Goal: Task Accomplishment & Management: Use online tool/utility

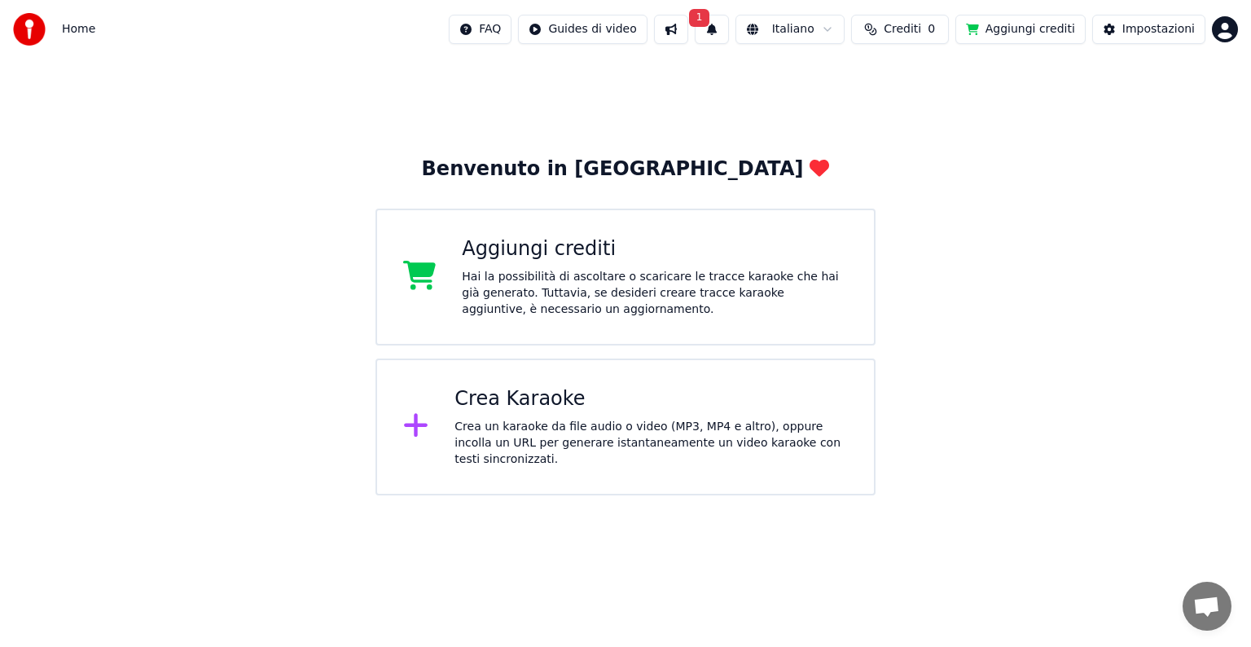
click at [547, 407] on div "Crea Karaoke" at bounding box center [651, 399] width 393 height 26
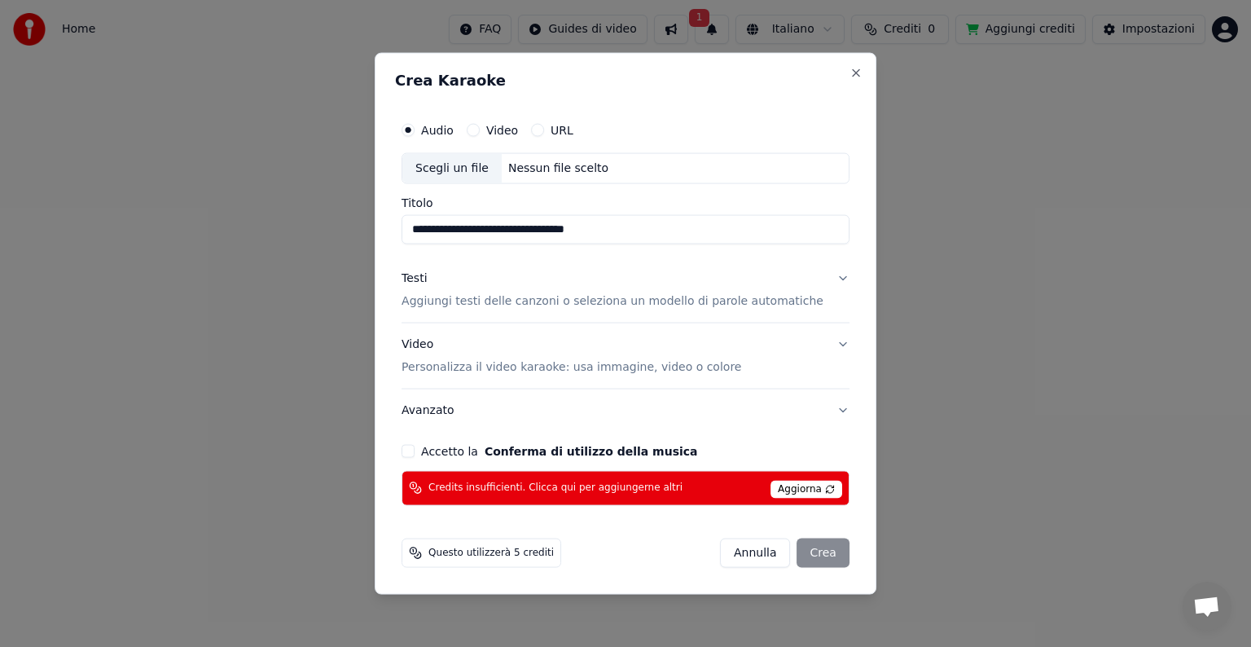
type input "**********"
click at [482, 306] on p "Aggiungi testi delle canzoni o seleziona un modello di parole automatiche" at bounding box center [613, 301] width 422 height 16
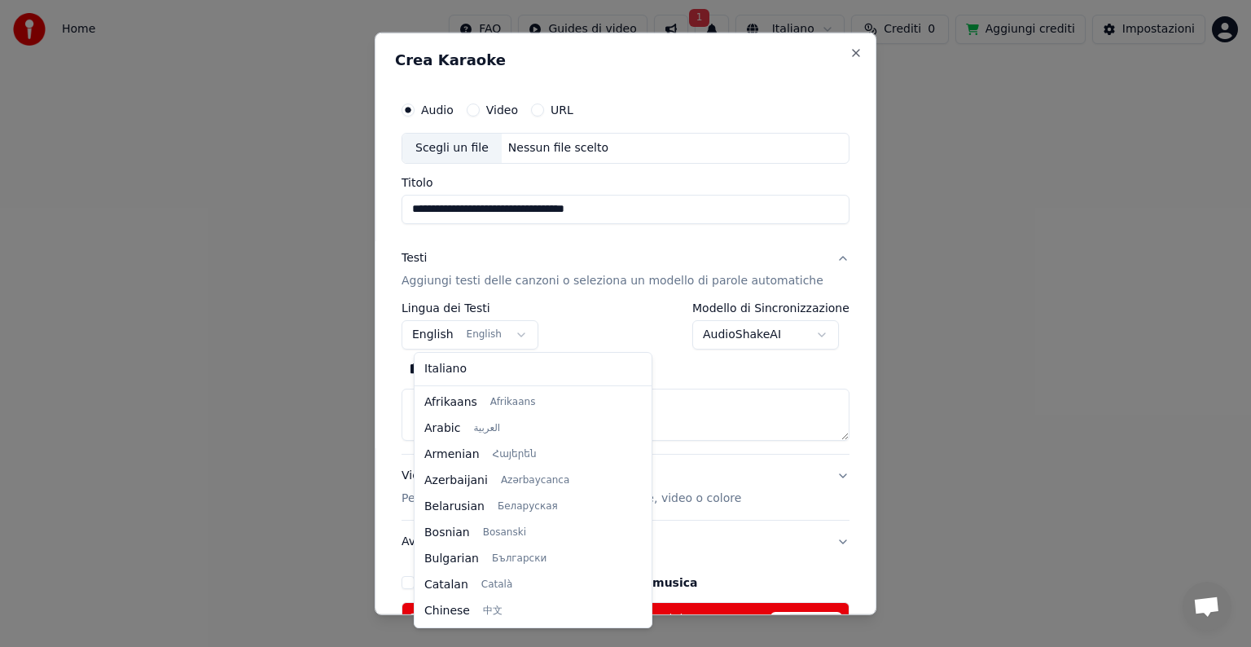
click at [521, 331] on body "**********" at bounding box center [625, 247] width 1251 height 495
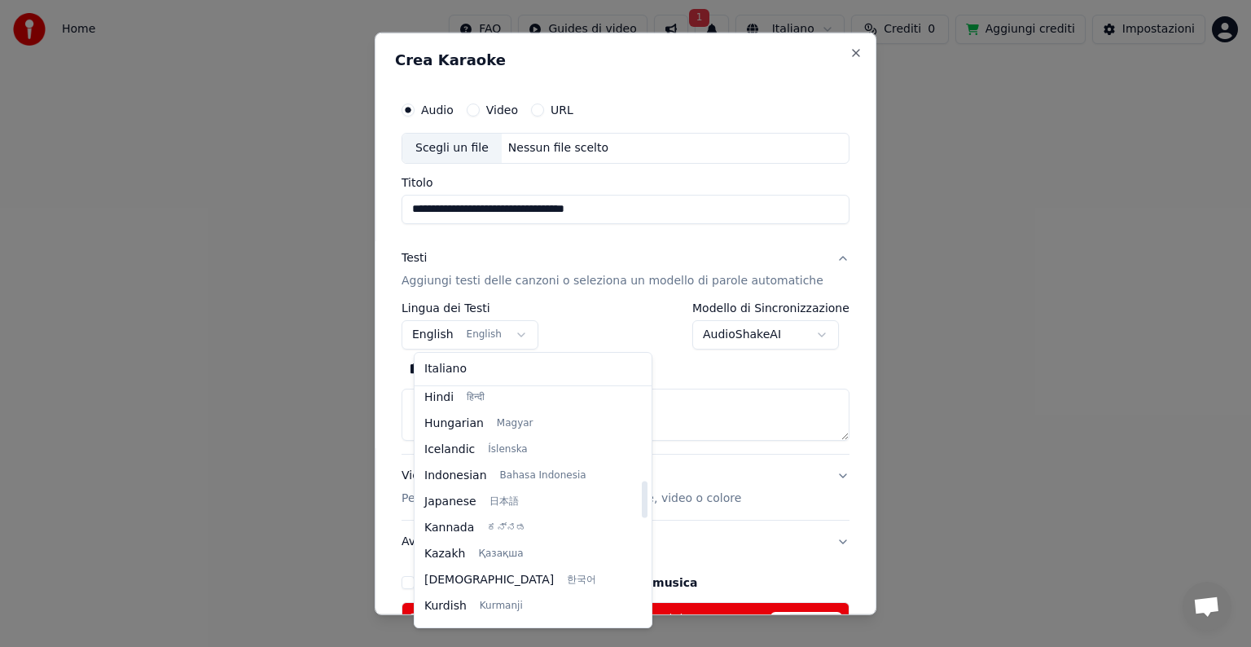
drag, startPoint x: 596, startPoint y: 437, endPoint x: 608, endPoint y: 507, distance: 71.1
click at [642, 507] on div at bounding box center [645, 499] width 6 height 37
select select "**"
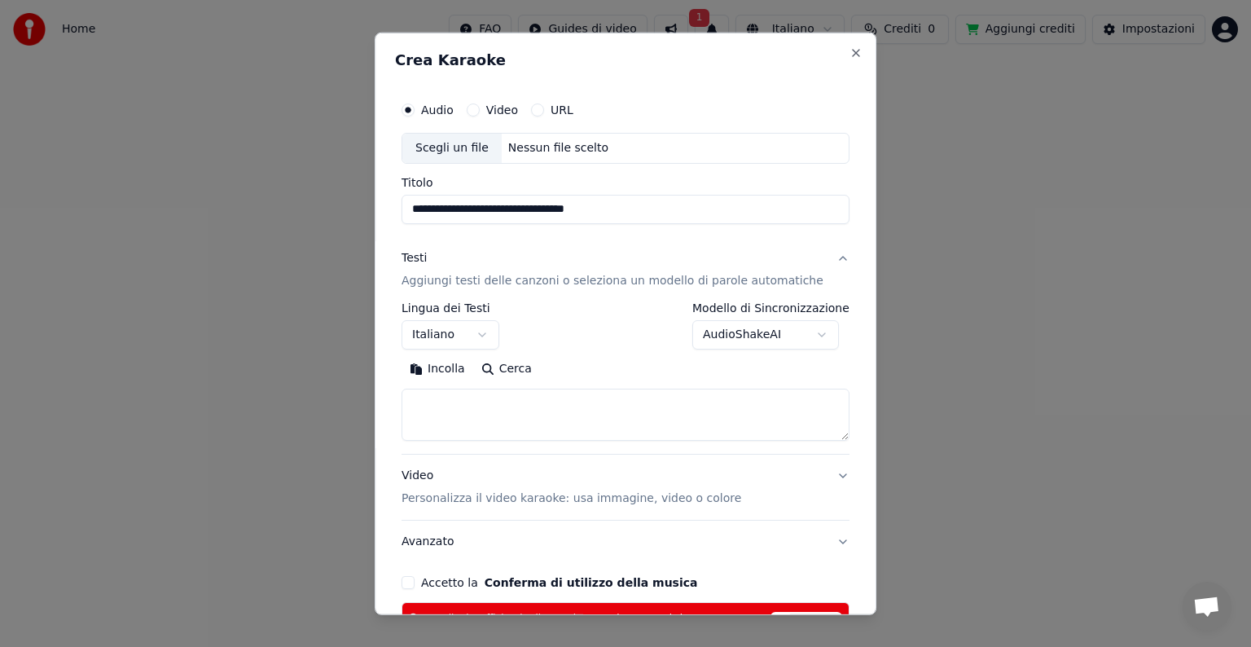
click at [507, 108] on label "Video" at bounding box center [502, 109] width 32 height 11
click at [480, 108] on button "Video" at bounding box center [473, 109] width 13 height 13
click at [453, 366] on button "Incolla" at bounding box center [438, 369] width 72 height 26
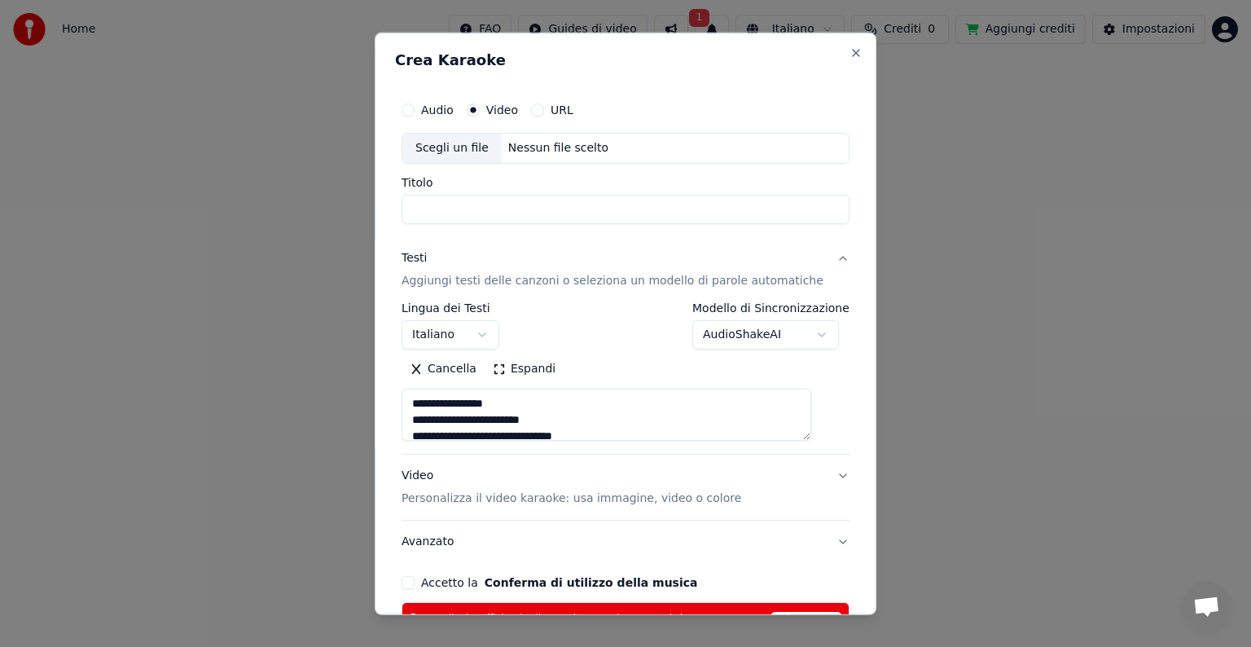
click at [759, 445] on div "**********" at bounding box center [626, 378] width 448 height 152
click at [481, 420] on textarea at bounding box center [607, 415] width 410 height 52
click at [475, 420] on textarea at bounding box center [607, 415] width 410 height 52
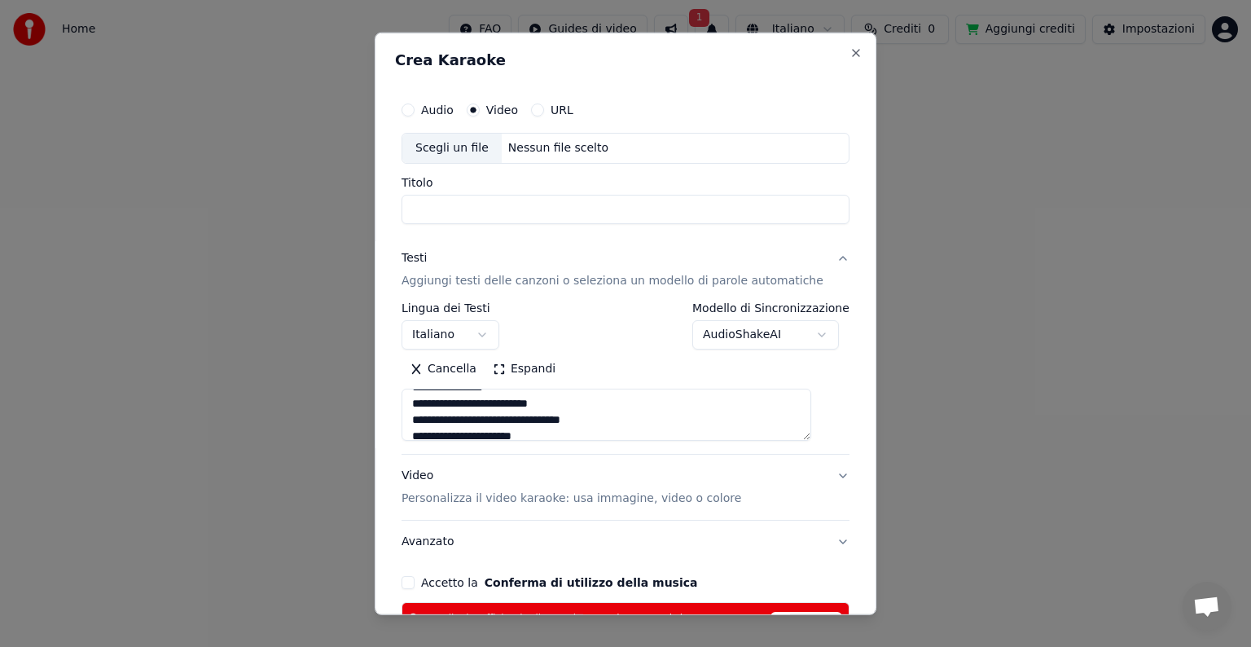
click at [689, 400] on textarea at bounding box center [607, 415] width 410 height 52
type textarea "**********"
click at [467, 368] on button "Cancella" at bounding box center [443, 369] width 83 height 26
click at [443, 371] on button "Incolla" at bounding box center [438, 369] width 72 height 26
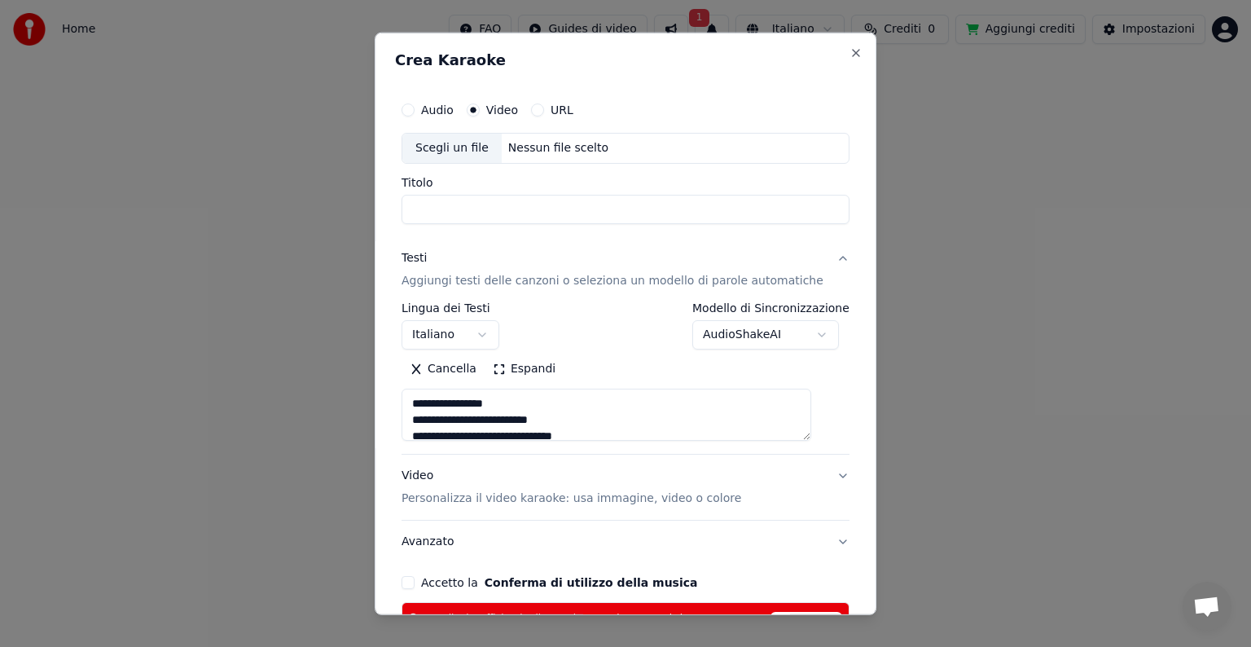
click at [471, 147] on div "Scegli un file" at bounding box center [451, 148] width 99 height 29
click at [462, 149] on div "Scegli un file" at bounding box center [451, 148] width 99 height 29
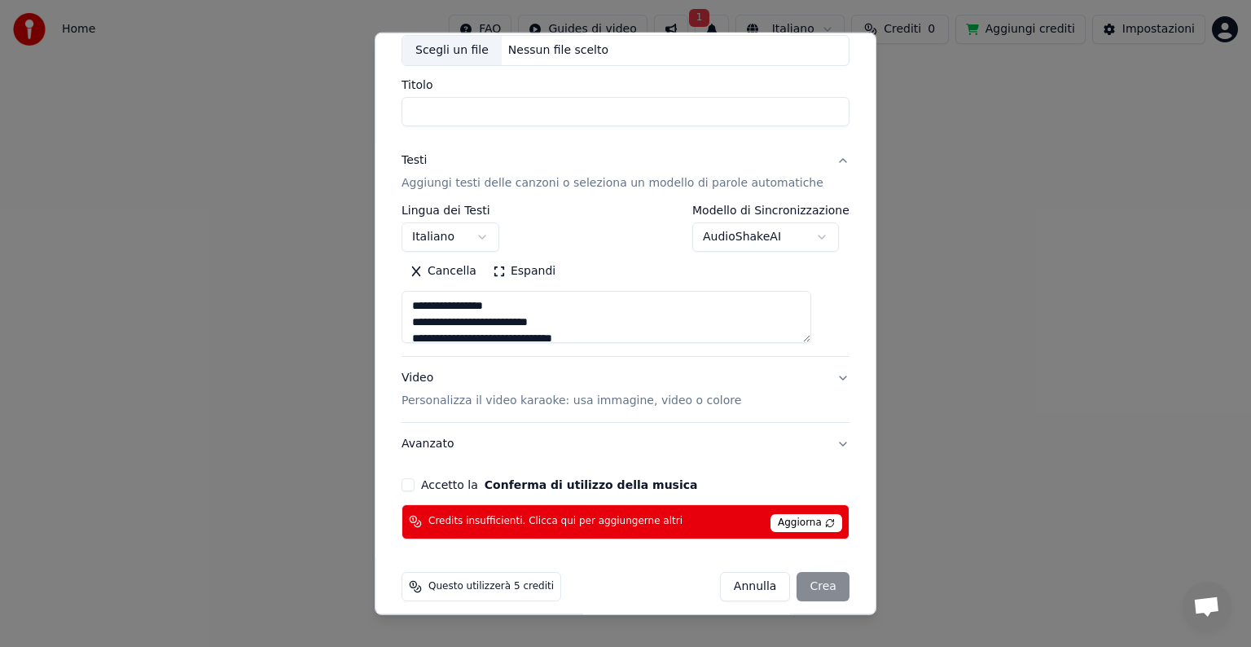
scroll to position [109, 0]
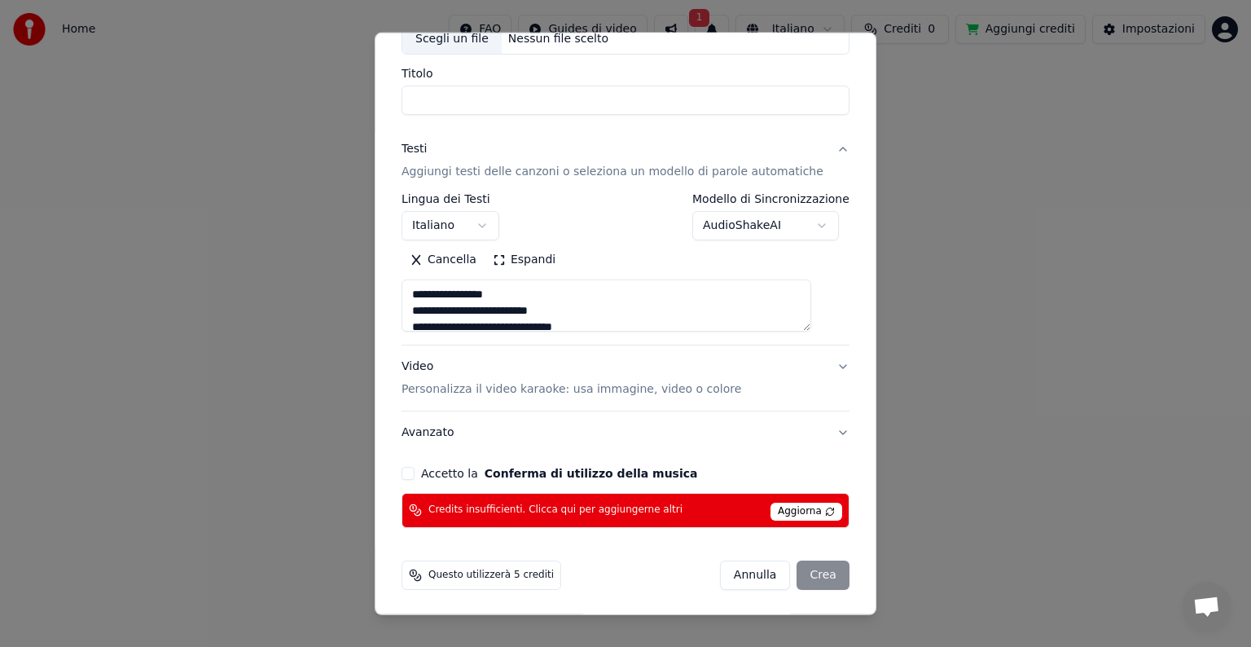
click at [791, 504] on span "Aggiorna" at bounding box center [807, 512] width 72 height 18
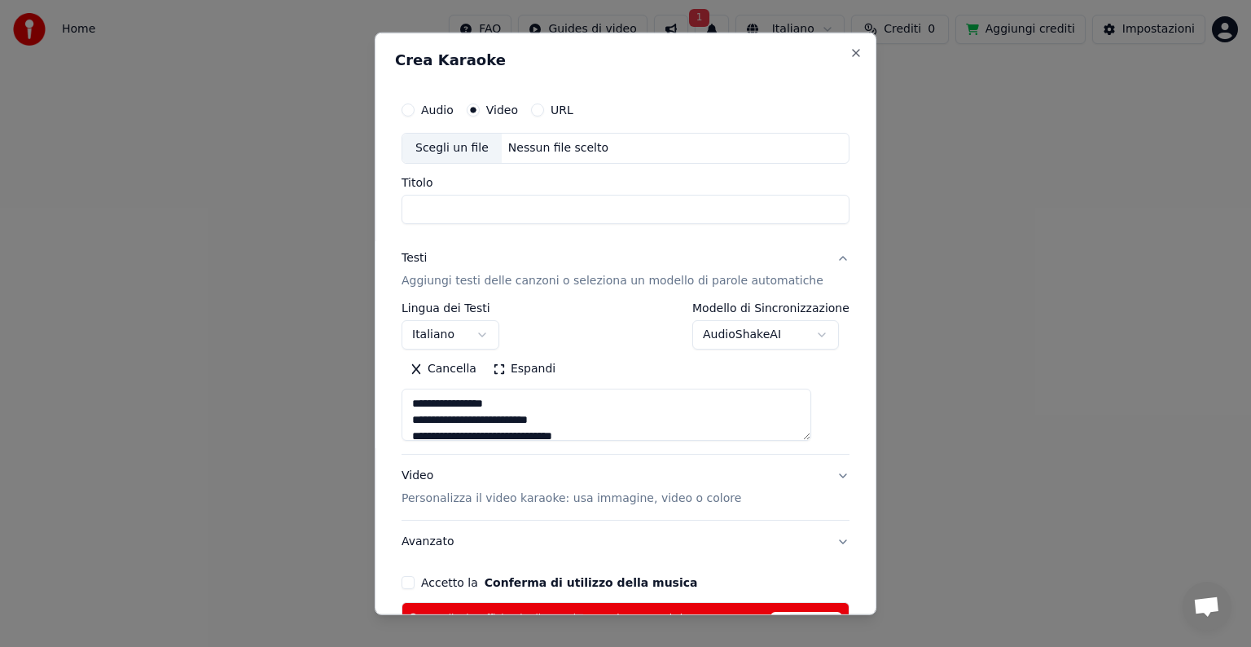
click at [465, 140] on div "Scegli un file" at bounding box center [451, 148] width 99 height 29
type textarea "**********"
type input "**********"
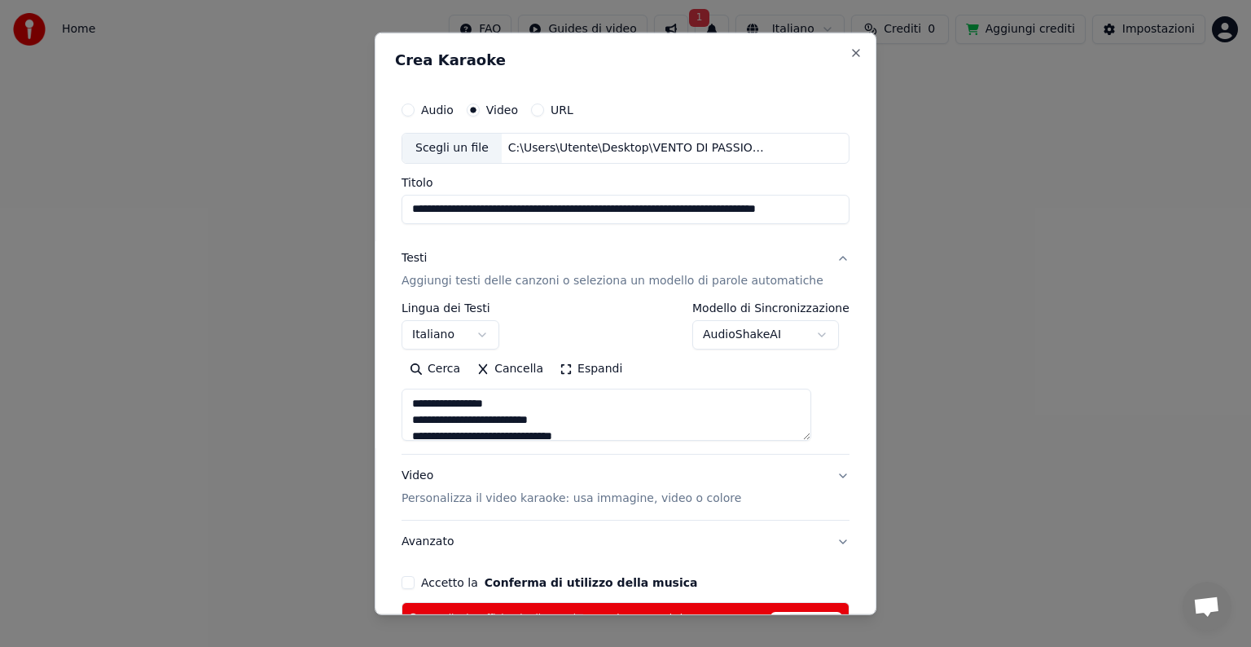
click at [473, 150] on div "Scegli un file" at bounding box center [451, 148] width 99 height 29
click at [797, 209] on input "**********" at bounding box center [626, 209] width 448 height 29
click at [466, 148] on div "Scegli un file" at bounding box center [451, 148] width 99 height 29
click at [516, 115] on label "Video" at bounding box center [502, 109] width 32 height 11
click at [480, 115] on button "Video" at bounding box center [473, 109] width 13 height 13
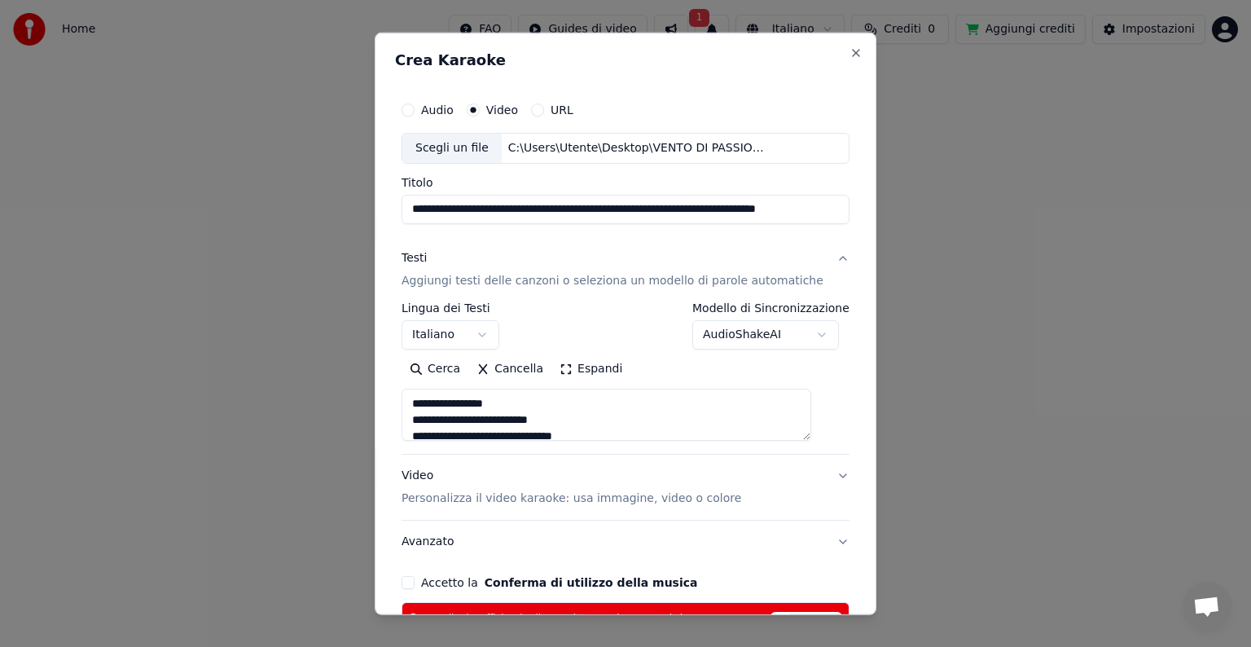
click at [453, 152] on div "Scegli un file" at bounding box center [451, 148] width 99 height 29
type textarea "**********"
type input "**********"
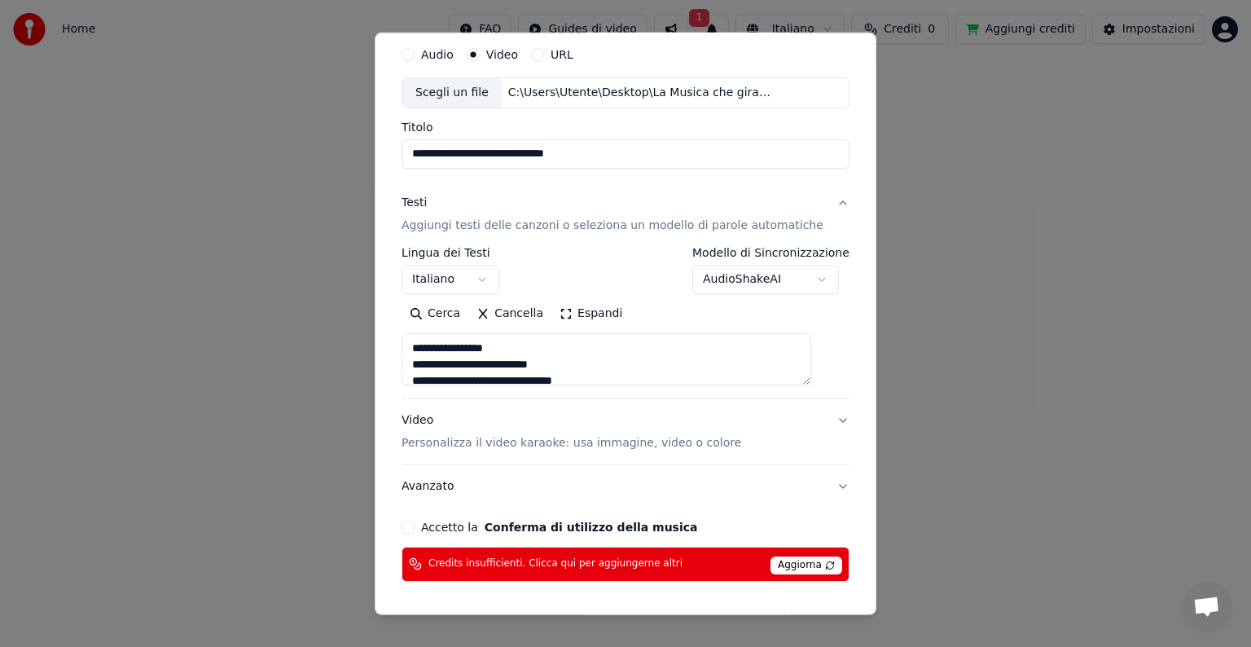
scroll to position [56, 0]
click at [846, 459] on div "**********" at bounding box center [626, 324] width 502 height 582
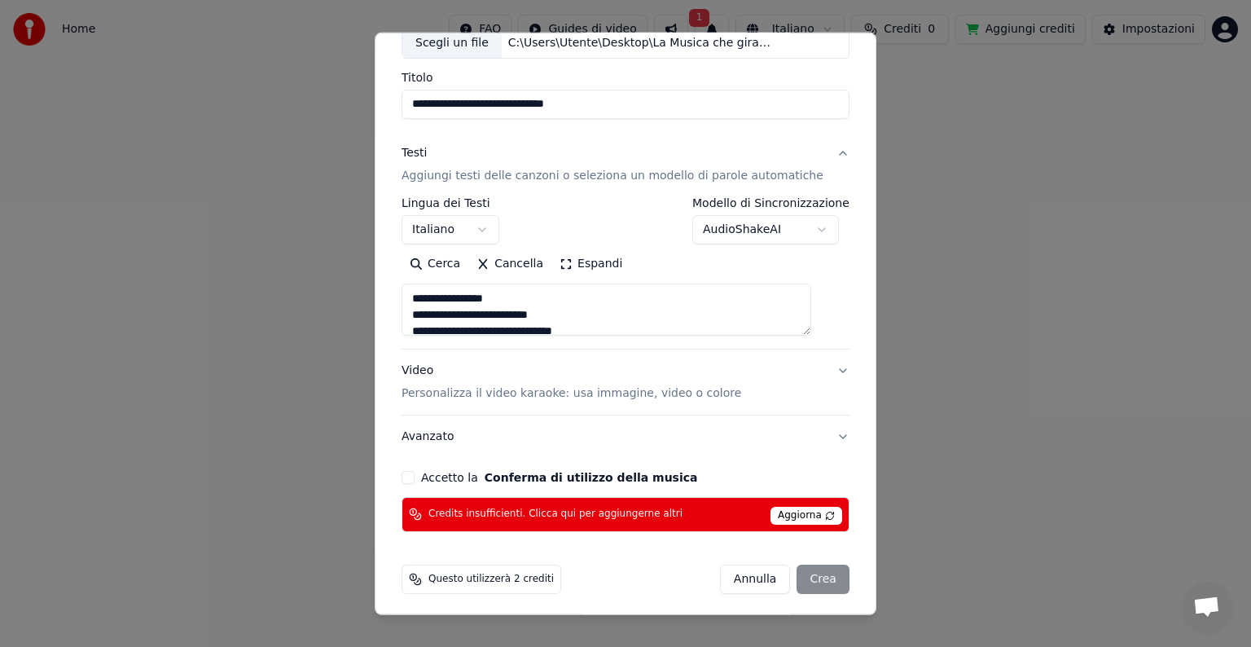
scroll to position [109, 0]
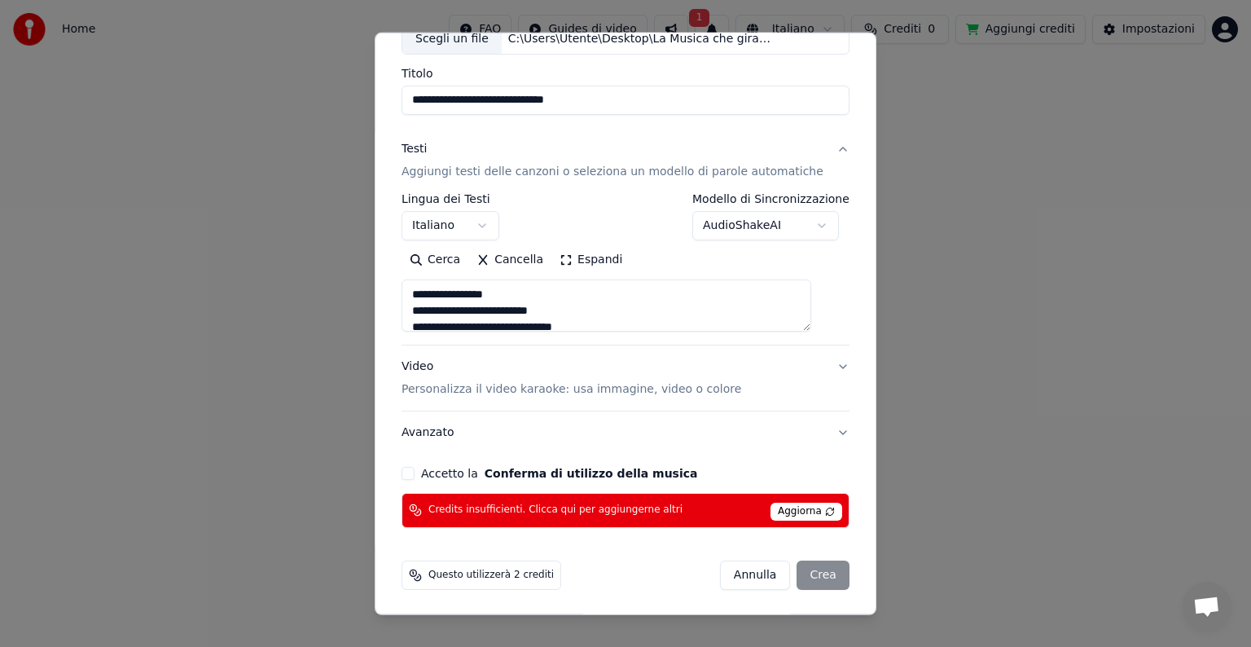
click at [798, 574] on div "[PERSON_NAME]" at bounding box center [785, 574] width 130 height 29
click at [802, 561] on div "[PERSON_NAME]" at bounding box center [785, 574] width 130 height 29
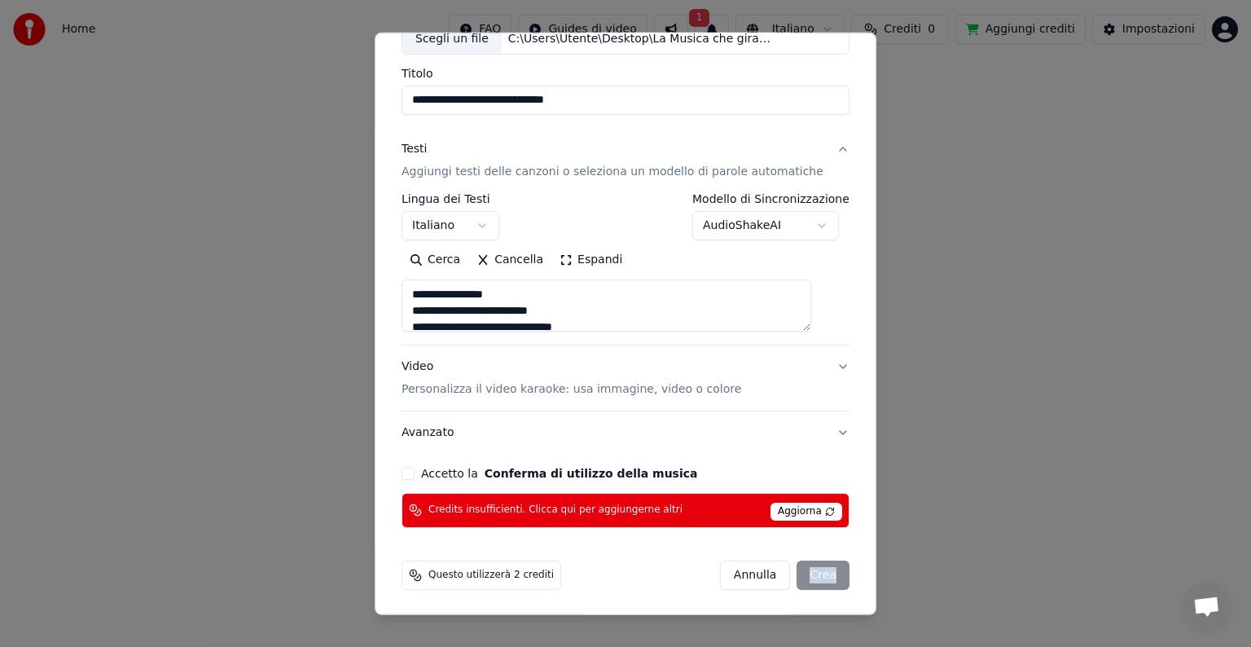
click at [815, 432] on button "Avanzato" at bounding box center [626, 432] width 448 height 42
type textarea "**********"
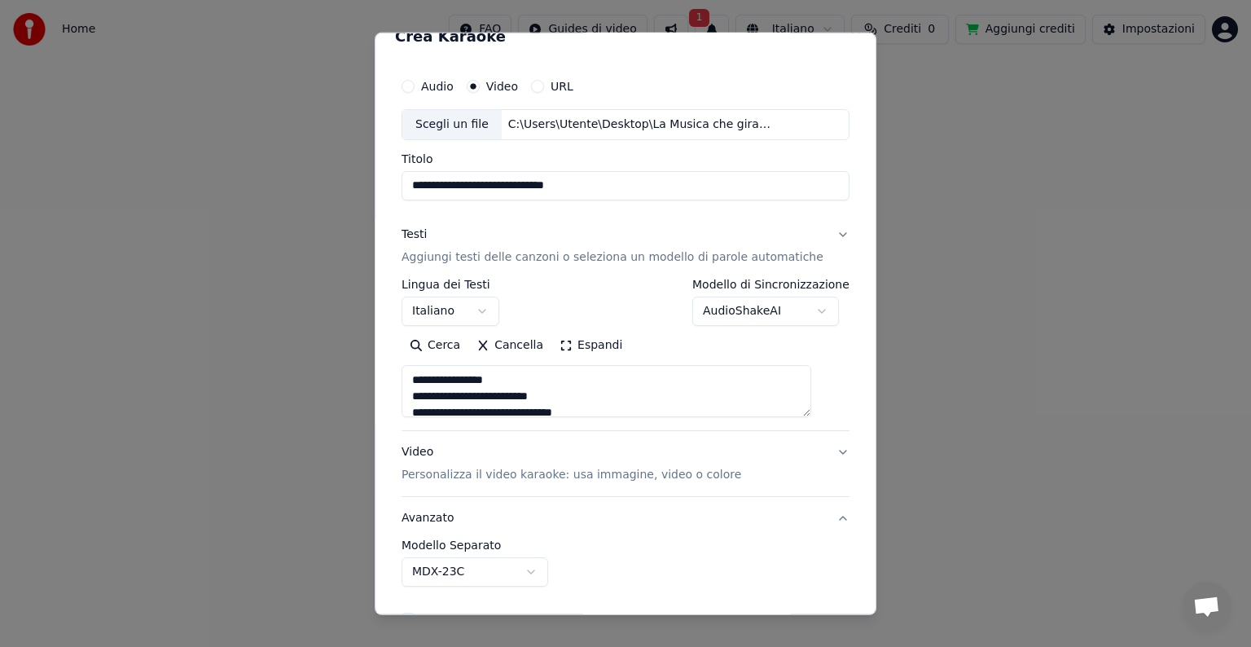
scroll to position [18, 0]
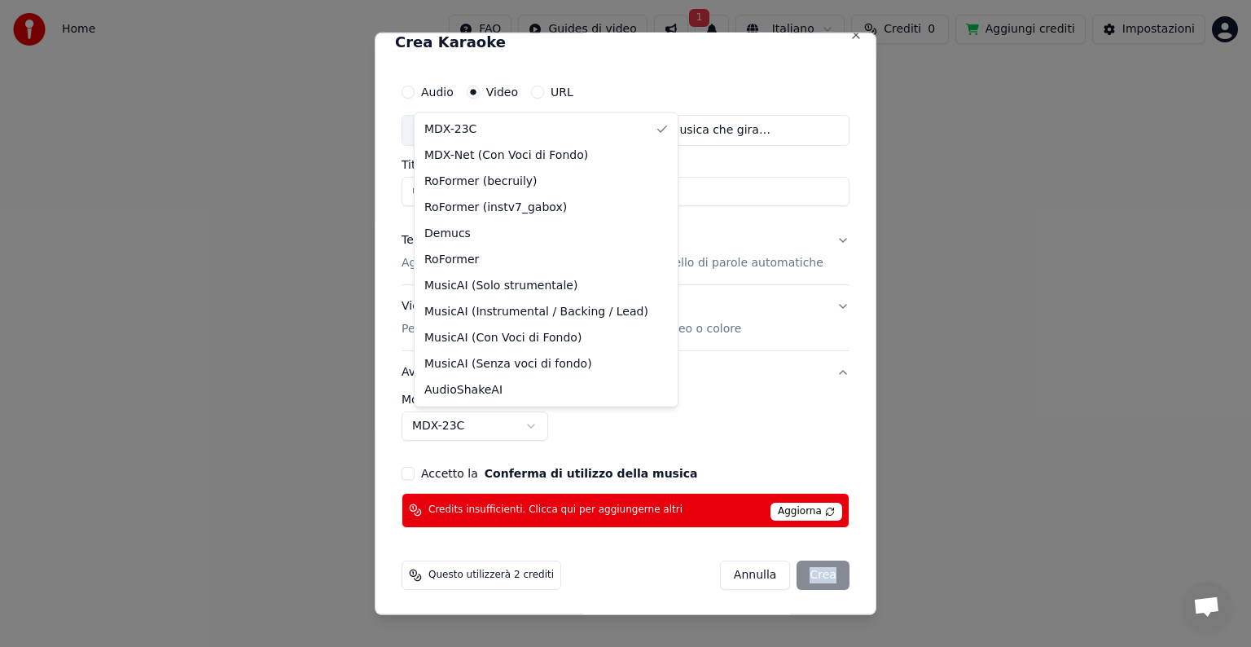
click at [542, 426] on body "**********" at bounding box center [625, 247] width 1251 height 495
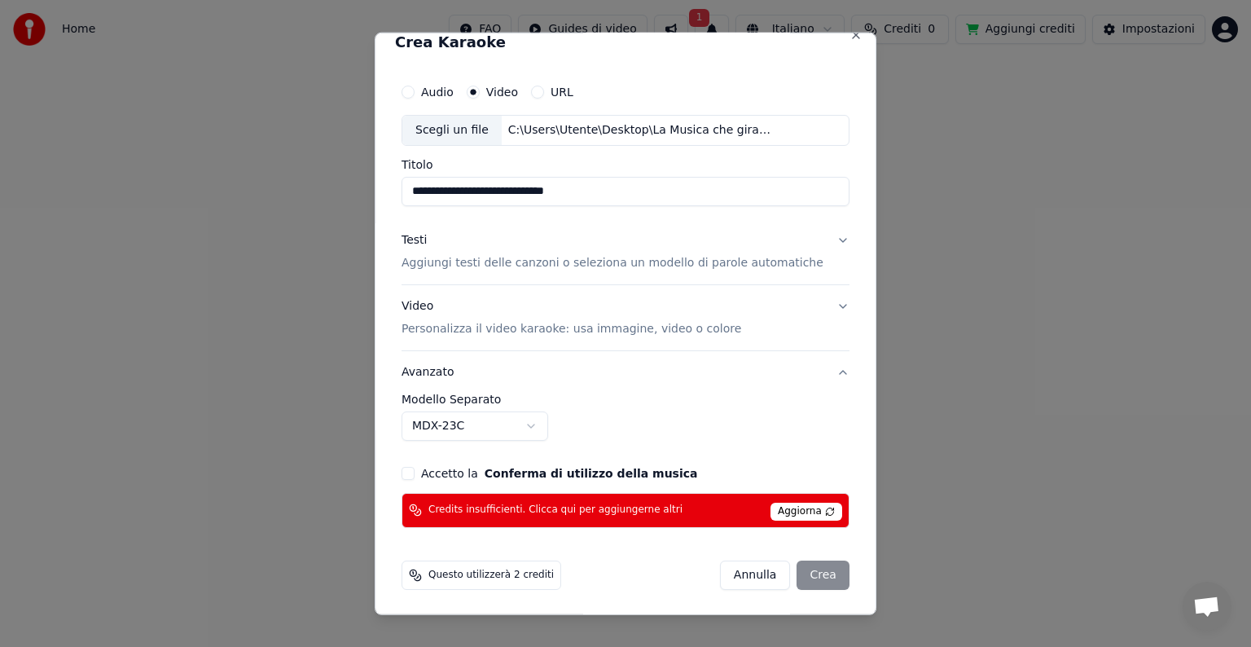
click at [805, 495] on body "**********" at bounding box center [625, 247] width 1251 height 495
click at [805, 577] on div "[PERSON_NAME]" at bounding box center [785, 574] width 130 height 29
click at [749, 260] on p "Aggiungi testi delle canzoni o seleziona un modello di parole automatiche" at bounding box center [613, 263] width 422 height 16
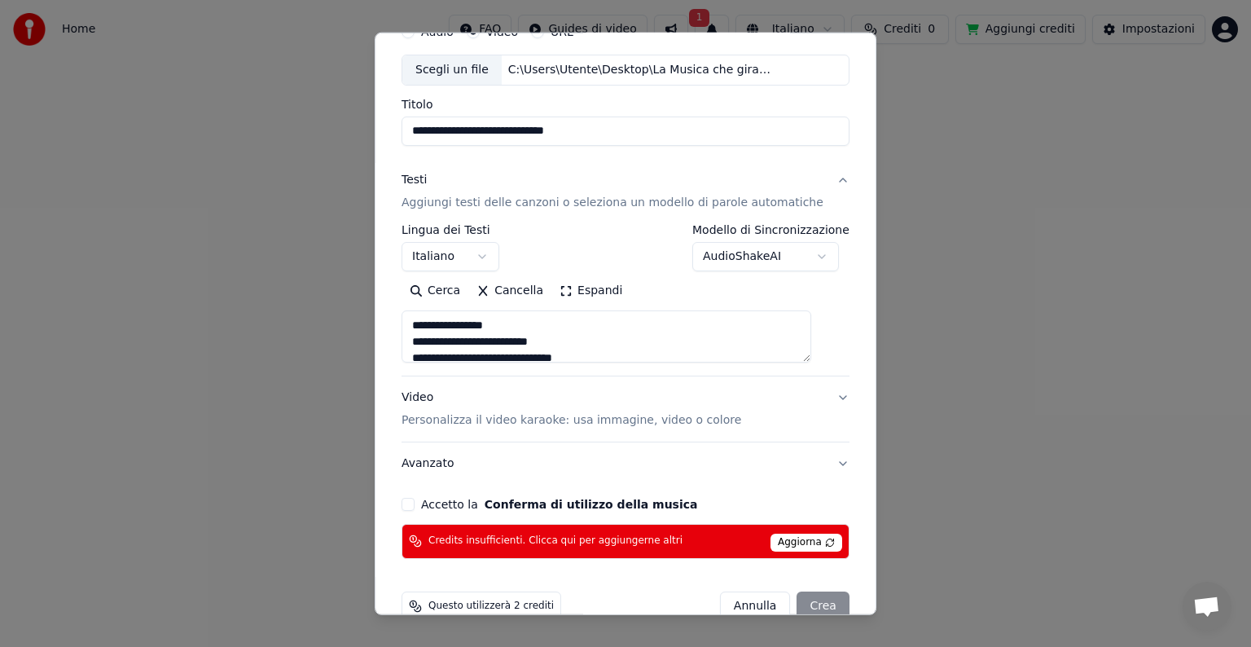
scroll to position [109, 0]
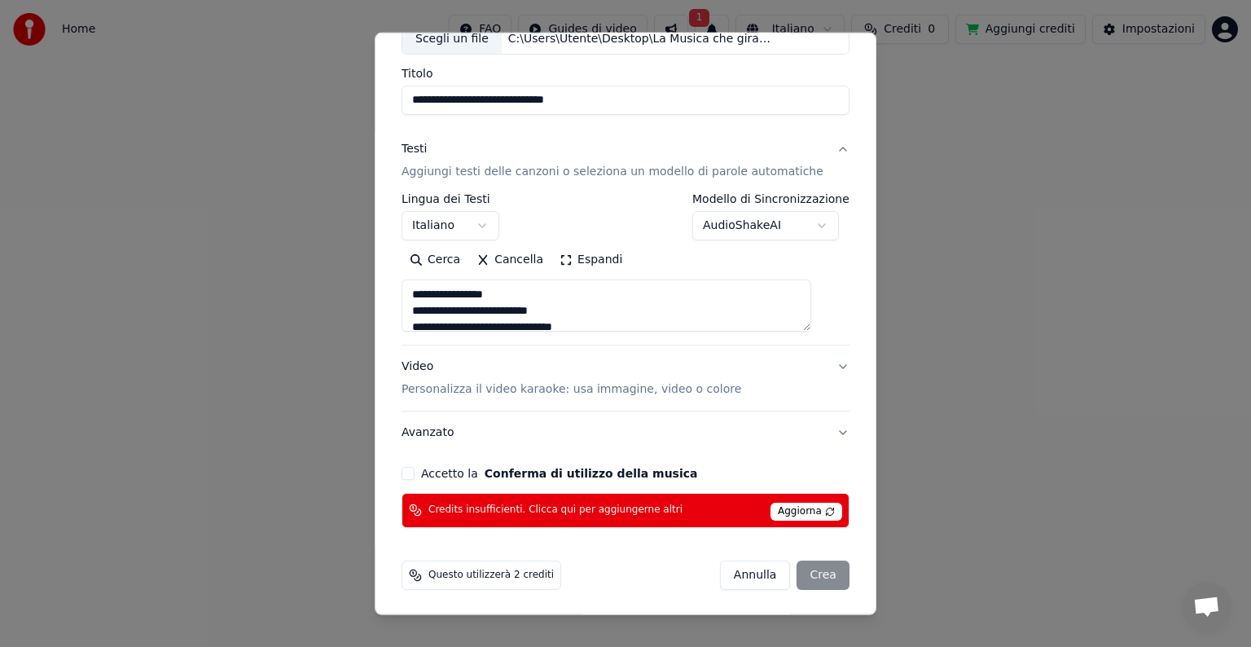
click at [415, 468] on button "Accetto la Conferma di utilizzo della musica" at bounding box center [408, 473] width 13 height 13
click at [794, 575] on div "[PERSON_NAME]" at bounding box center [785, 574] width 130 height 29
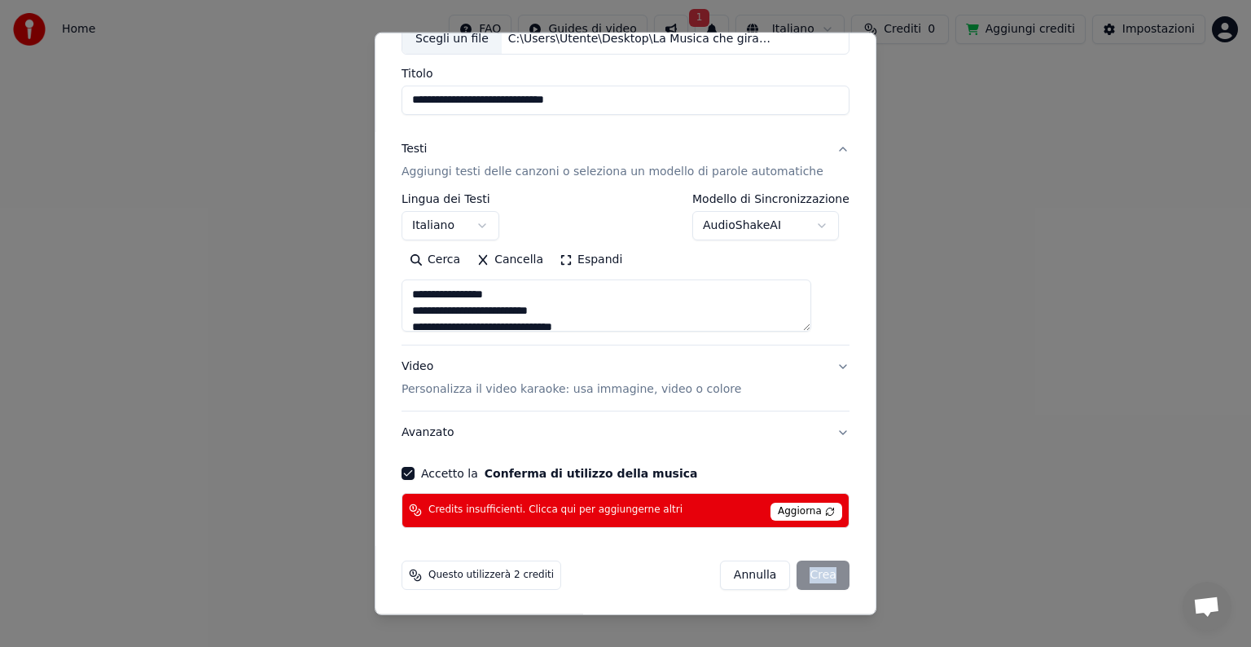
click at [794, 575] on div "[PERSON_NAME]" at bounding box center [785, 574] width 130 height 29
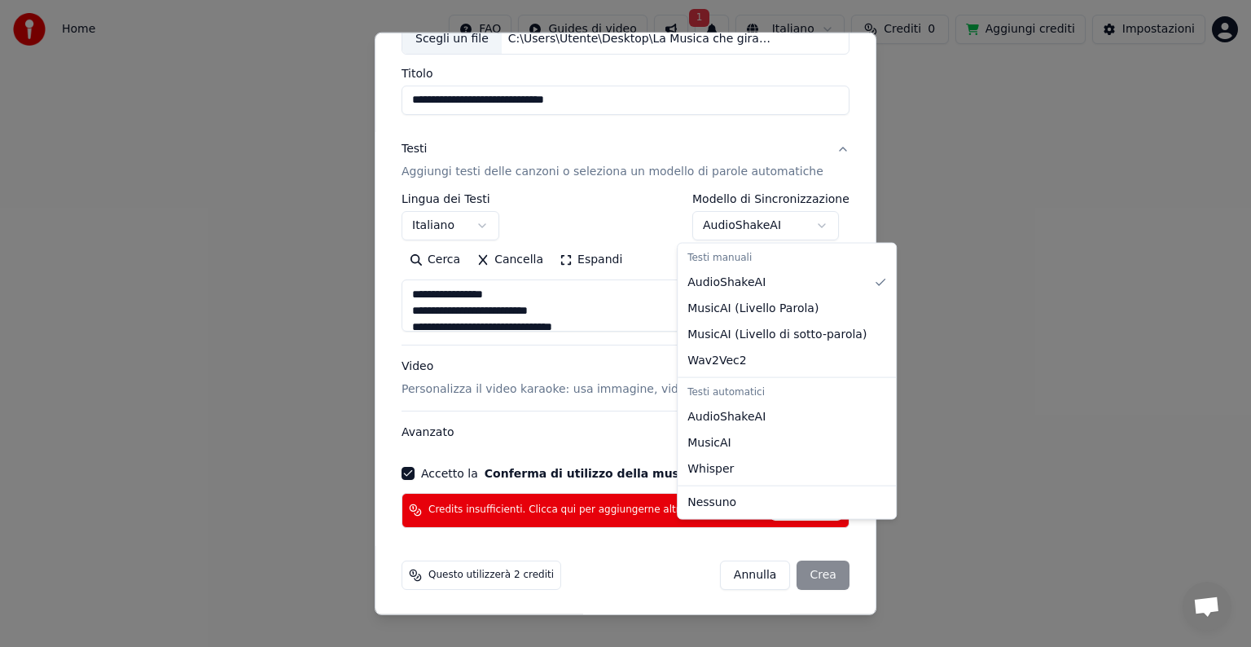
click at [807, 225] on body "**********" at bounding box center [625, 247] width 1251 height 495
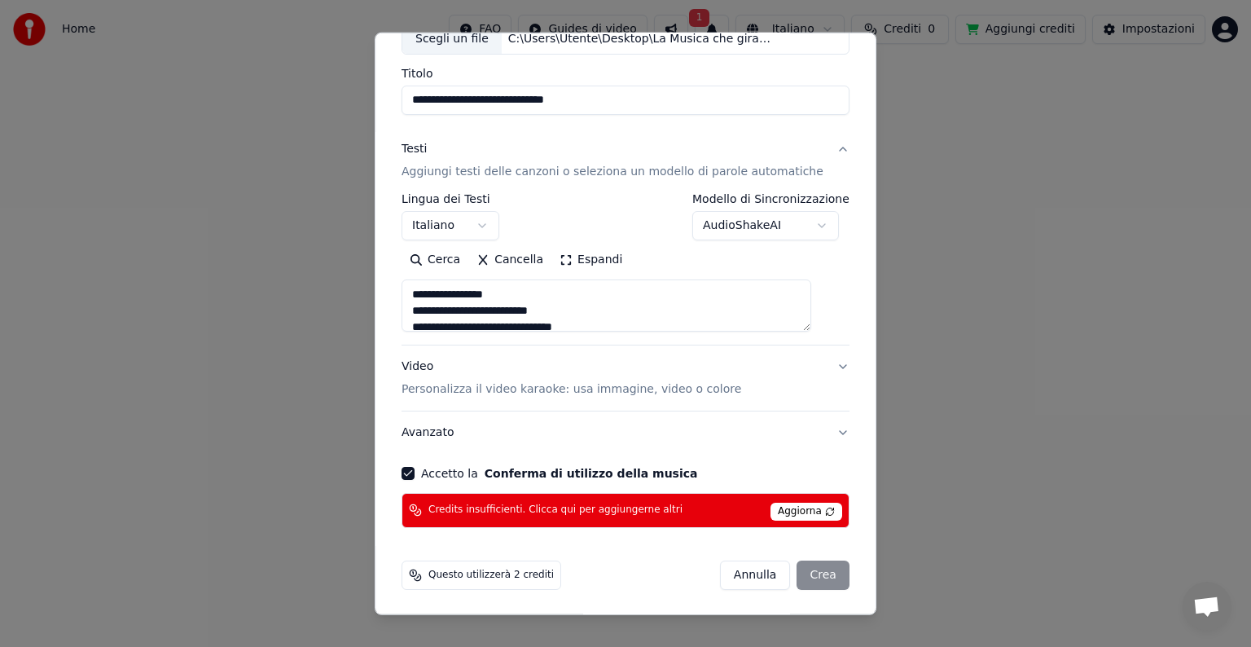
click at [788, 495] on body "**********" at bounding box center [625, 247] width 1251 height 495
click at [802, 575] on div "[PERSON_NAME]" at bounding box center [785, 574] width 130 height 29
click at [798, 509] on span "Aggiorna" at bounding box center [807, 512] width 72 height 18
click at [802, 573] on div "[PERSON_NAME]" at bounding box center [785, 574] width 130 height 29
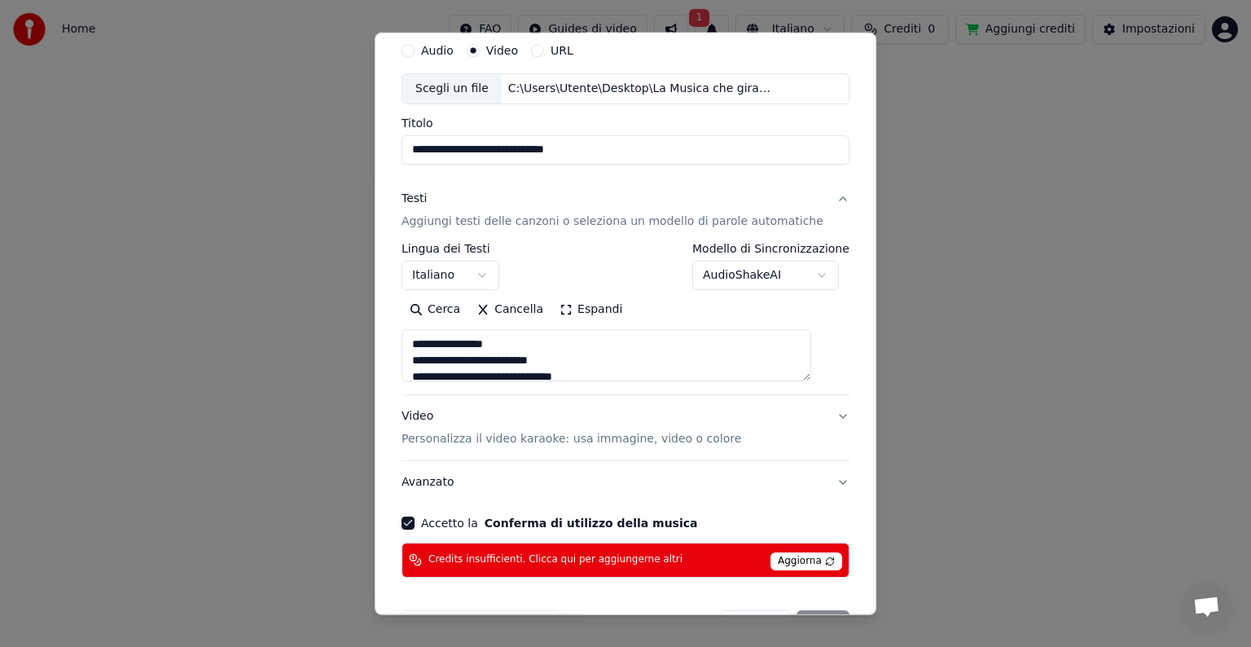
scroll to position [0, 0]
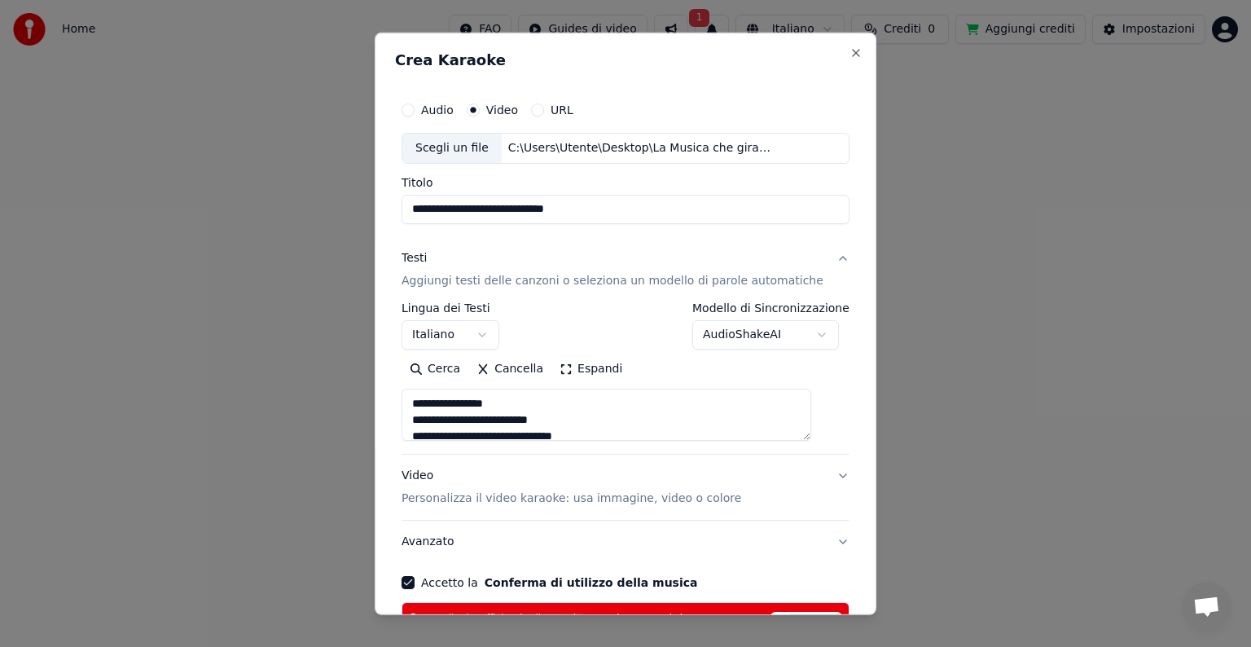
click at [415, 112] on button "Audio" at bounding box center [408, 109] width 13 height 13
type textarea "**********"
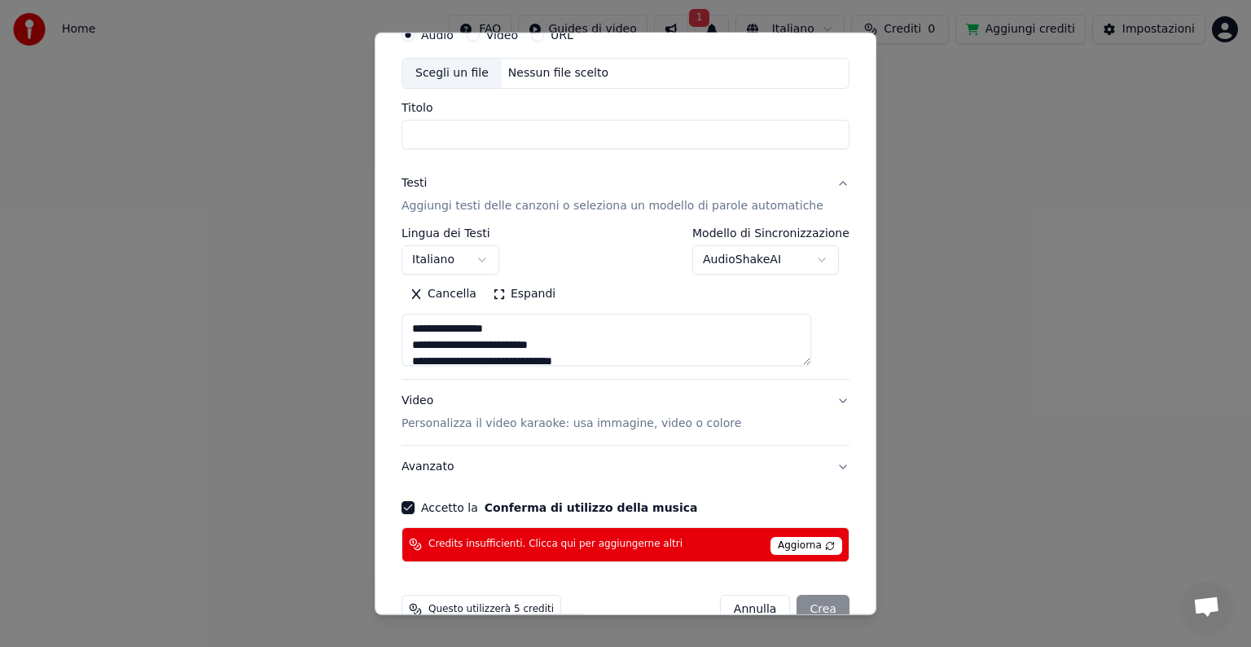
scroll to position [109, 0]
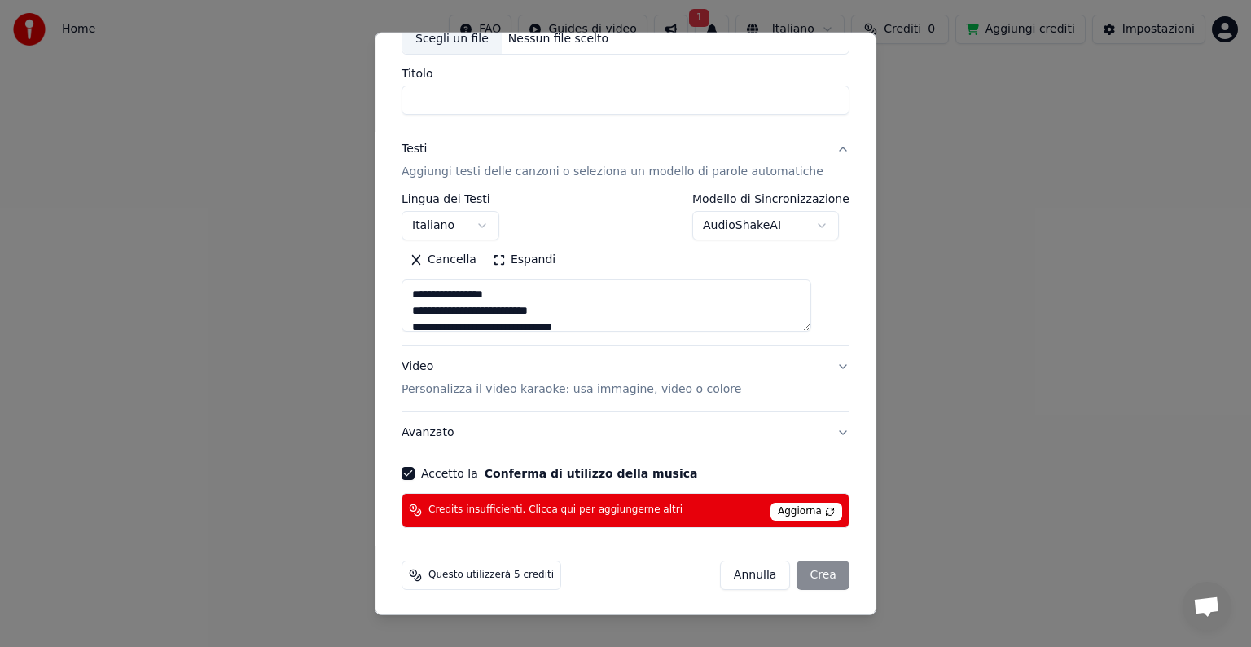
click at [796, 573] on div "[PERSON_NAME]" at bounding box center [785, 574] width 130 height 29
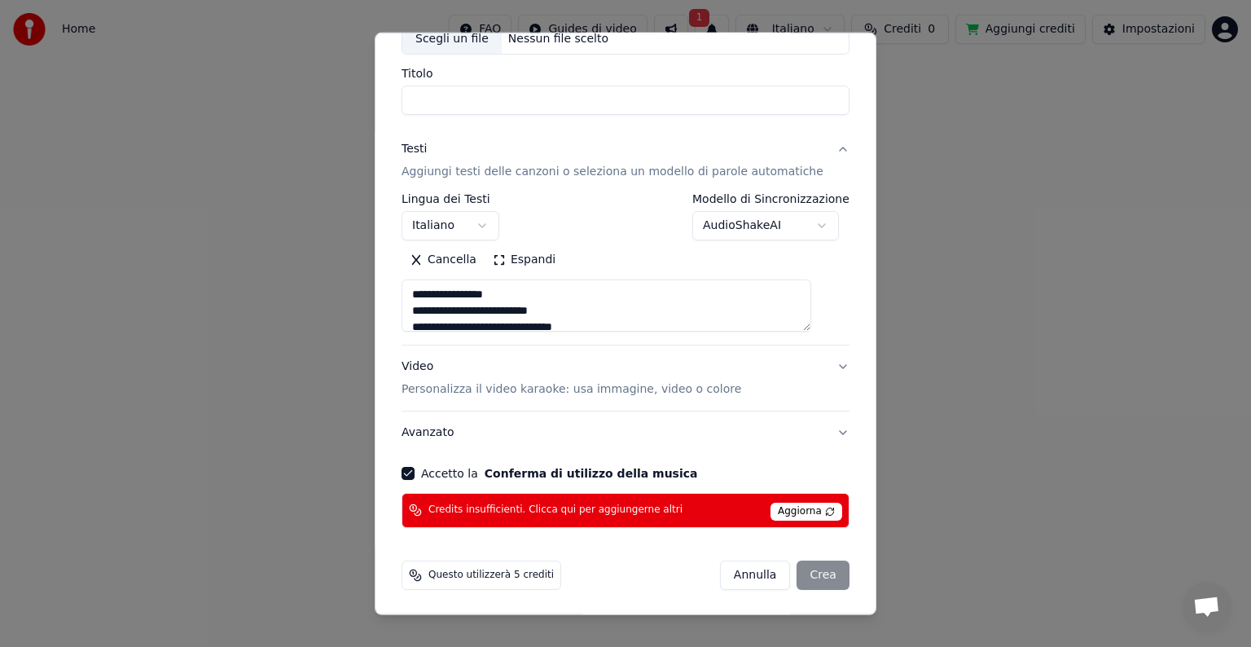
click at [583, 515] on span "Credits insufficienti. Clicca qui per aggiungerne altri" at bounding box center [556, 509] width 254 height 13
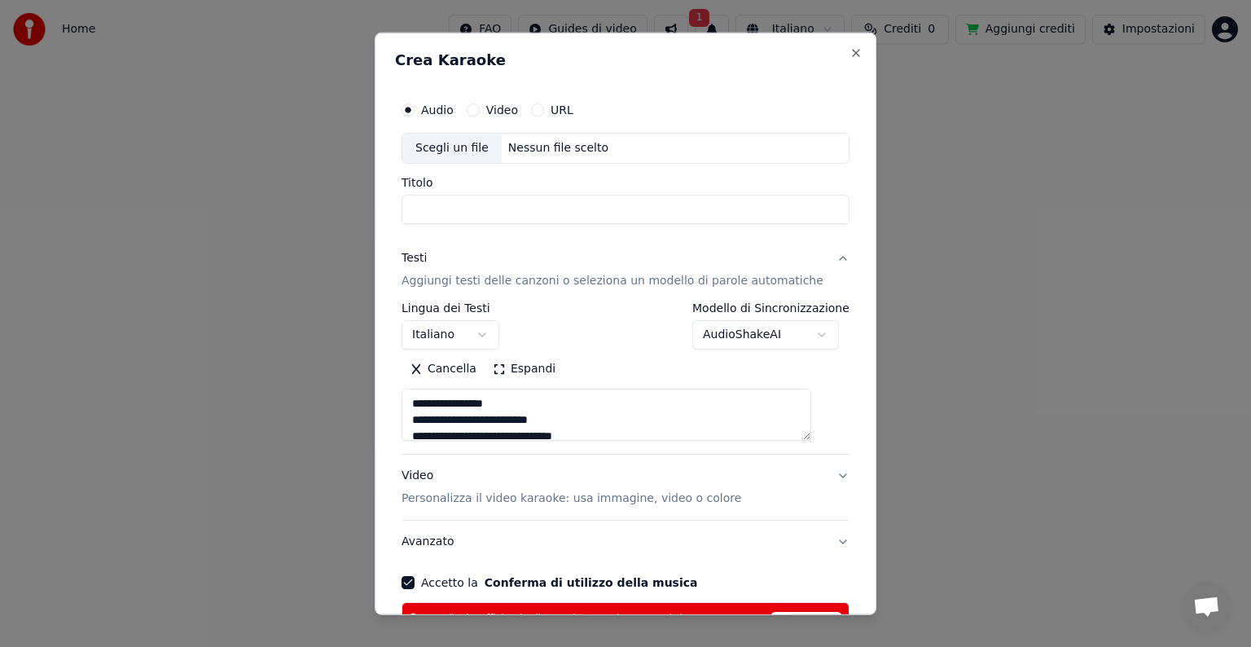
click at [411, 109] on circle "button" at bounding box center [409, 110] width 6 height 6
click at [445, 152] on div "Scegli un file" at bounding box center [451, 148] width 99 height 29
type textarea "**********"
type input "**********"
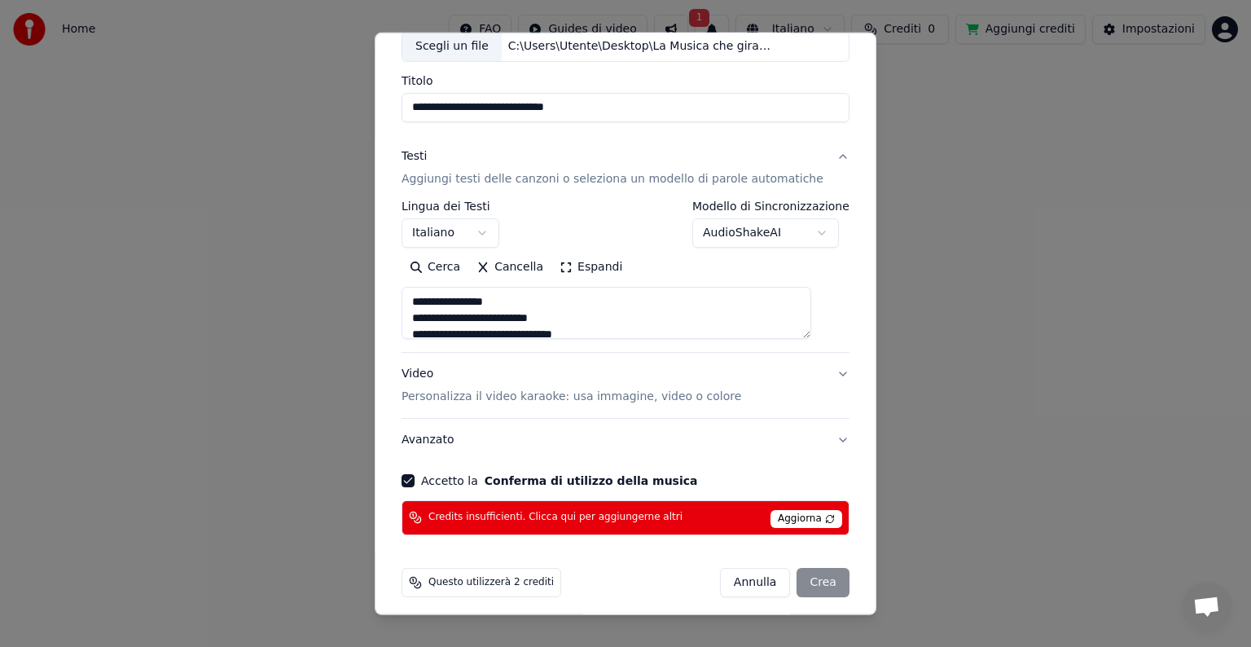
scroll to position [109, 0]
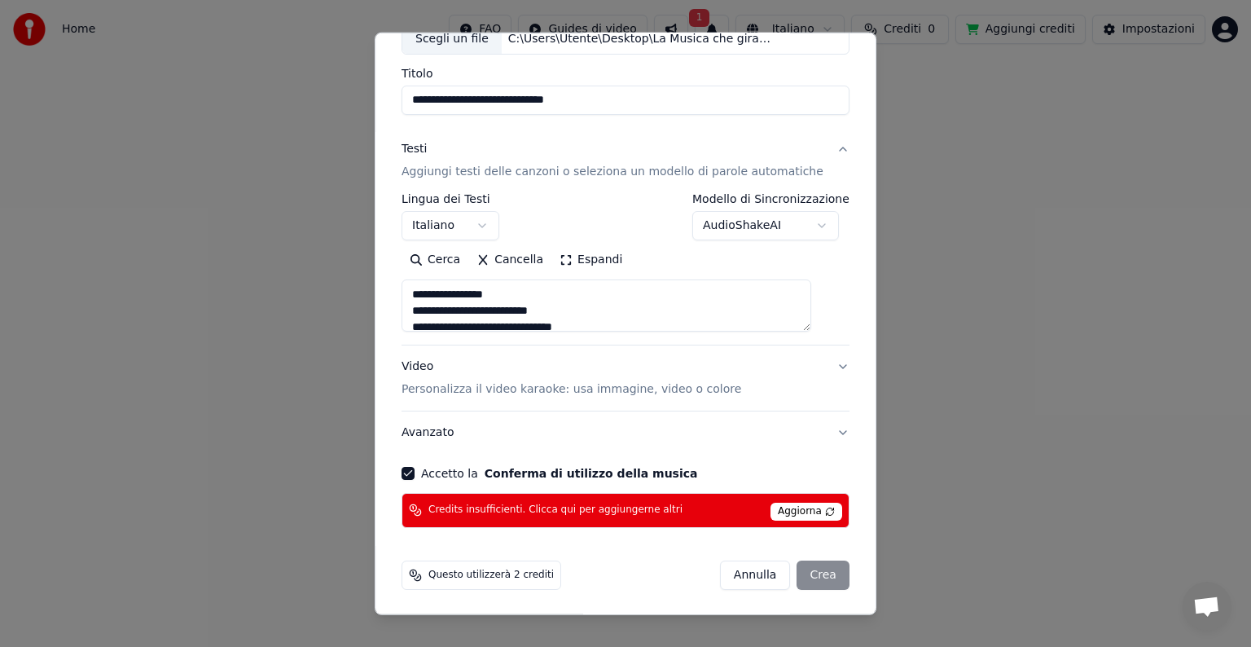
click at [513, 577] on span "Questo utilizzerà 2 crediti" at bounding box center [491, 575] width 125 height 13
click at [772, 512] on span "Aggiorna" at bounding box center [807, 512] width 72 height 18
click at [796, 575] on div "[PERSON_NAME]" at bounding box center [785, 574] width 130 height 29
click at [415, 475] on button "Accetto la Conferma di utilizzo della musica" at bounding box center [408, 473] width 13 height 13
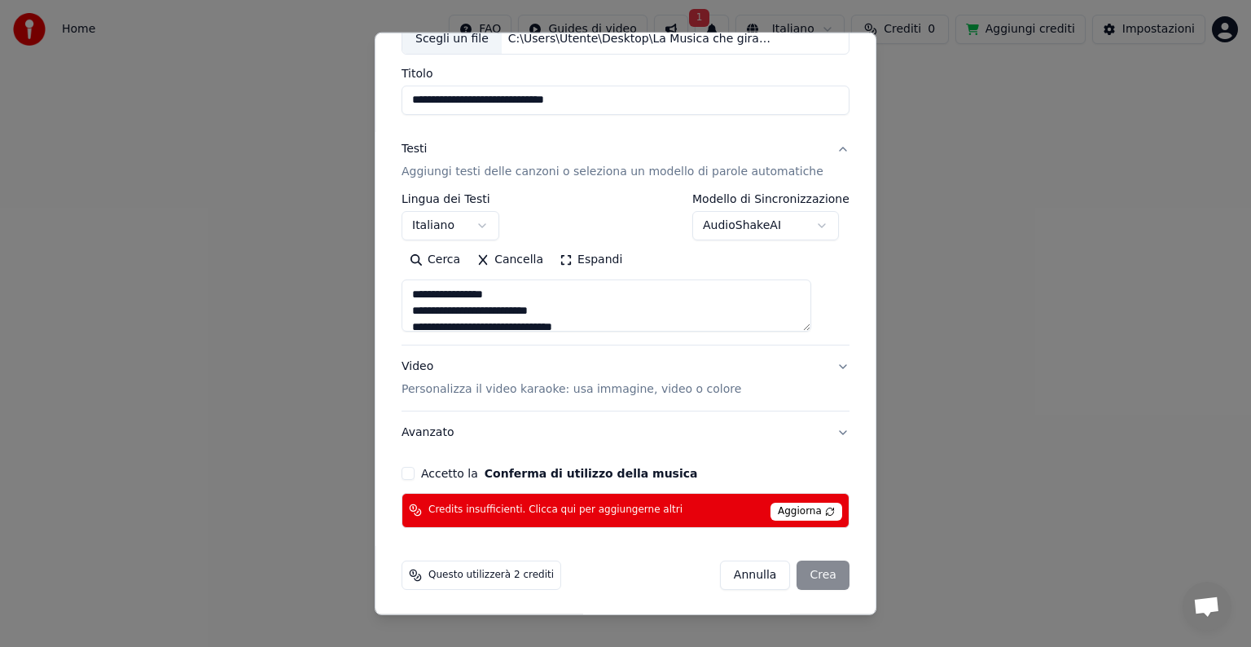
click at [415, 475] on button "Accetto la Conferma di utilizzo della musica" at bounding box center [408, 473] width 13 height 13
click at [800, 565] on div "[PERSON_NAME]" at bounding box center [785, 574] width 130 height 29
click at [587, 391] on p "Personalizza il video karaoke: usa immagine, video o colore" at bounding box center [572, 389] width 340 height 16
type textarea "**********"
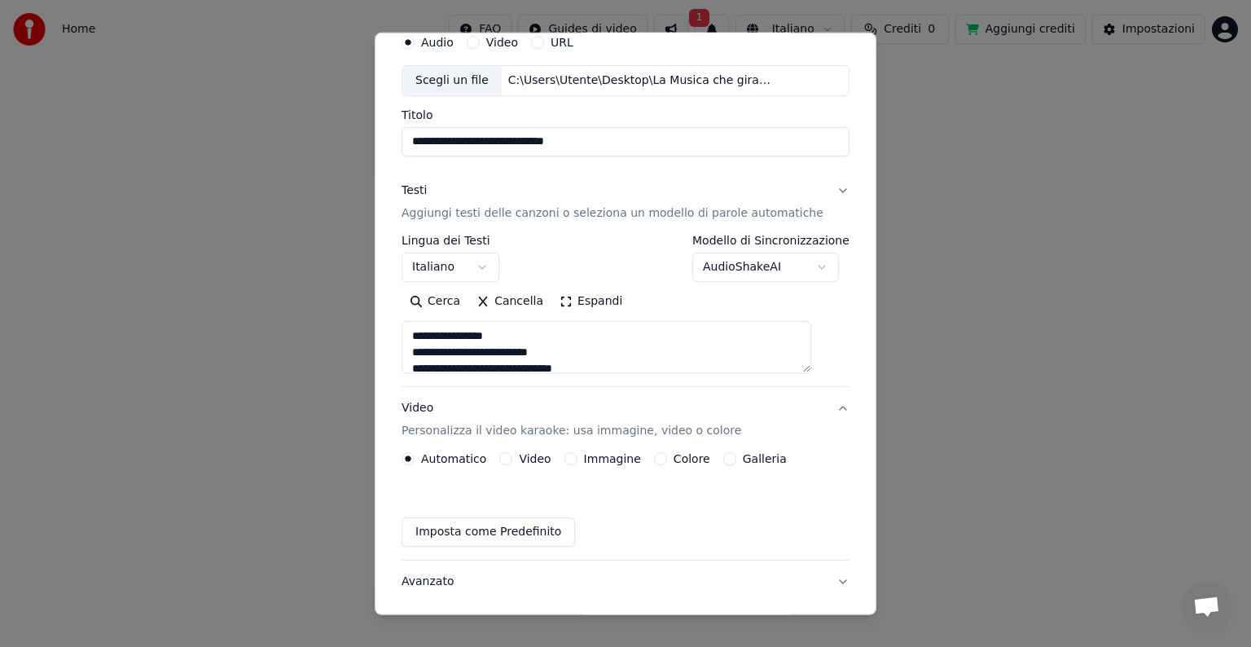
scroll to position [65, 0]
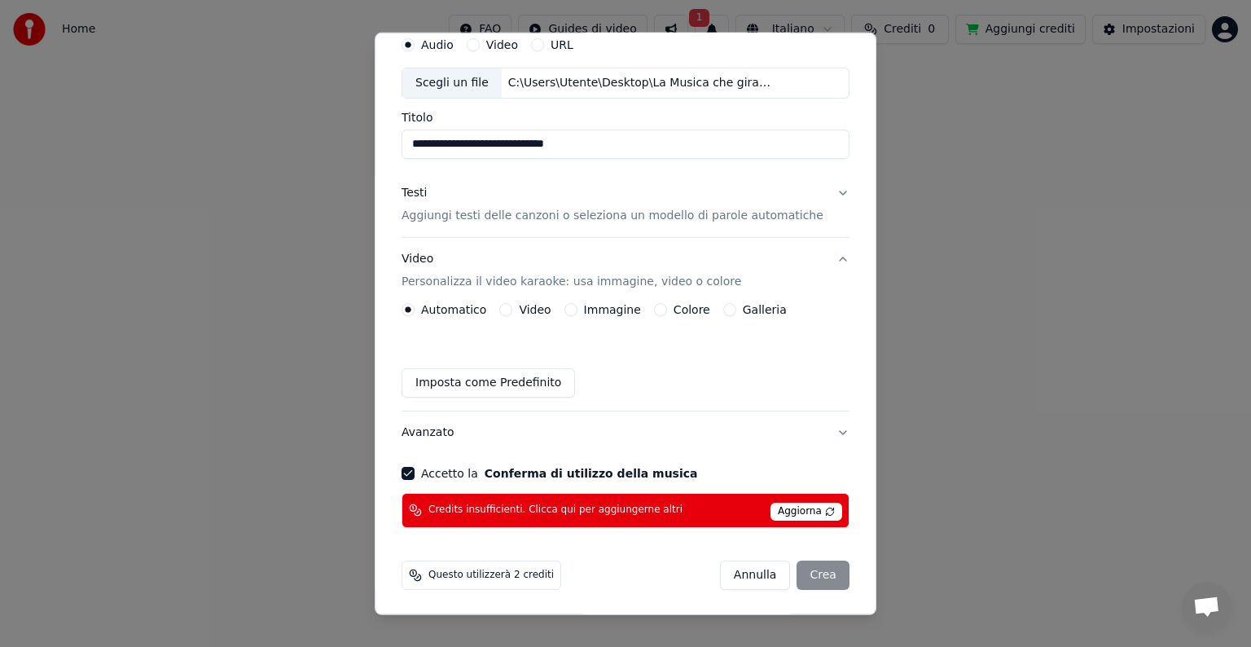
click at [512, 310] on button "Video" at bounding box center [505, 309] width 13 height 13
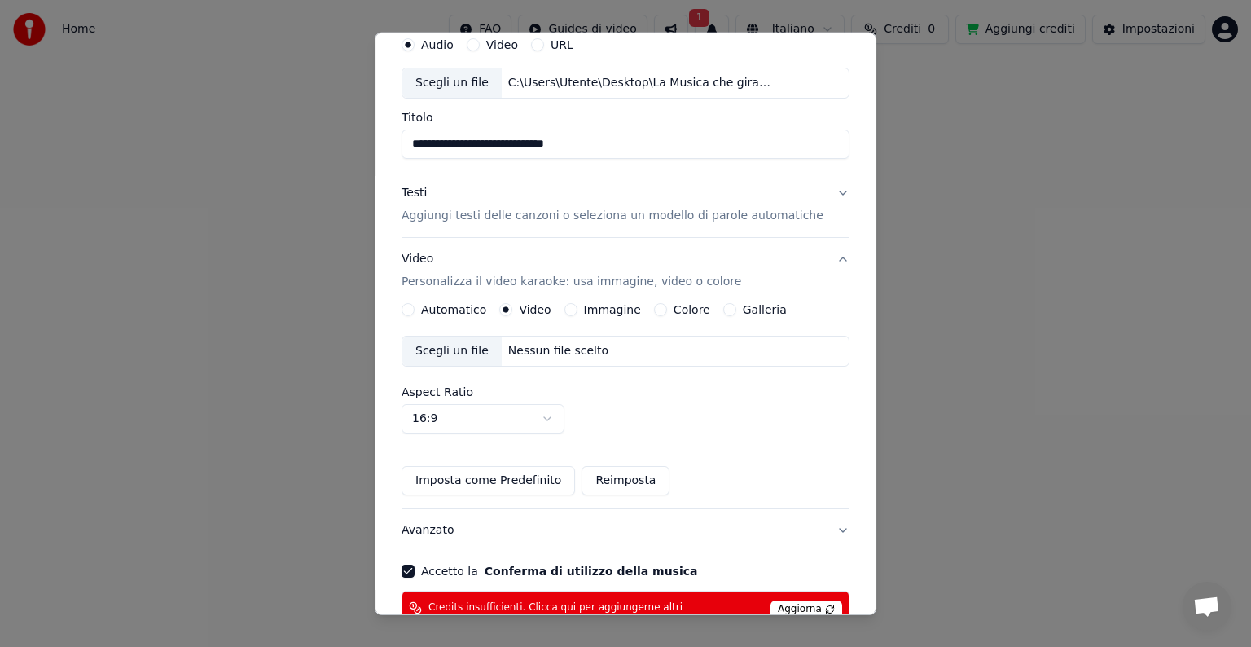
click at [456, 344] on div "Scegli un file" at bounding box center [451, 350] width 99 height 29
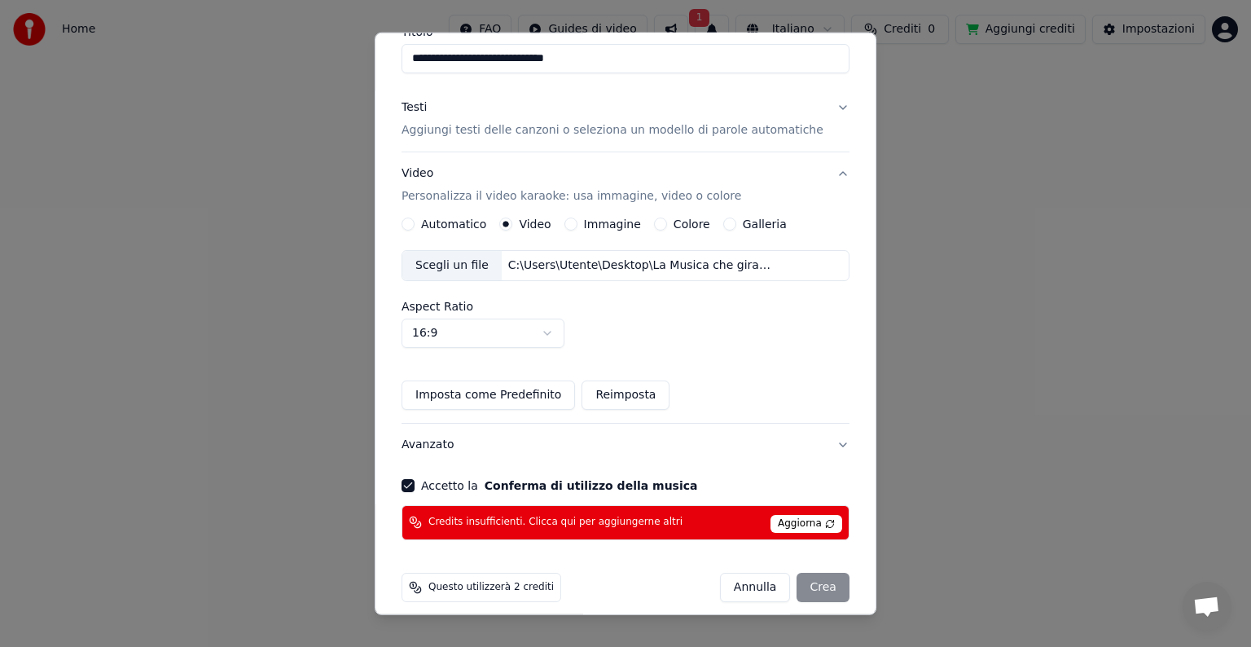
scroll to position [163, 0]
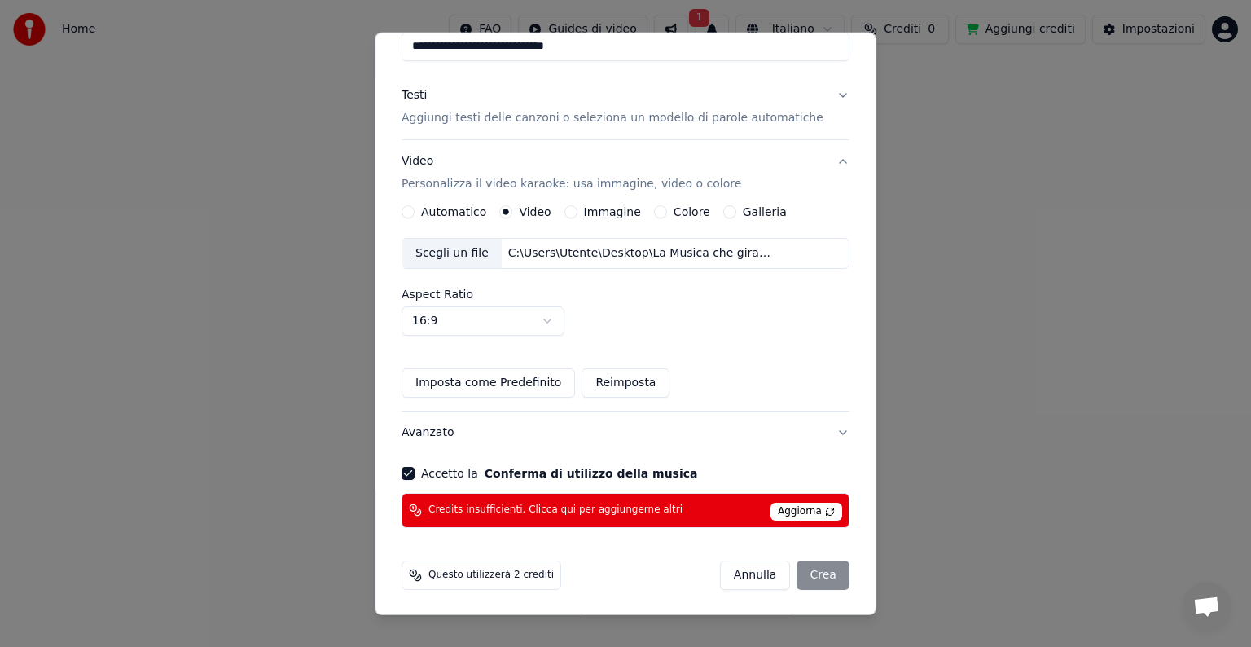
click at [798, 575] on div "[PERSON_NAME]" at bounding box center [785, 574] width 130 height 29
click at [771, 512] on span "Aggiorna" at bounding box center [807, 512] width 72 height 18
click at [800, 567] on div "[PERSON_NAME]" at bounding box center [785, 574] width 130 height 29
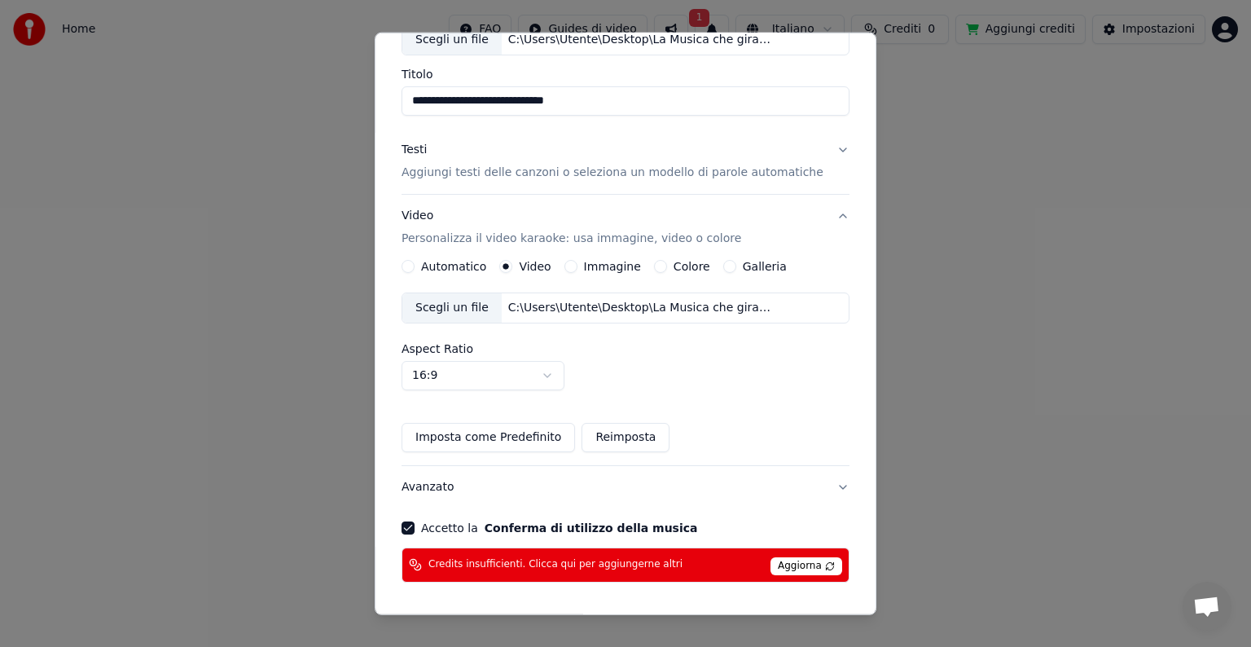
scroll to position [96, 0]
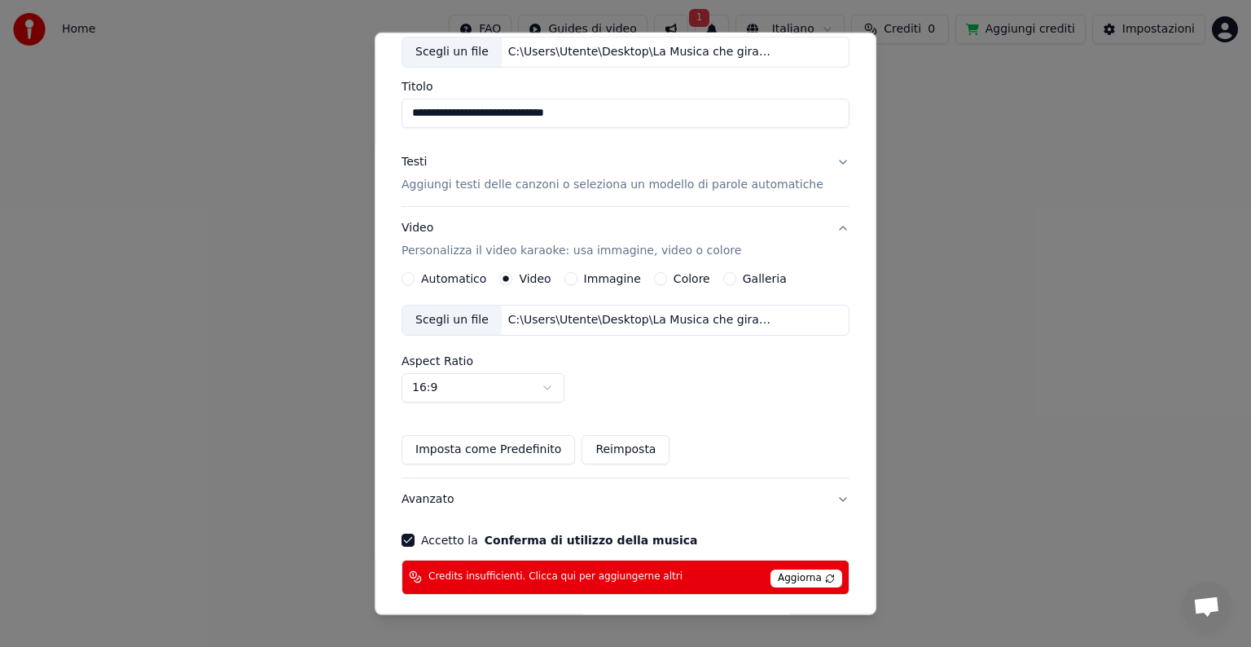
click at [617, 279] on label "Immagine" at bounding box center [612, 278] width 57 height 11
click at [578, 279] on button "Immagine" at bounding box center [571, 278] width 13 height 13
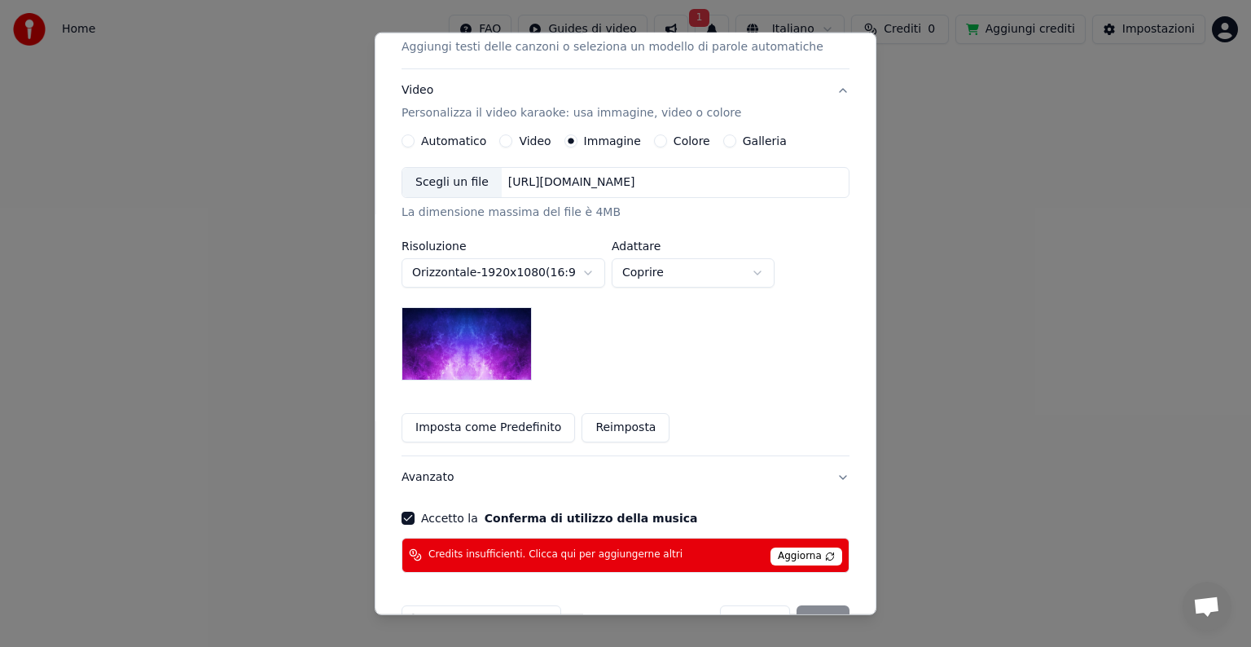
scroll to position [278, 0]
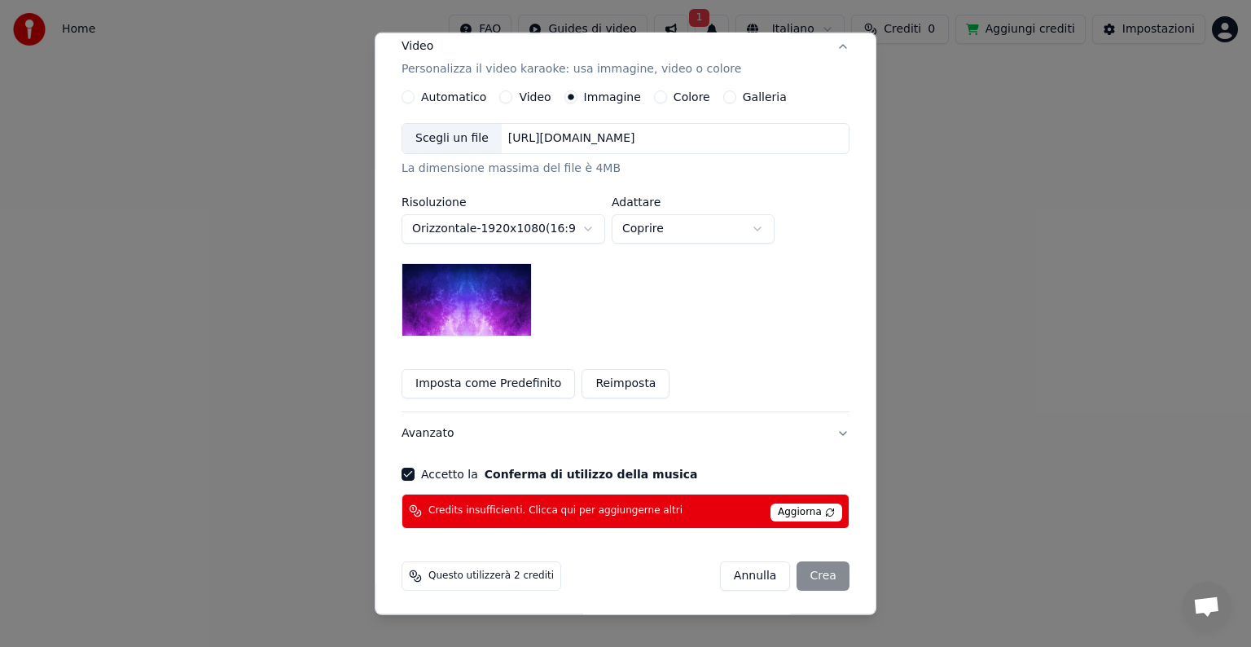
click at [800, 574] on div "[PERSON_NAME]" at bounding box center [785, 575] width 130 height 29
click at [538, 95] on label "Video" at bounding box center [535, 96] width 32 height 11
click at [512, 95] on button "Video" at bounding box center [505, 96] width 13 height 13
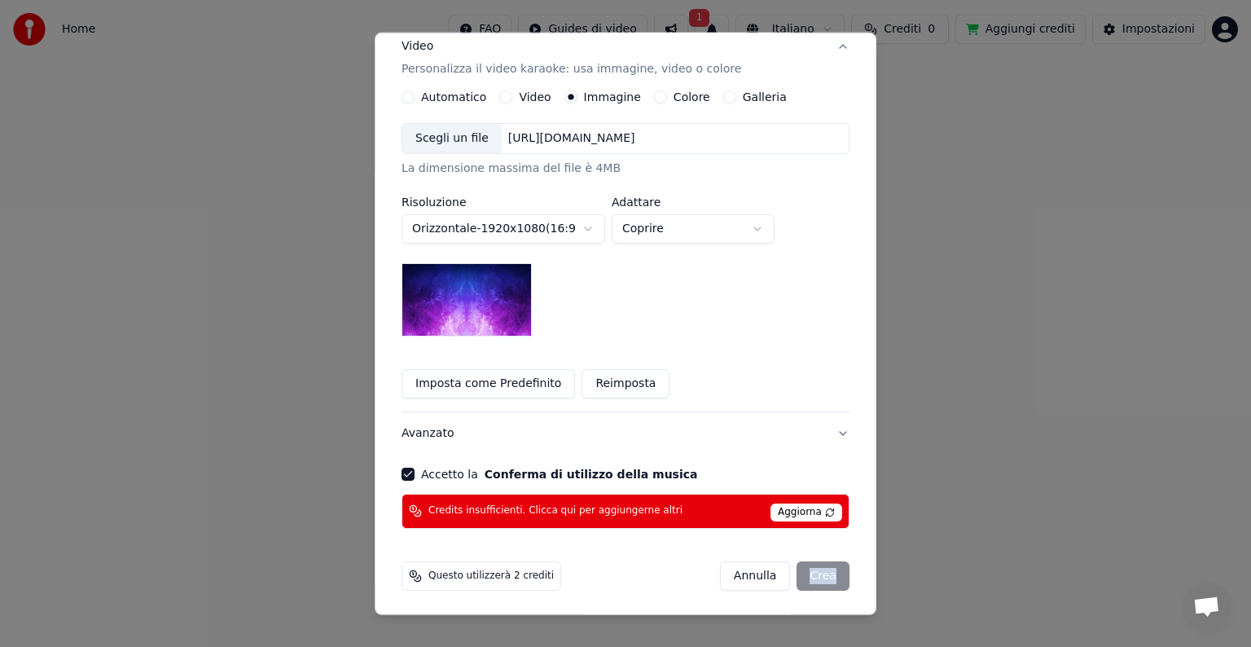
scroll to position [163, 0]
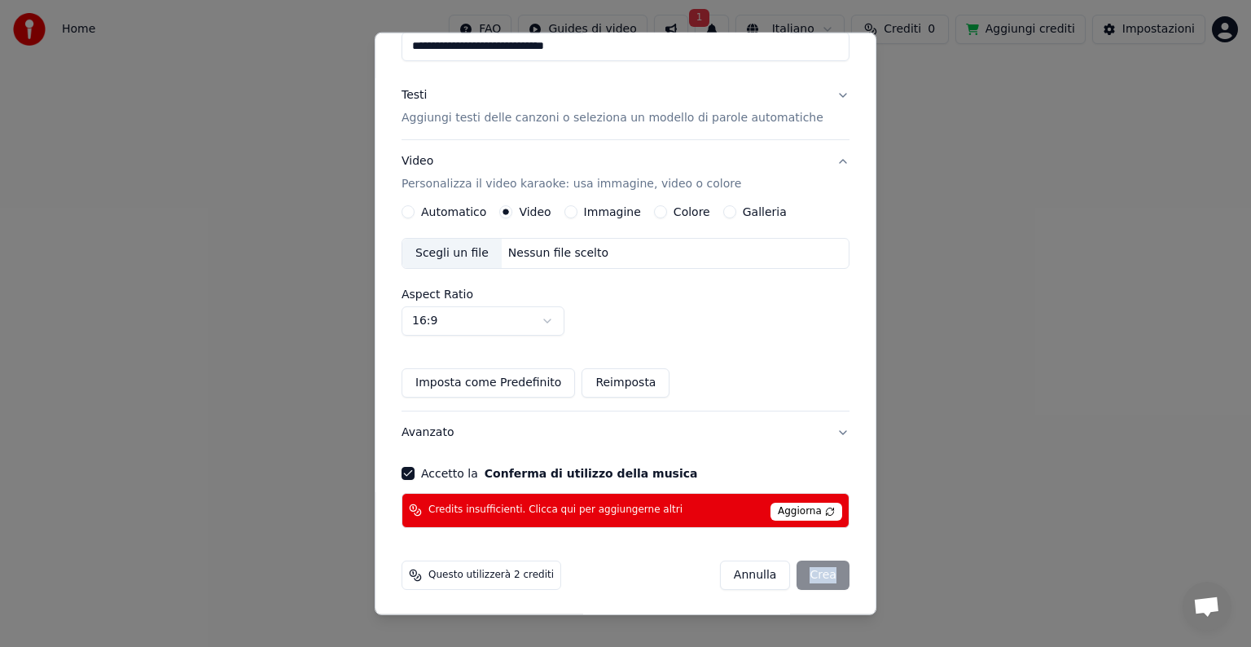
click at [621, 211] on label "Immagine" at bounding box center [612, 211] width 57 height 11
click at [578, 211] on button "Immagine" at bounding box center [571, 211] width 13 height 13
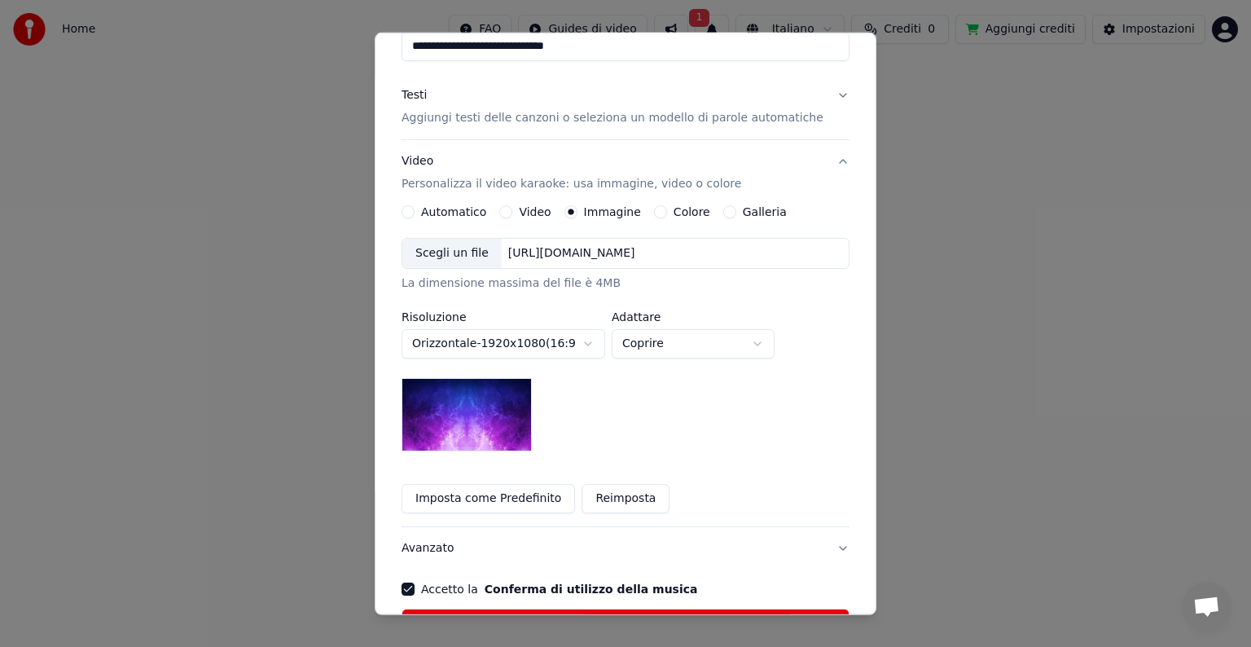
click at [466, 209] on label "Automatico" at bounding box center [453, 211] width 65 height 11
click at [415, 209] on button "Automatico" at bounding box center [408, 211] width 13 height 13
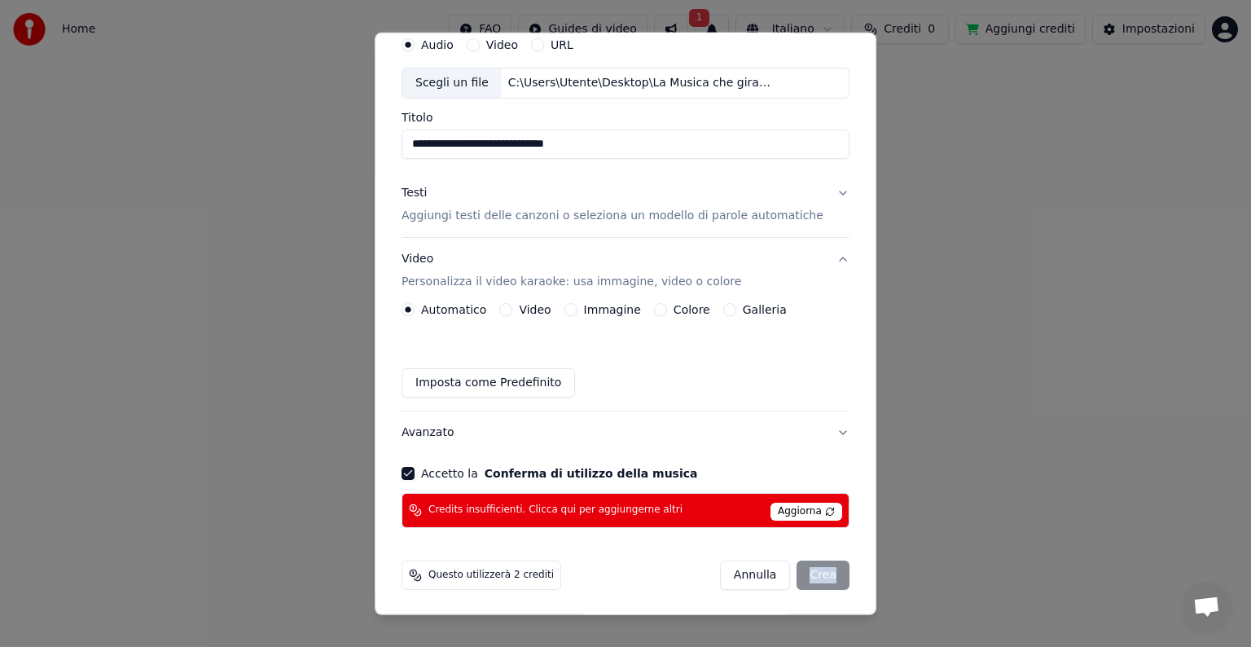
click at [799, 574] on div "[PERSON_NAME]" at bounding box center [785, 574] width 130 height 29
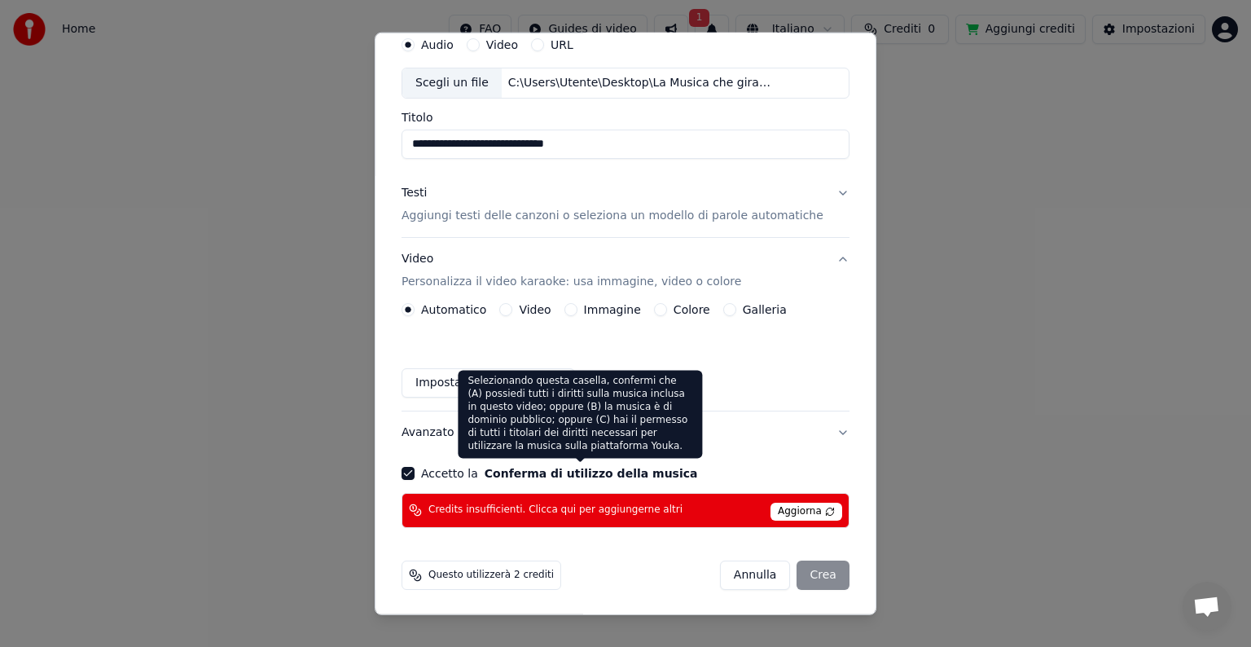
click at [531, 474] on button "Conferma di utilizzo della musica" at bounding box center [591, 473] width 213 height 11
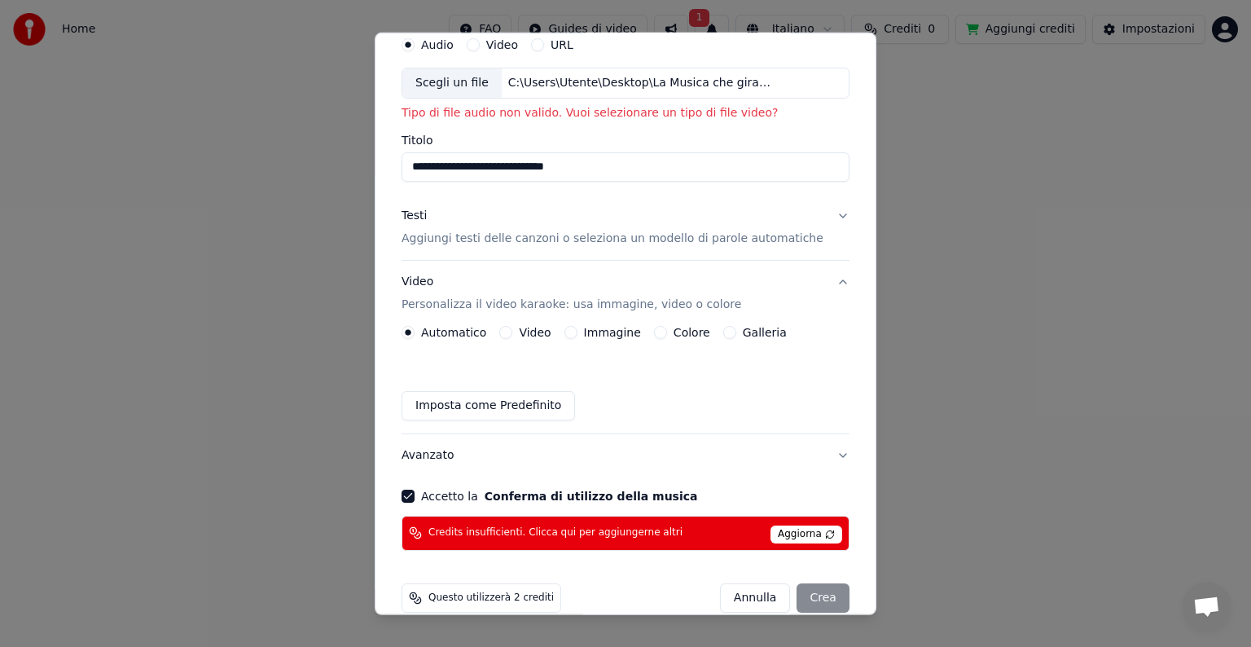
click at [531, 474] on button "Avanzato" at bounding box center [626, 455] width 448 height 42
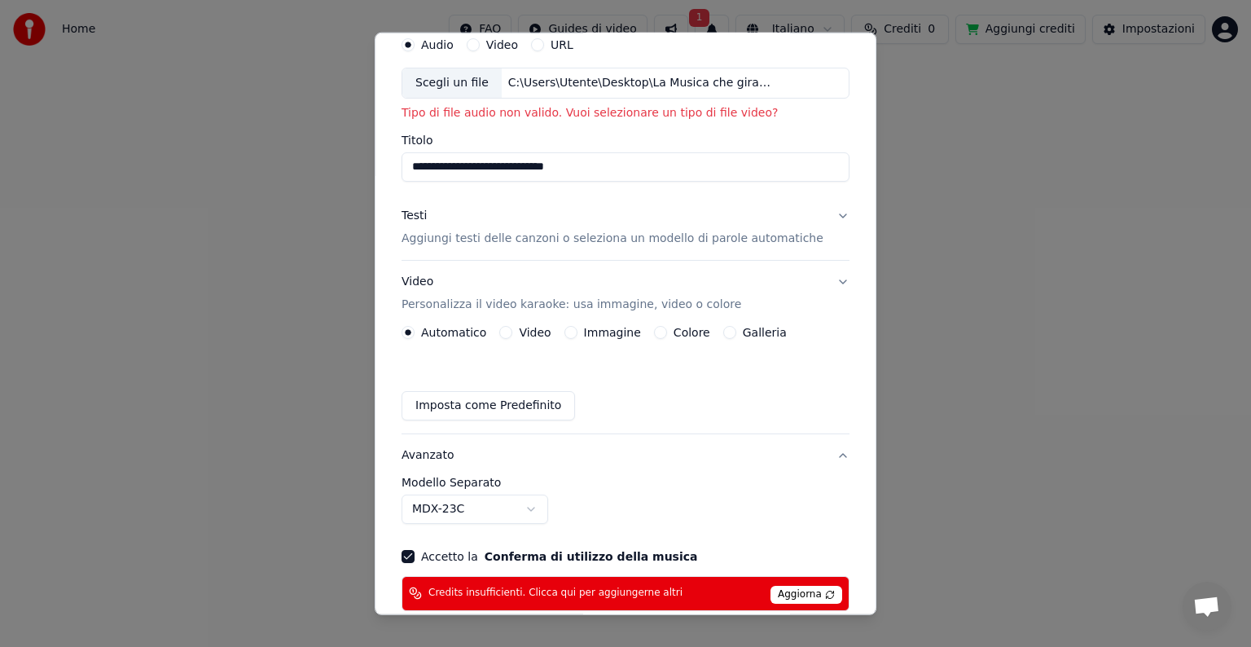
scroll to position [41, 0]
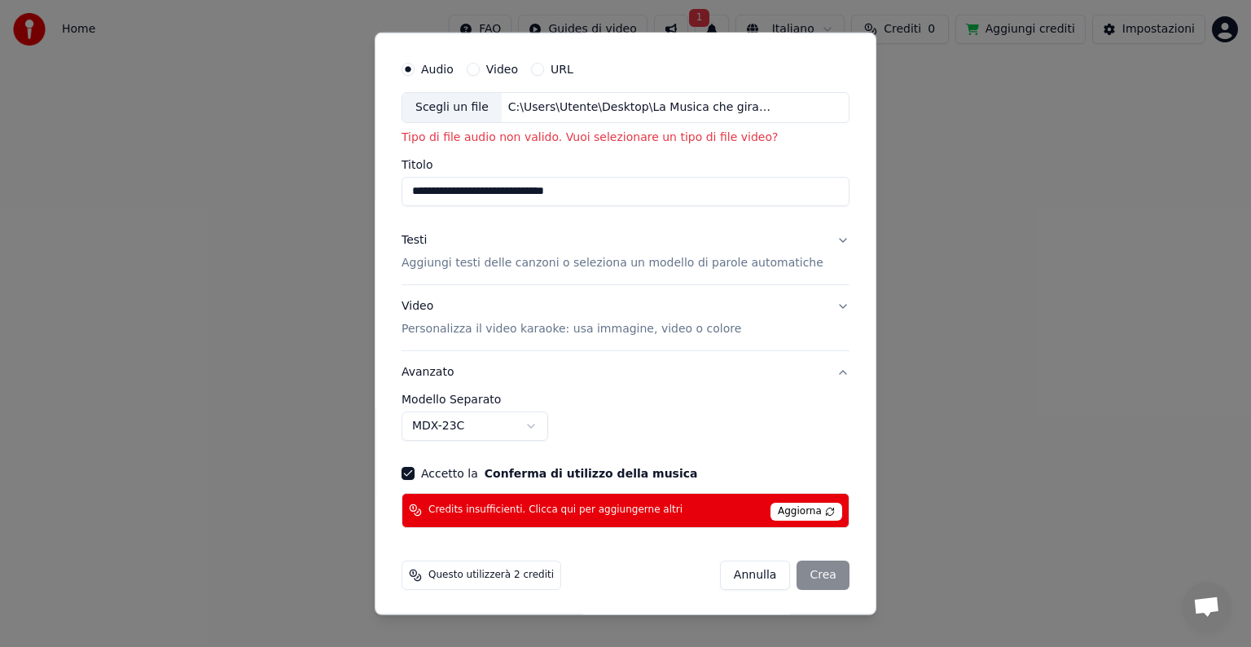
click at [415, 473] on button "Accetto la Conferma di utilizzo della musica" at bounding box center [408, 473] width 13 height 13
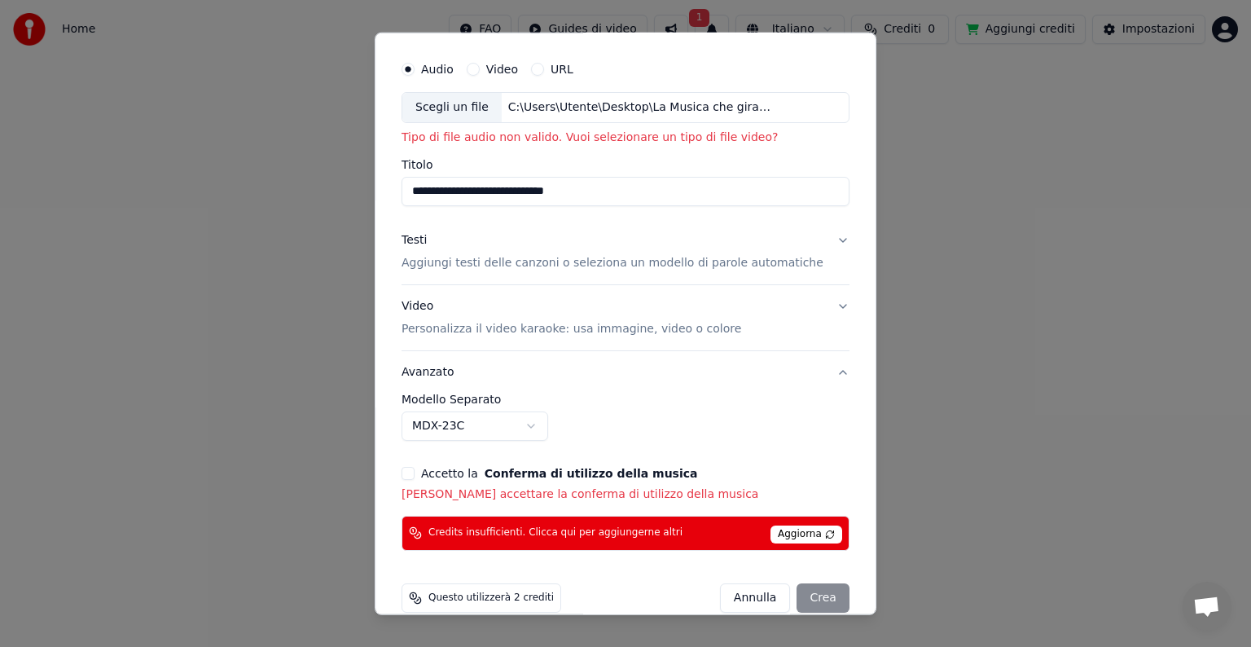
click at [415, 477] on button "Accetto la Conferma di utilizzo della musica" at bounding box center [408, 473] width 13 height 13
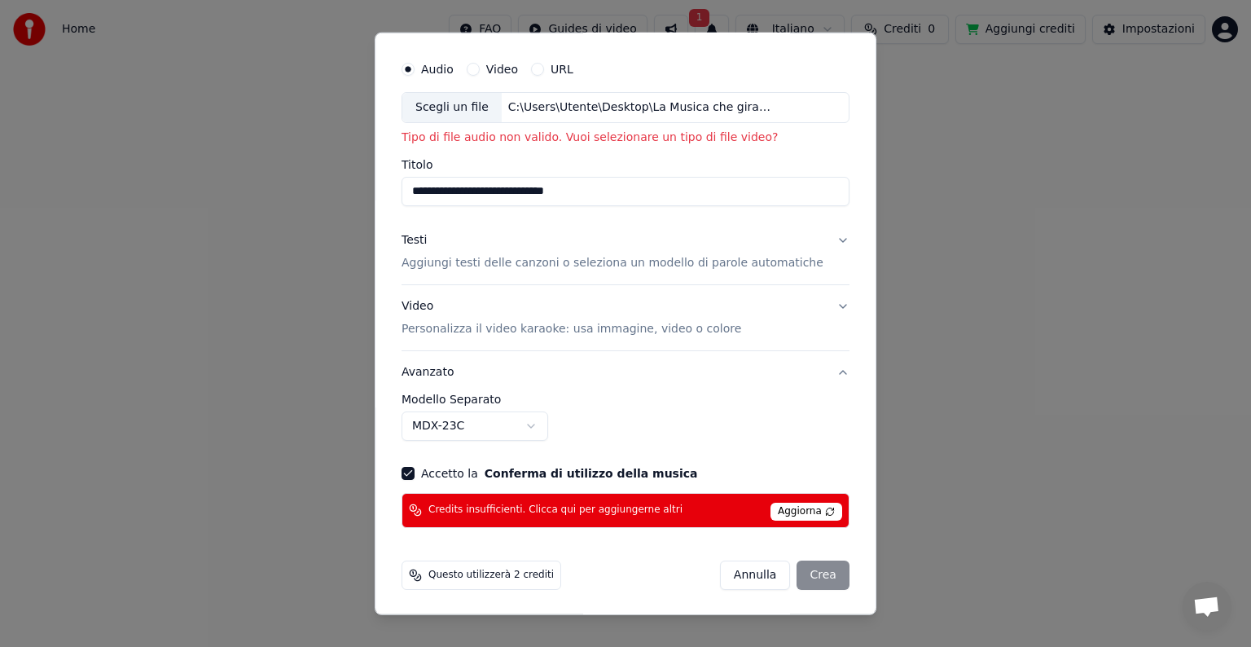
click at [789, 514] on span "Aggiorna" at bounding box center [807, 512] width 72 height 18
click at [798, 574] on div "[PERSON_NAME]" at bounding box center [785, 574] width 130 height 29
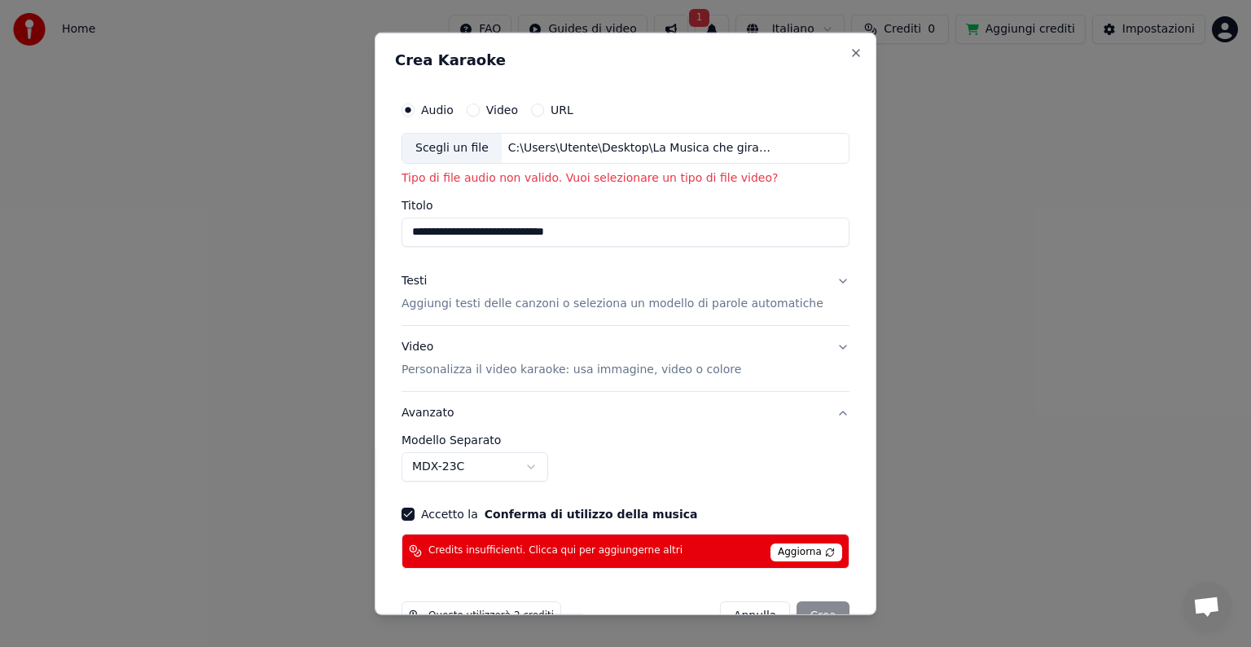
click at [505, 110] on label "Video" at bounding box center [502, 109] width 32 height 11
click at [480, 110] on button "Video" at bounding box center [473, 109] width 13 height 13
click at [567, 111] on label "URL" at bounding box center [562, 109] width 23 height 11
click at [544, 111] on button "URL" at bounding box center [537, 109] width 13 height 13
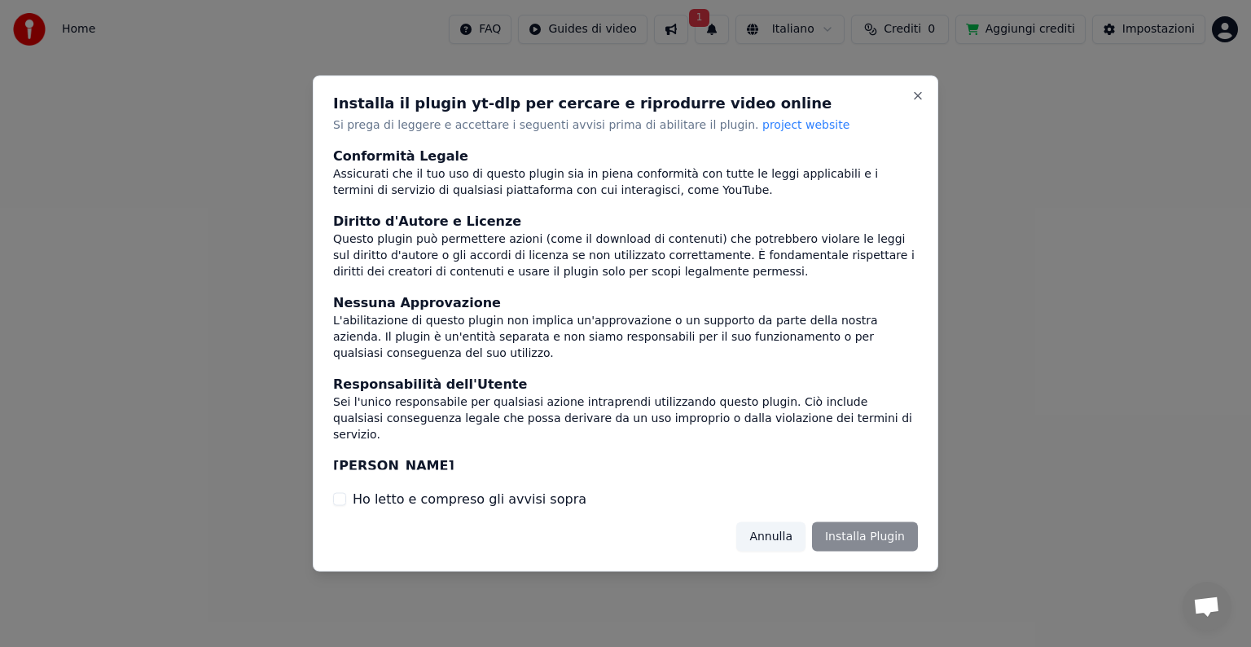
click at [781, 358] on div "L'abilitazione di questo plugin non implica un'approvazione o un supporto da pa…" at bounding box center [625, 336] width 585 height 49
click at [786, 538] on button "Annulla" at bounding box center [770, 535] width 69 height 29
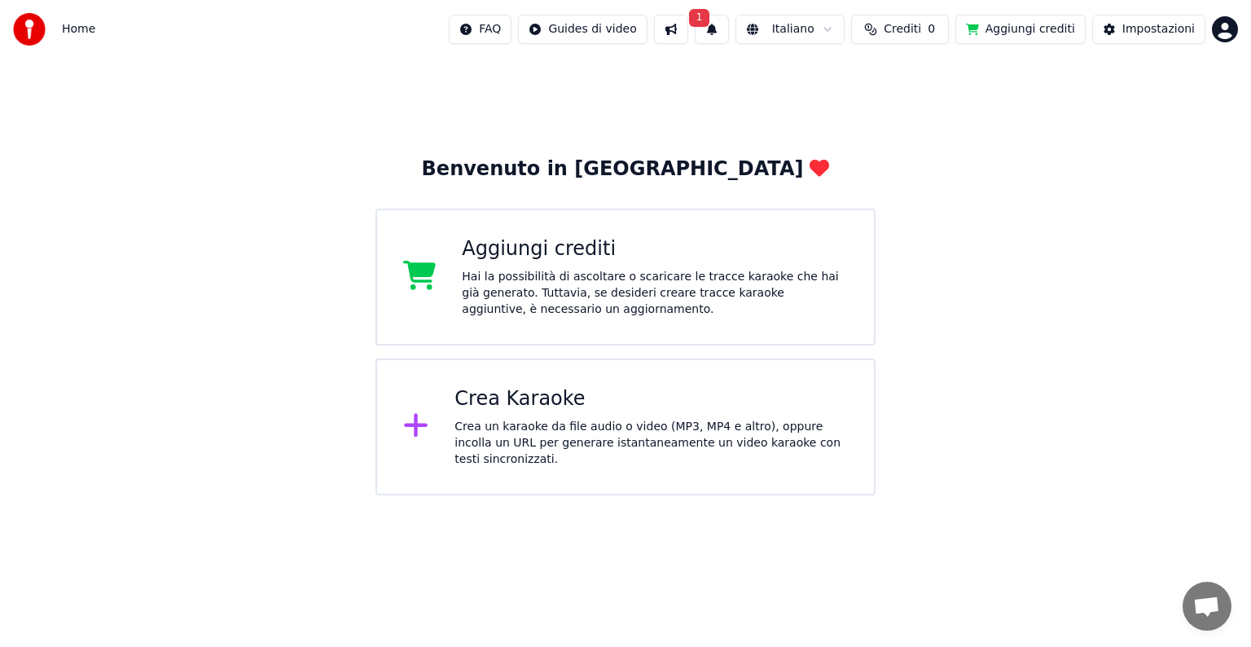
click at [585, 446] on div "Crea un karaoke da file audio o video (MP3, MP4 e altro), oppure incolla un URL…" at bounding box center [651, 443] width 393 height 49
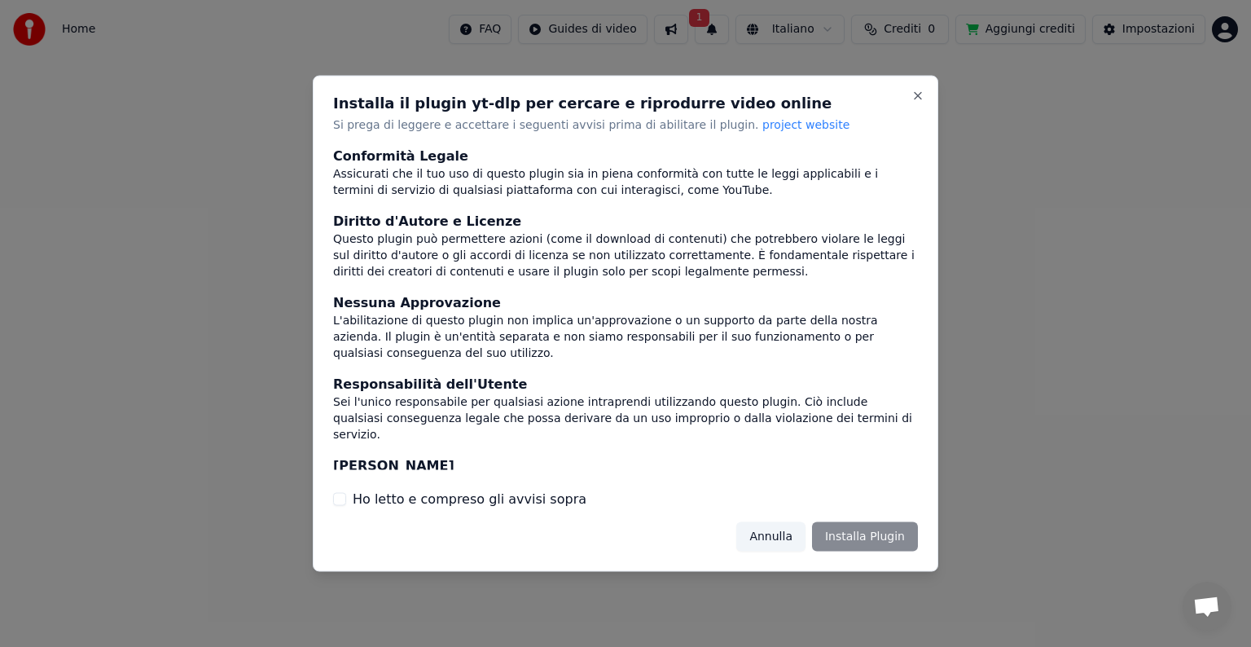
click at [841, 538] on div "Annulla Installa Plugin" at bounding box center [827, 535] width 182 height 29
click at [851, 534] on div "Annulla Installa Plugin" at bounding box center [827, 535] width 182 height 29
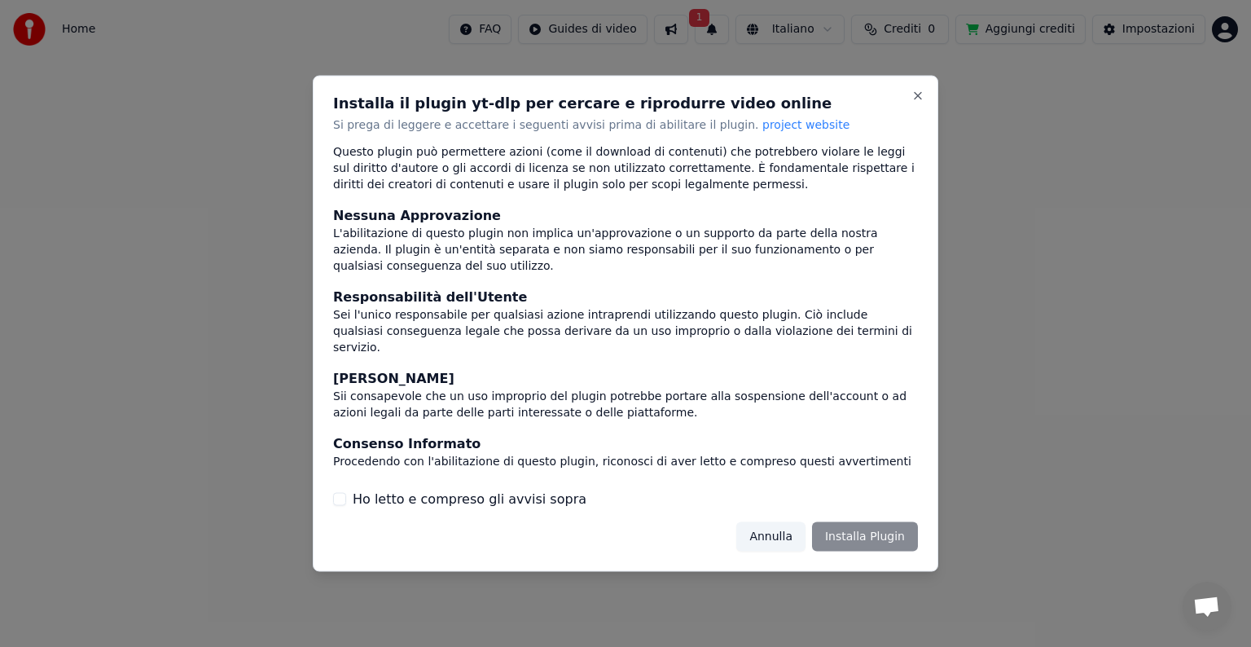
click at [339, 497] on button "Ho letto e compreso gli avvisi sopra" at bounding box center [339, 498] width 13 height 13
click at [883, 531] on button "Installa Plugin" at bounding box center [865, 535] width 106 height 29
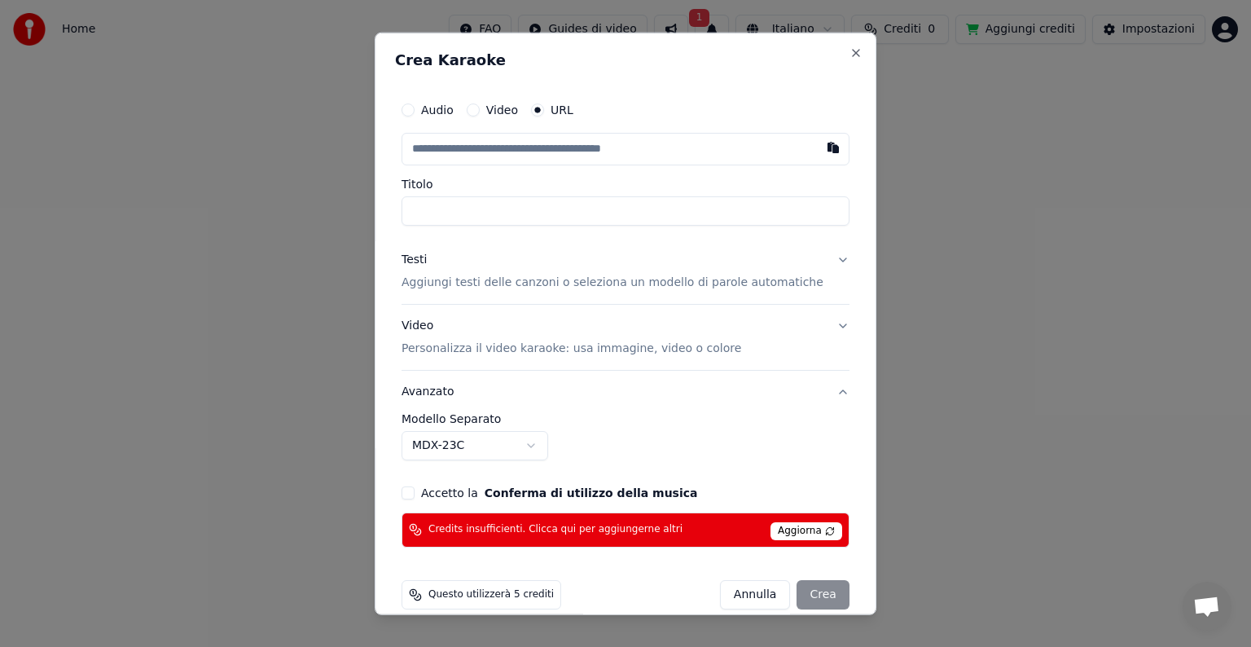
click at [791, 598] on div "[PERSON_NAME]" at bounding box center [785, 594] width 130 height 29
click at [852, 169] on div "**********" at bounding box center [626, 324] width 502 height 582
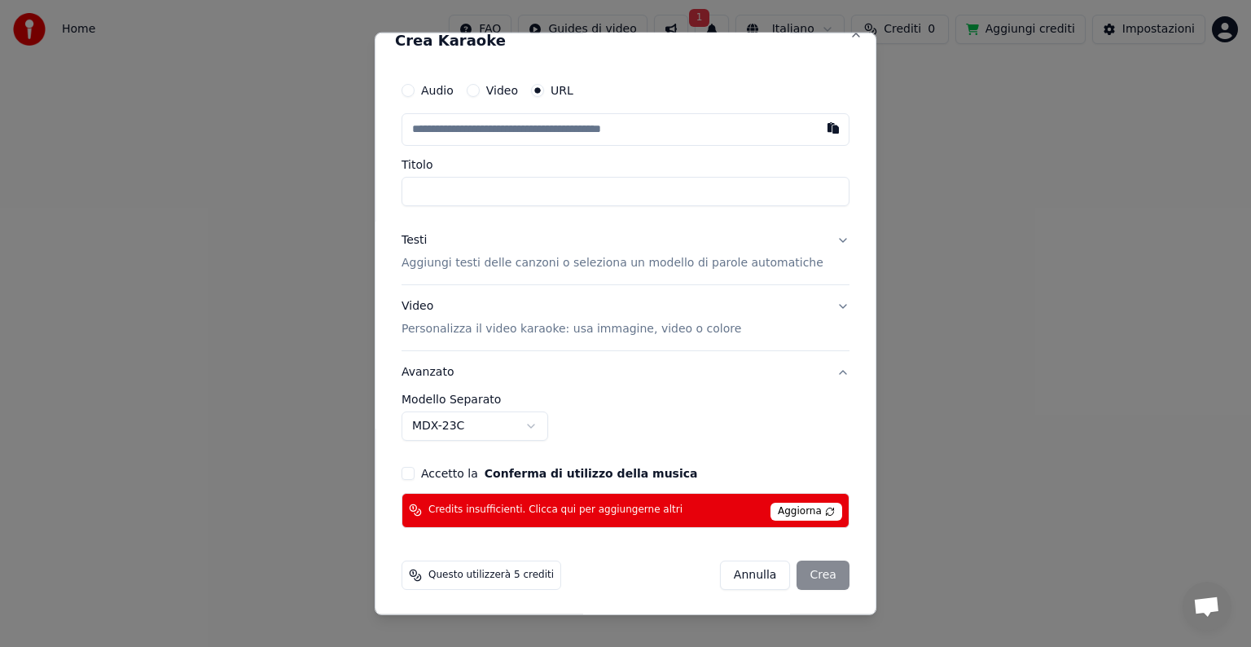
click at [415, 473] on button "Accetto la Conferma di utilizzo della musica" at bounding box center [408, 473] width 13 height 13
click at [798, 577] on div "[PERSON_NAME]" at bounding box center [785, 574] width 130 height 29
click at [443, 179] on input "Titolo" at bounding box center [626, 191] width 448 height 29
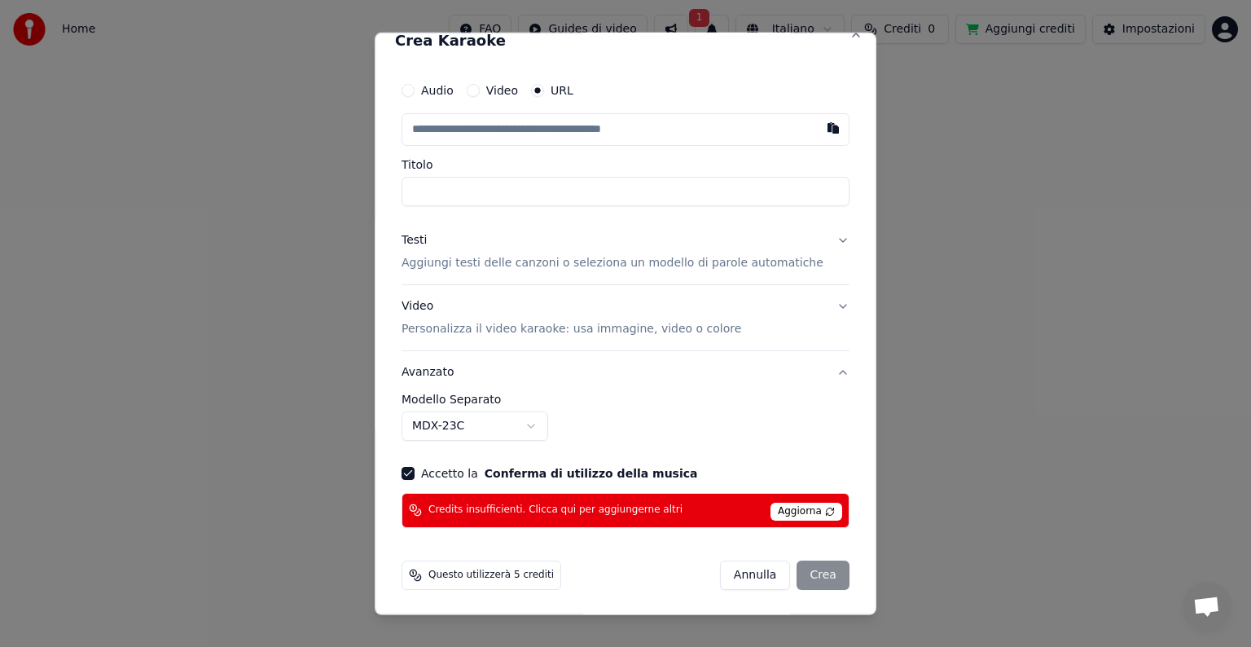
click at [448, 189] on input "Titolo" at bounding box center [626, 191] width 448 height 29
click at [485, 134] on input "text" at bounding box center [626, 129] width 448 height 33
click at [817, 129] on button "button" at bounding box center [833, 127] width 33 height 29
type input "**********"
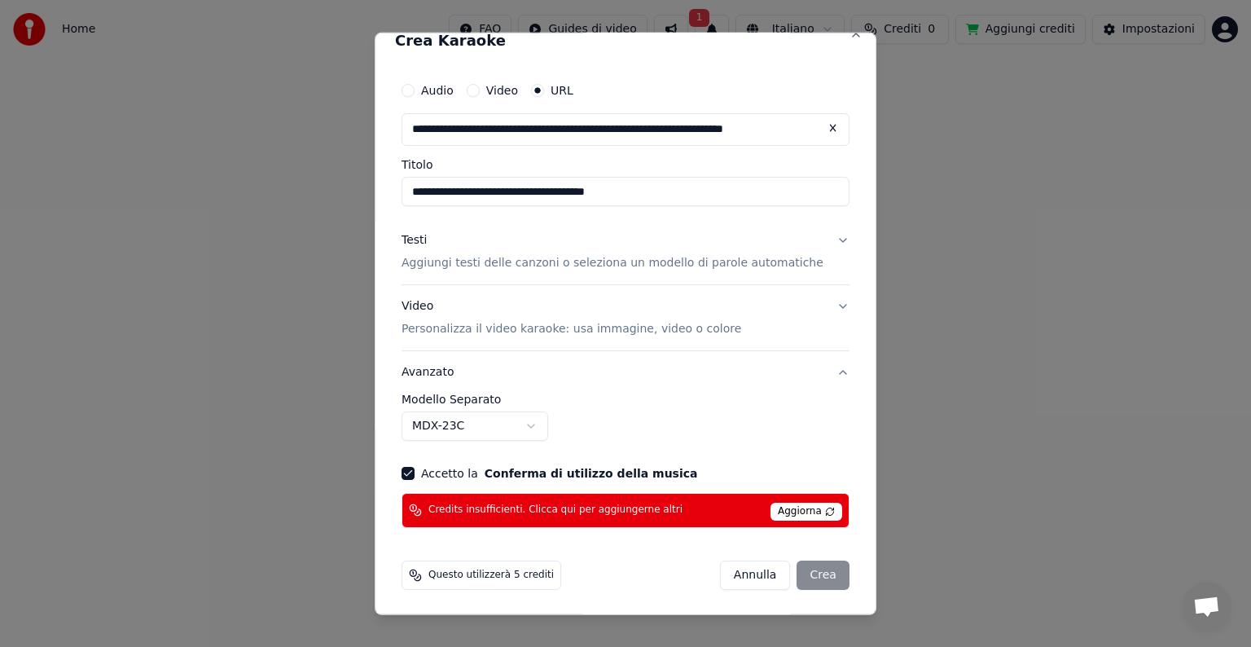
click at [788, 577] on div "[PERSON_NAME]" at bounding box center [785, 574] width 130 height 29
click at [772, 506] on span "Aggiorna" at bounding box center [807, 512] width 72 height 18
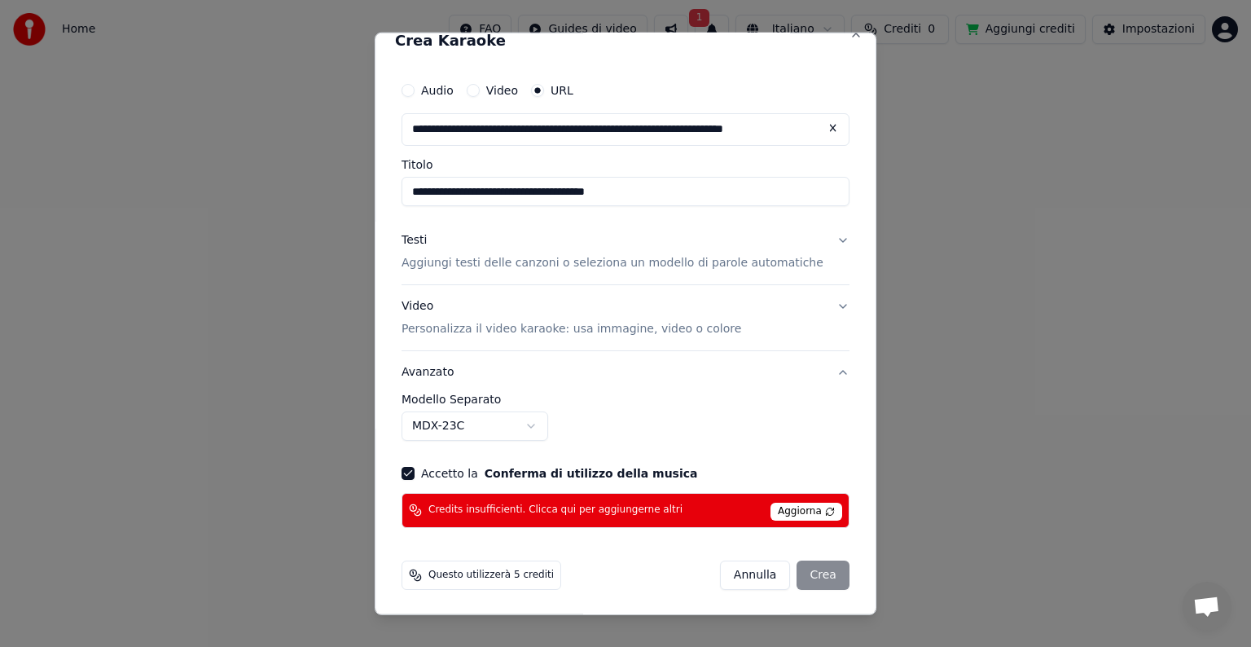
click at [802, 577] on div "[PERSON_NAME]" at bounding box center [785, 574] width 130 height 29
click at [541, 424] on body "**********" at bounding box center [625, 247] width 1251 height 495
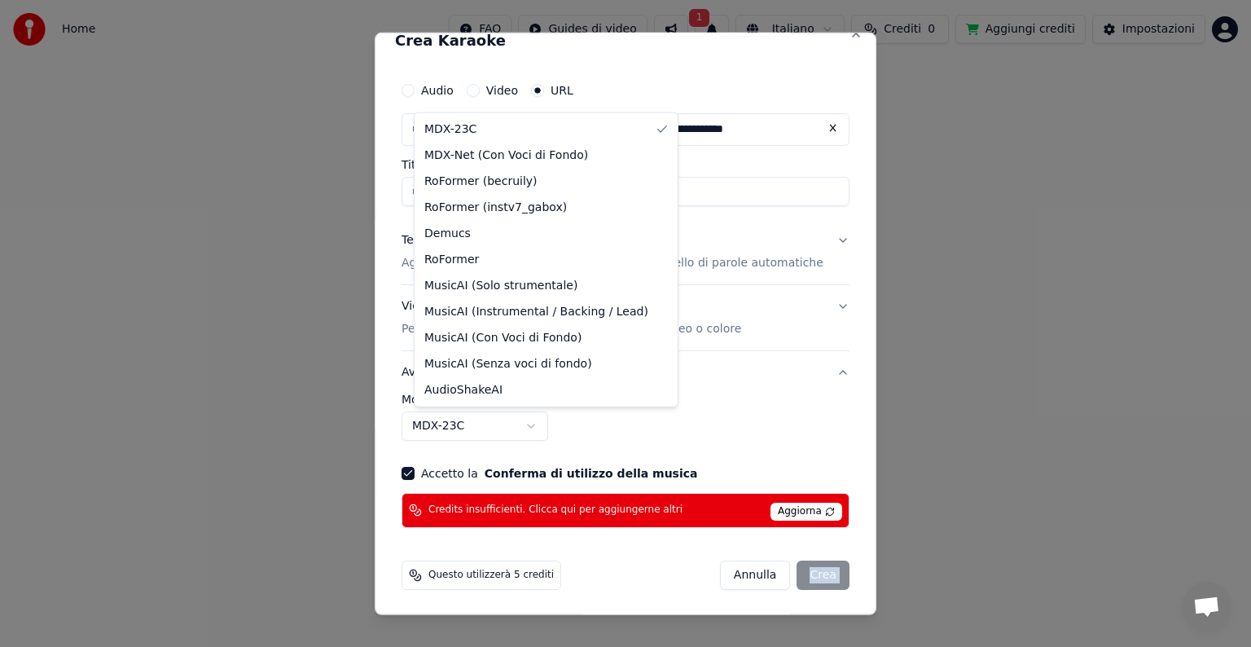
select select "**********"
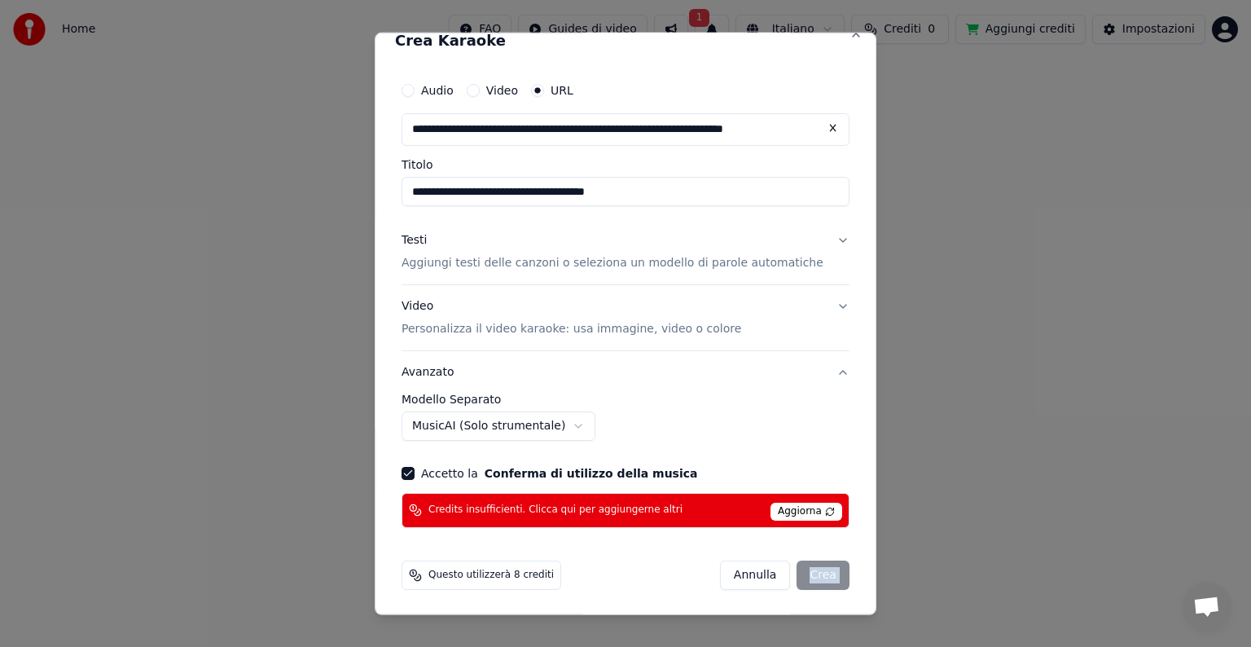
click at [484, 290] on button "Video Personalizza il video karaoke: usa immagine, video o colore" at bounding box center [626, 317] width 448 height 65
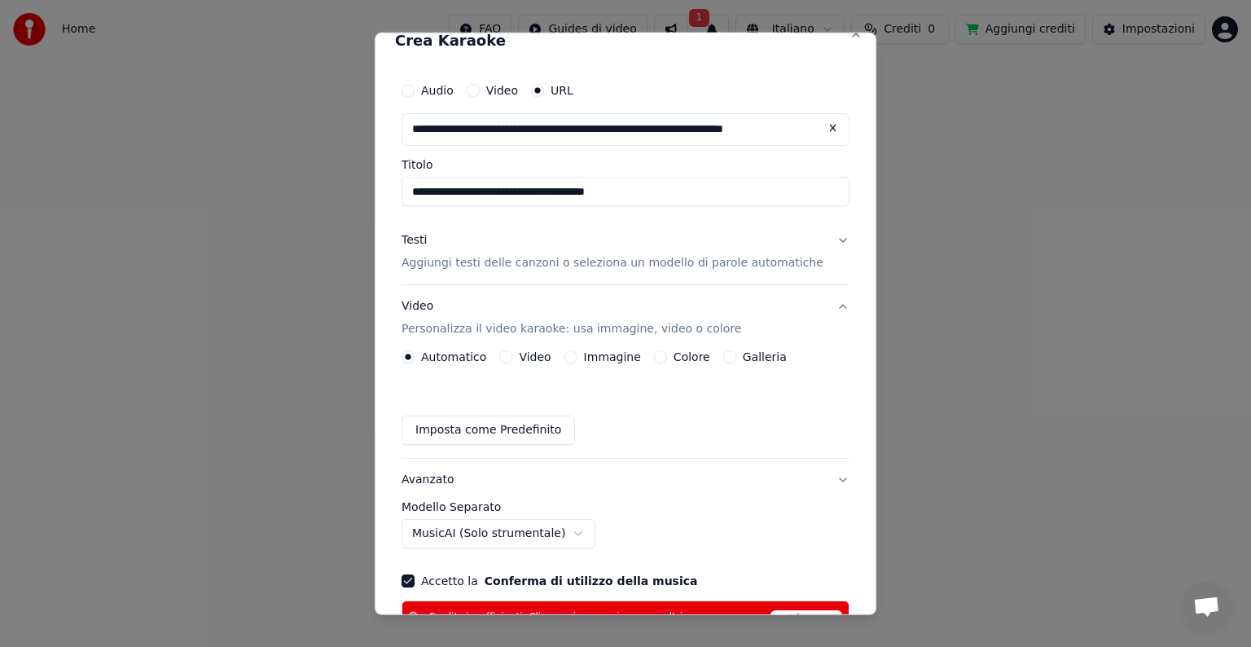
click at [484, 290] on button "Video Personalizza il video karaoke: usa immagine, video o colore" at bounding box center [626, 317] width 448 height 65
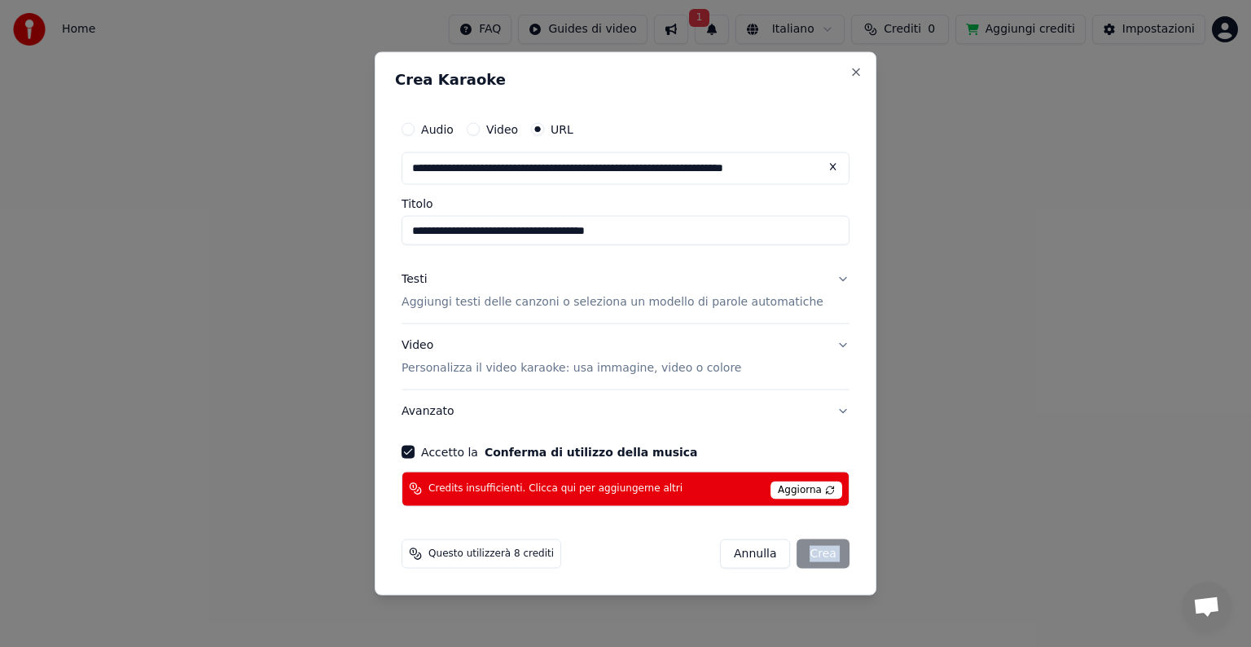
click at [666, 366] on p "Personalizza il video karaoke: usa immagine, video o colore" at bounding box center [572, 368] width 340 height 16
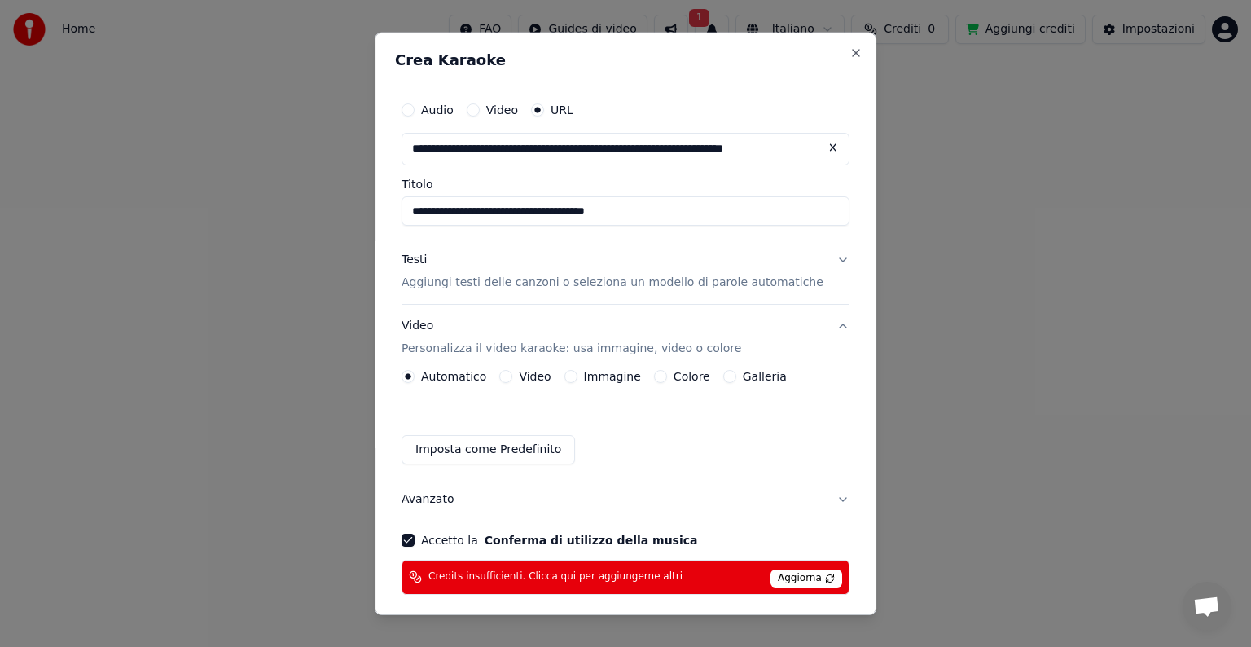
click at [534, 438] on button "Imposta come Predefinito" at bounding box center [489, 449] width 174 height 29
click at [534, 438] on div "Imposta come Predefinito" at bounding box center [626, 449] width 448 height 29
click at [812, 502] on button "Avanzato" at bounding box center [626, 499] width 448 height 42
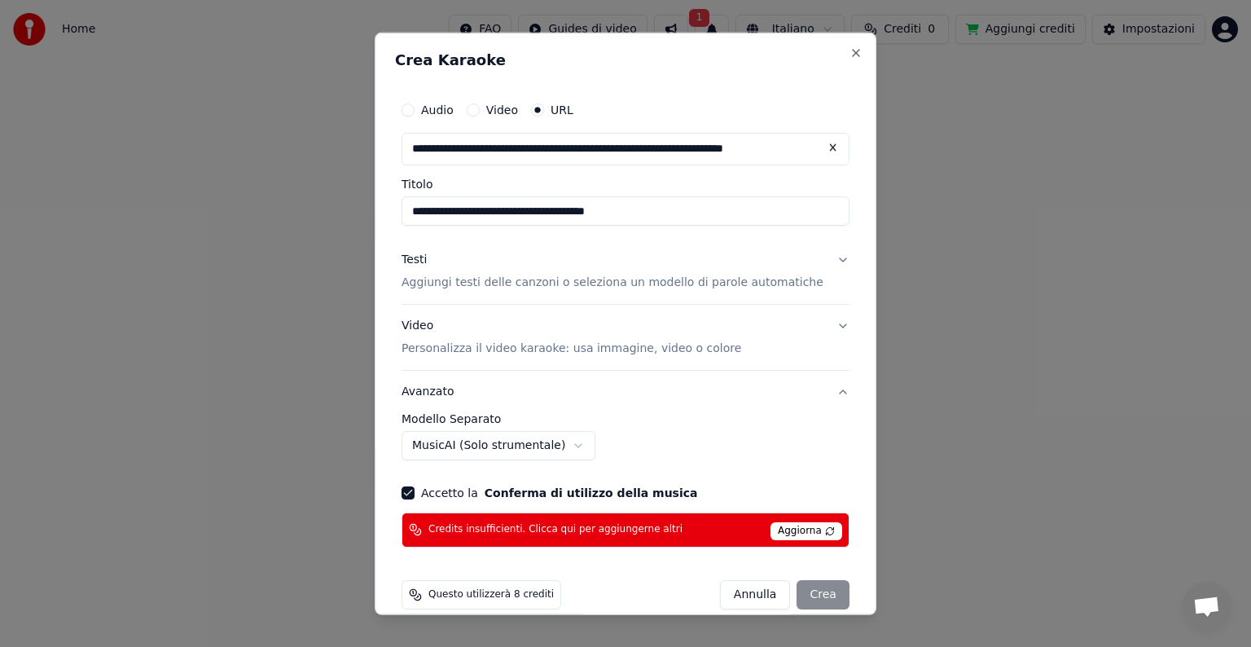
click at [804, 588] on div "[PERSON_NAME]" at bounding box center [785, 594] width 130 height 29
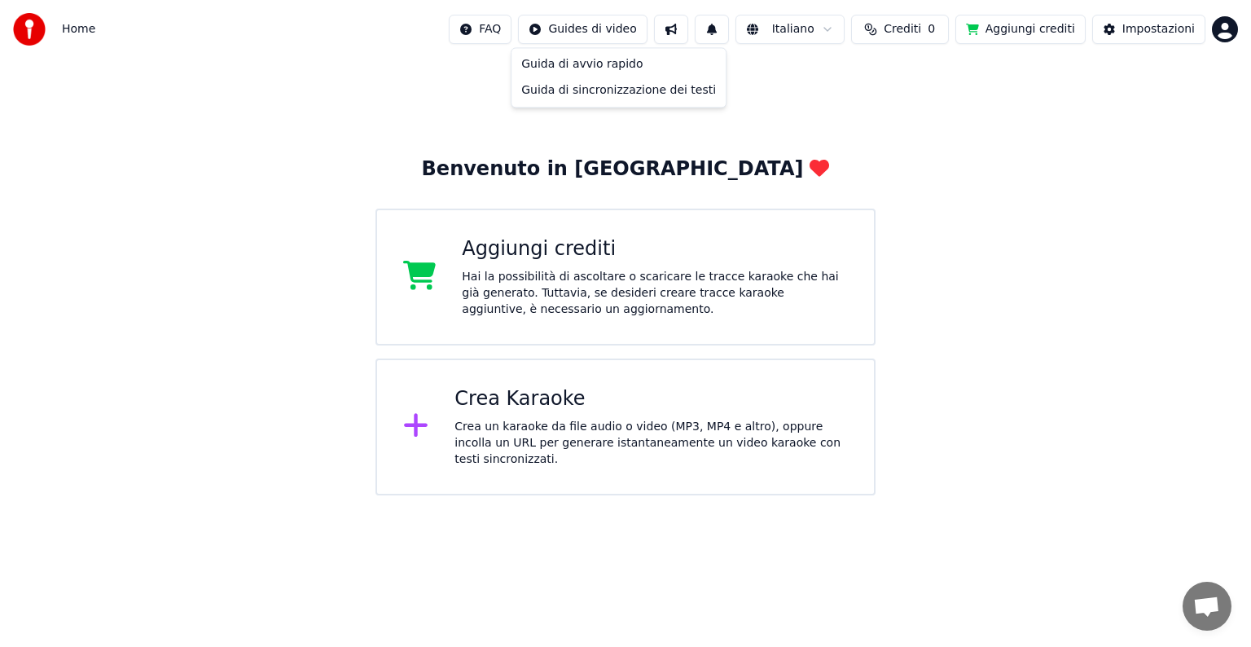
click at [618, 33] on html "Home FAQ Guides di video Italiano Crediti 0 Aggiungi crediti Impostazioni Benve…" at bounding box center [625, 247] width 1251 height 495
click at [596, 64] on div "Guida di avvio rapido" at bounding box center [619, 64] width 208 height 26
click at [551, 411] on div "Crea Karaoke" at bounding box center [651, 399] width 393 height 26
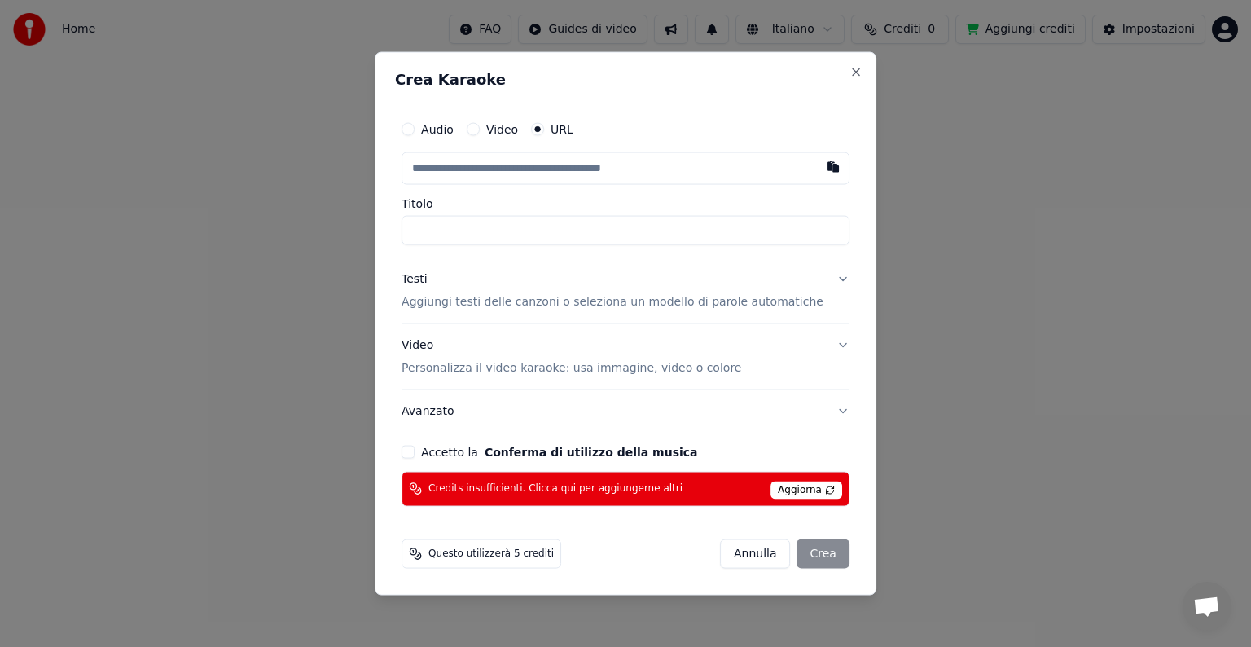
click at [518, 133] on label "Video" at bounding box center [502, 129] width 32 height 11
click at [480, 133] on button "Video" at bounding box center [473, 129] width 13 height 13
click at [473, 172] on div "Scegli un file" at bounding box center [451, 168] width 99 height 29
type input "**********"
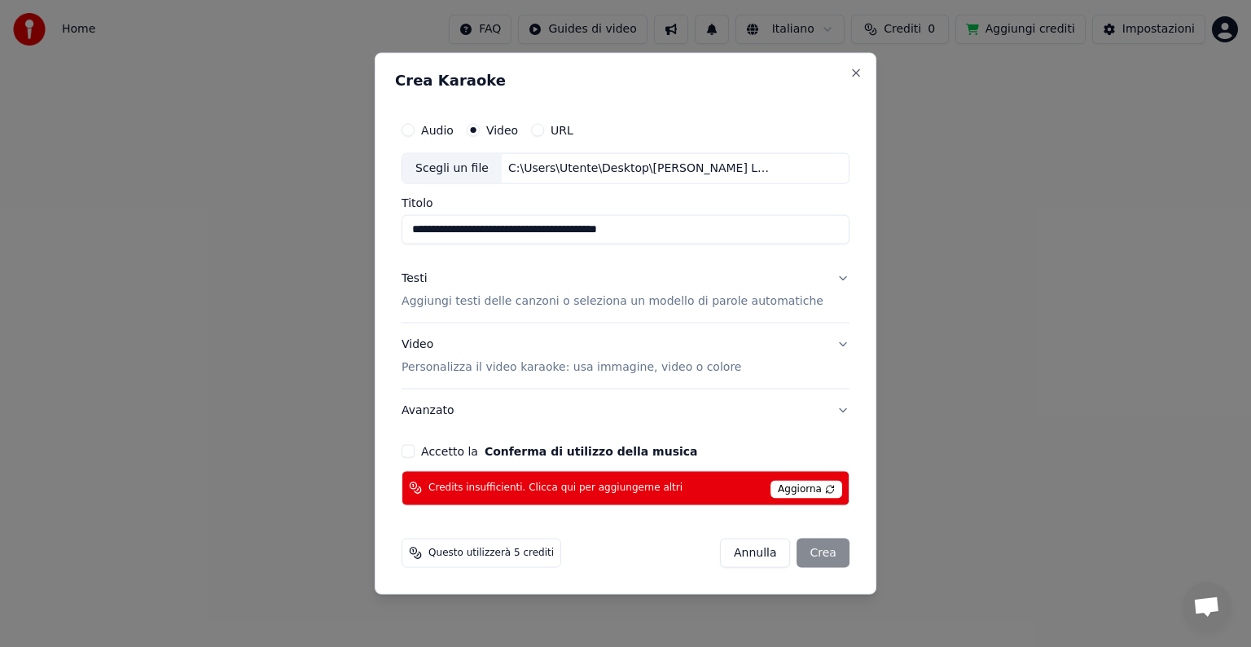
click at [456, 300] on p "Aggiungi testi delle canzoni o seleziona un modello di parole automatiche" at bounding box center [613, 301] width 422 height 16
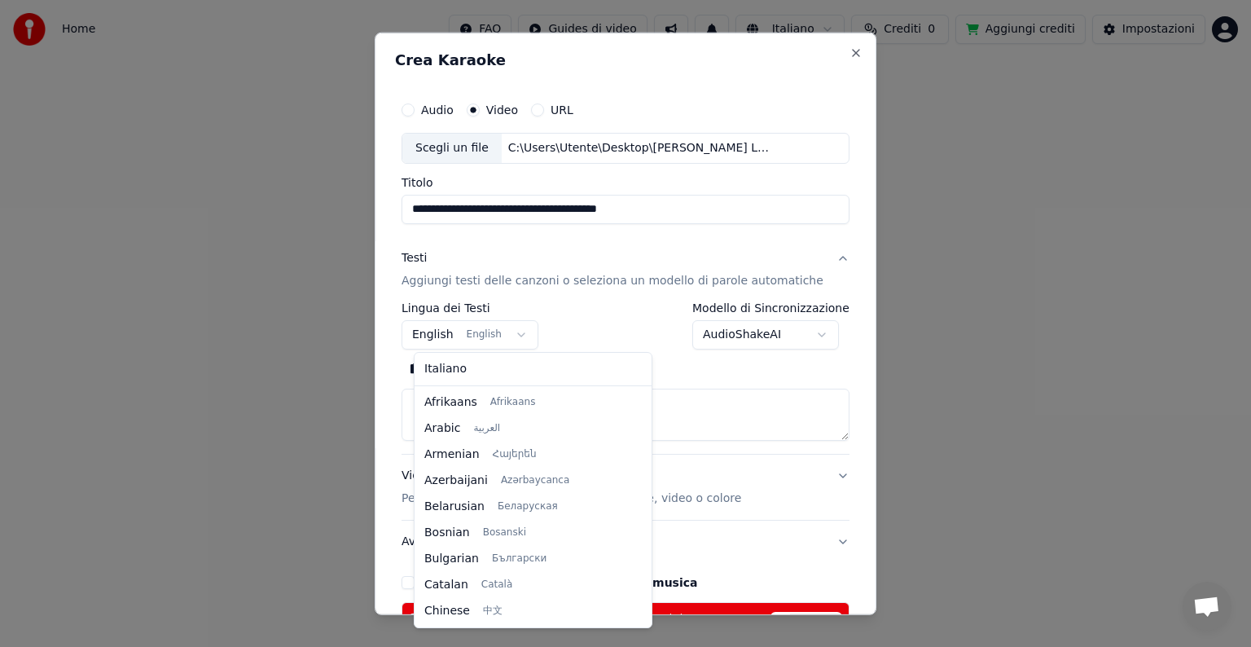
scroll to position [130, 0]
click at [519, 334] on body "**********" at bounding box center [625, 247] width 1251 height 495
select select "**"
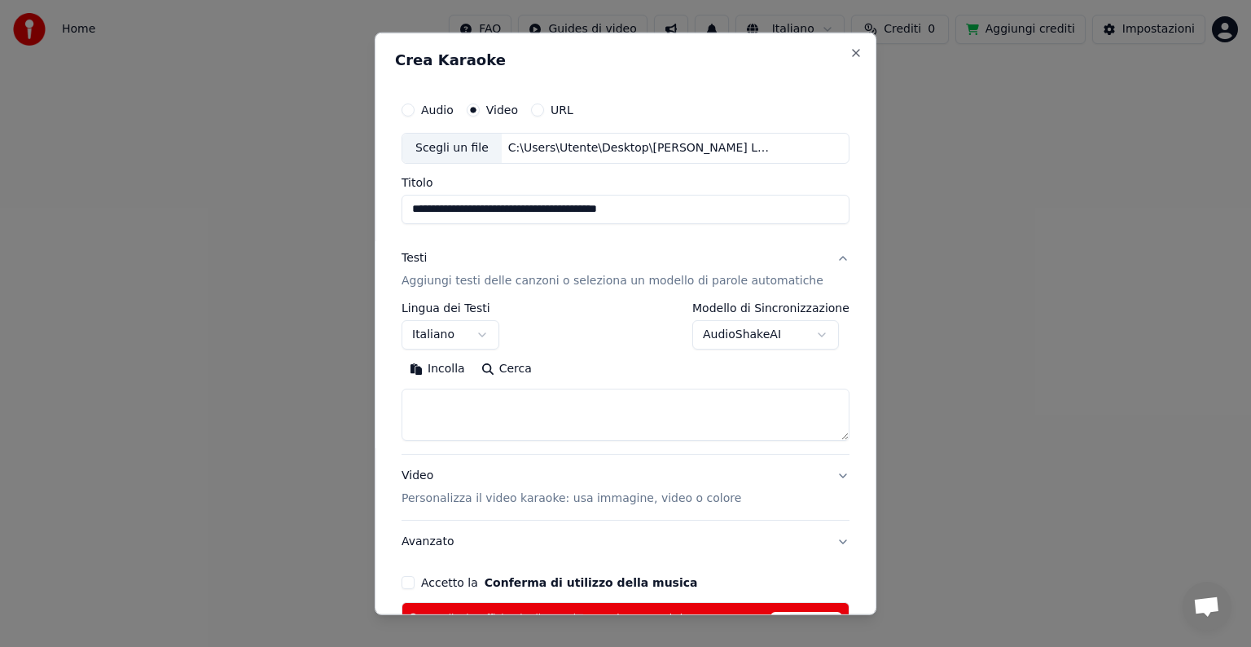
click at [438, 398] on textarea at bounding box center [626, 415] width 448 height 52
click at [434, 368] on button "Incolla" at bounding box center [438, 369] width 72 height 26
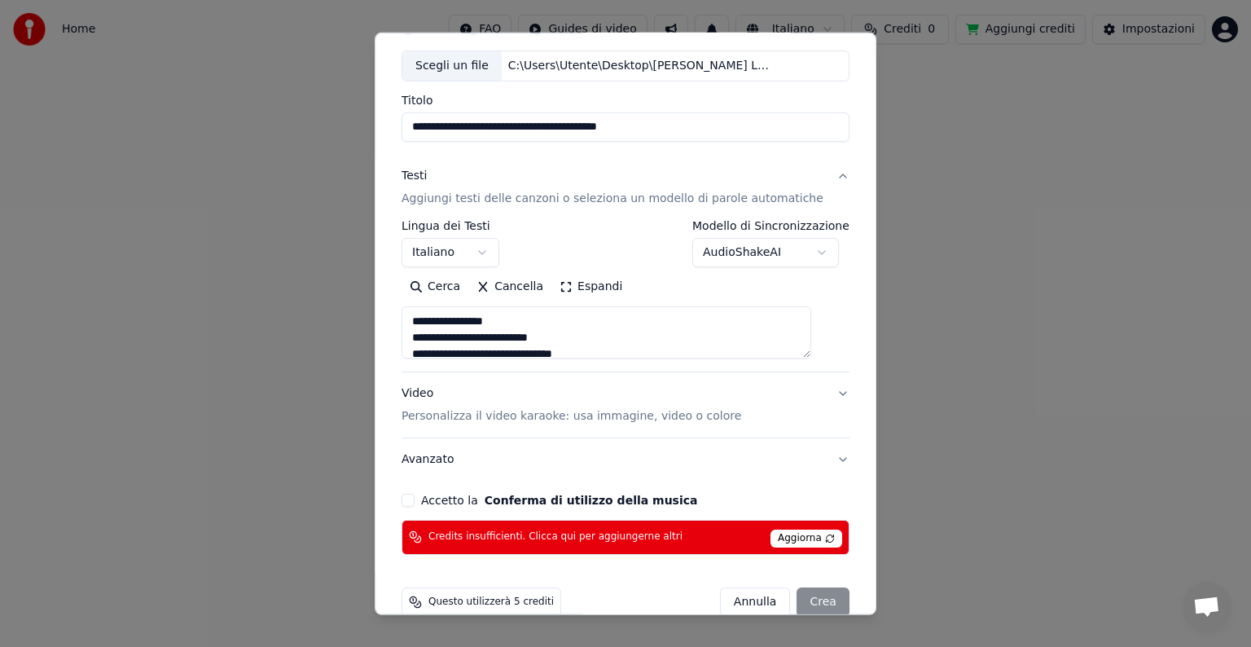
scroll to position [109, 0]
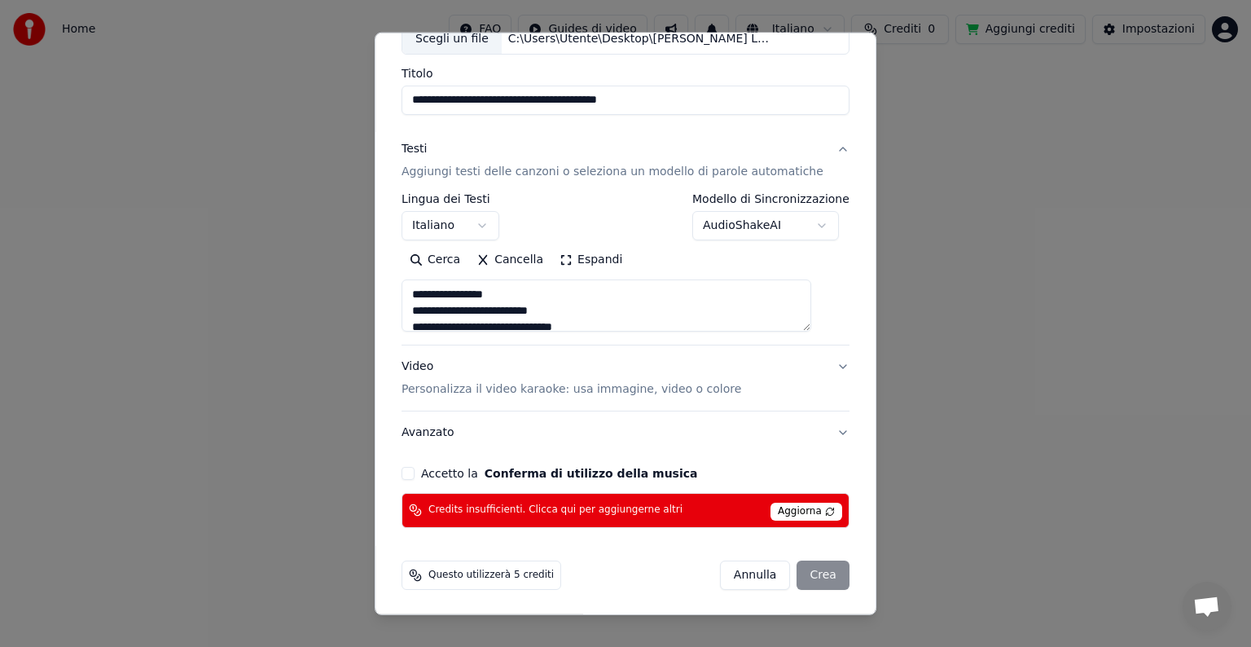
click at [415, 468] on button "Accetto la Conferma di utilizzo della musica" at bounding box center [408, 473] width 13 height 13
click at [803, 577] on div "[PERSON_NAME]" at bounding box center [785, 574] width 130 height 29
click at [803, 571] on div "[PERSON_NAME]" at bounding box center [785, 574] width 130 height 29
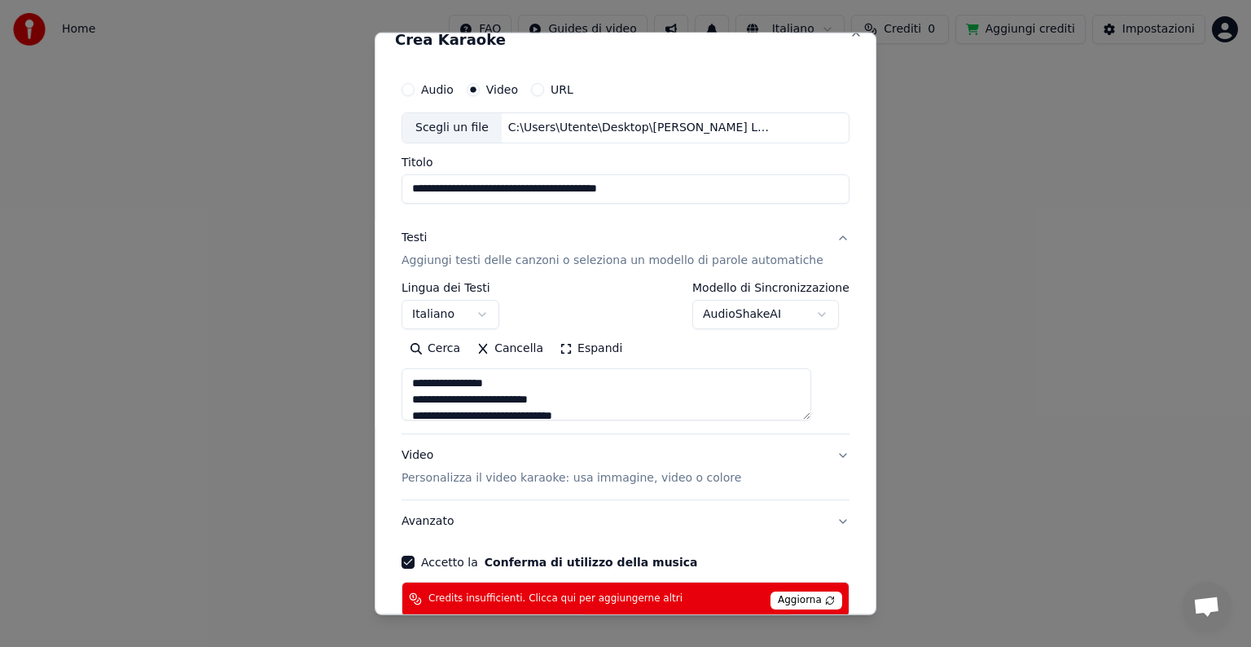
scroll to position [0, 0]
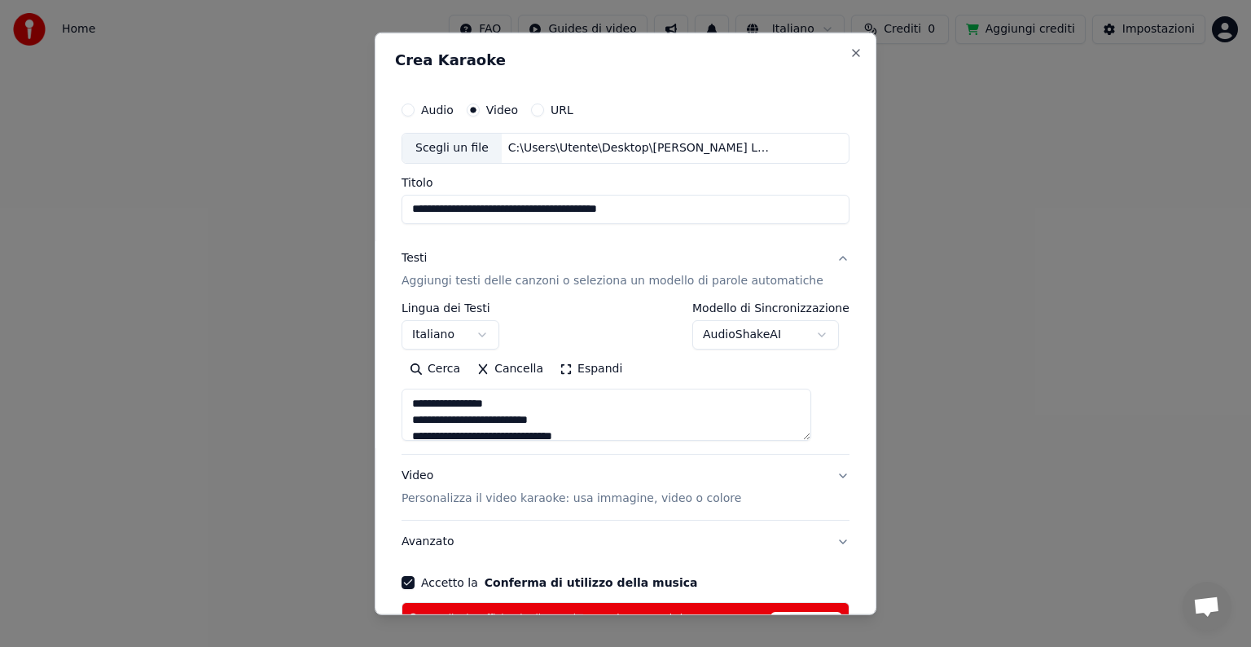
click at [478, 152] on div "Scegli un file" at bounding box center [451, 148] width 99 height 29
click at [535, 278] on p "Aggiungi testi delle canzoni o seleziona un modello di parole automatiche" at bounding box center [613, 281] width 422 height 16
type textarea "**********"
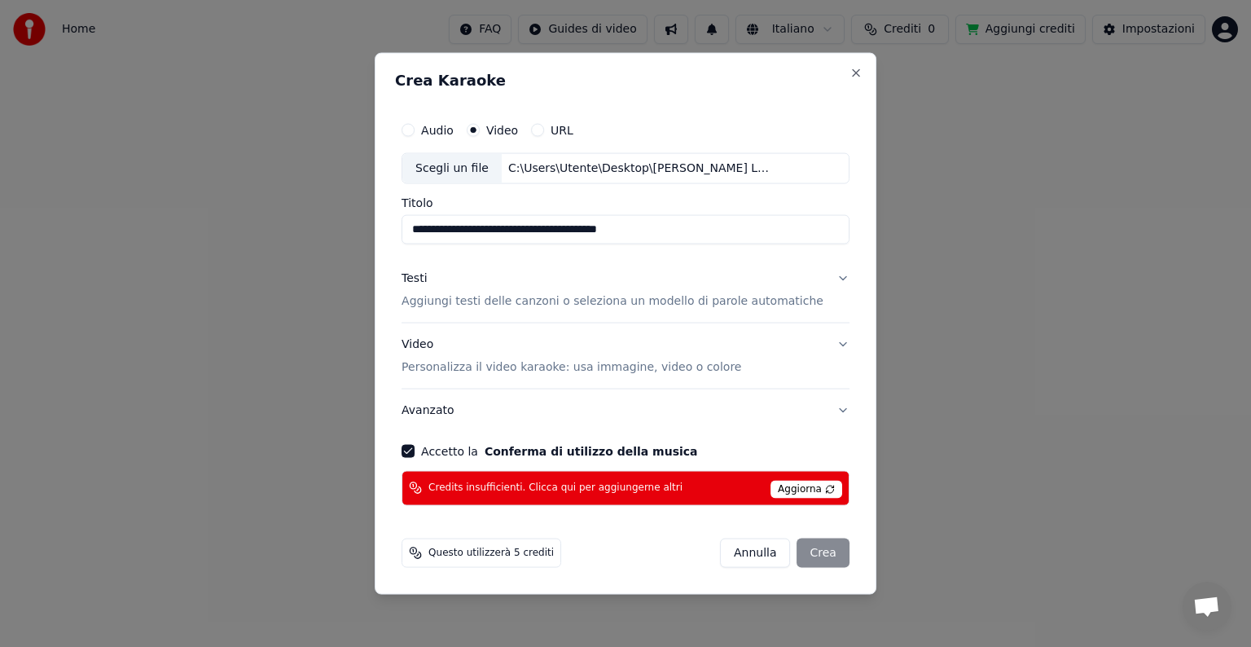
click at [533, 304] on p "Aggiungi testi delle canzoni o seleziona un modello di parole automatiche" at bounding box center [613, 301] width 422 height 16
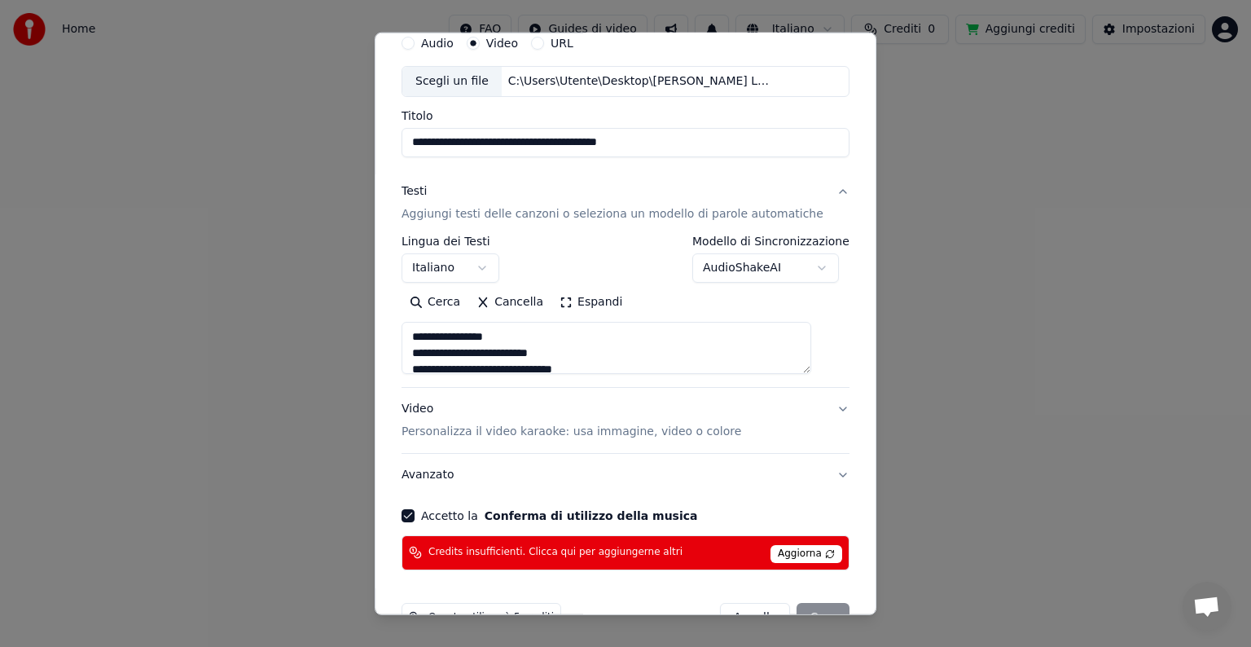
scroll to position [109, 0]
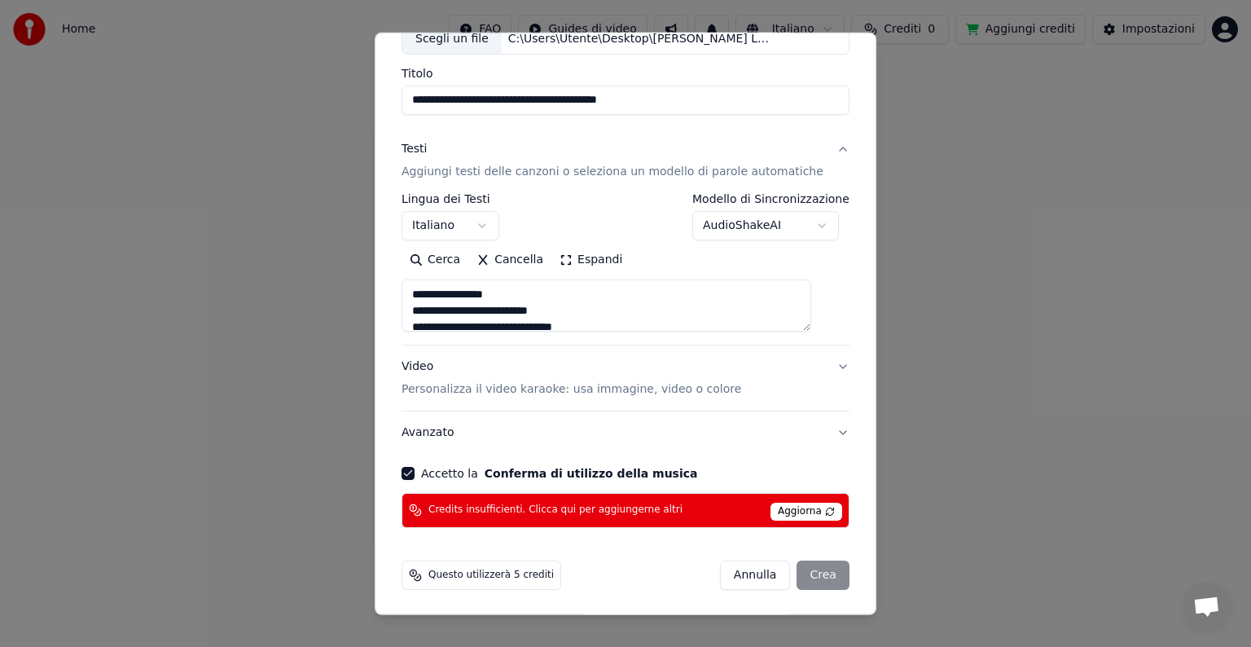
click at [415, 470] on button "Accetto la Conferma di utilizzo della musica" at bounding box center [408, 473] width 13 height 13
click at [805, 574] on div "[PERSON_NAME]" at bounding box center [785, 574] width 130 height 29
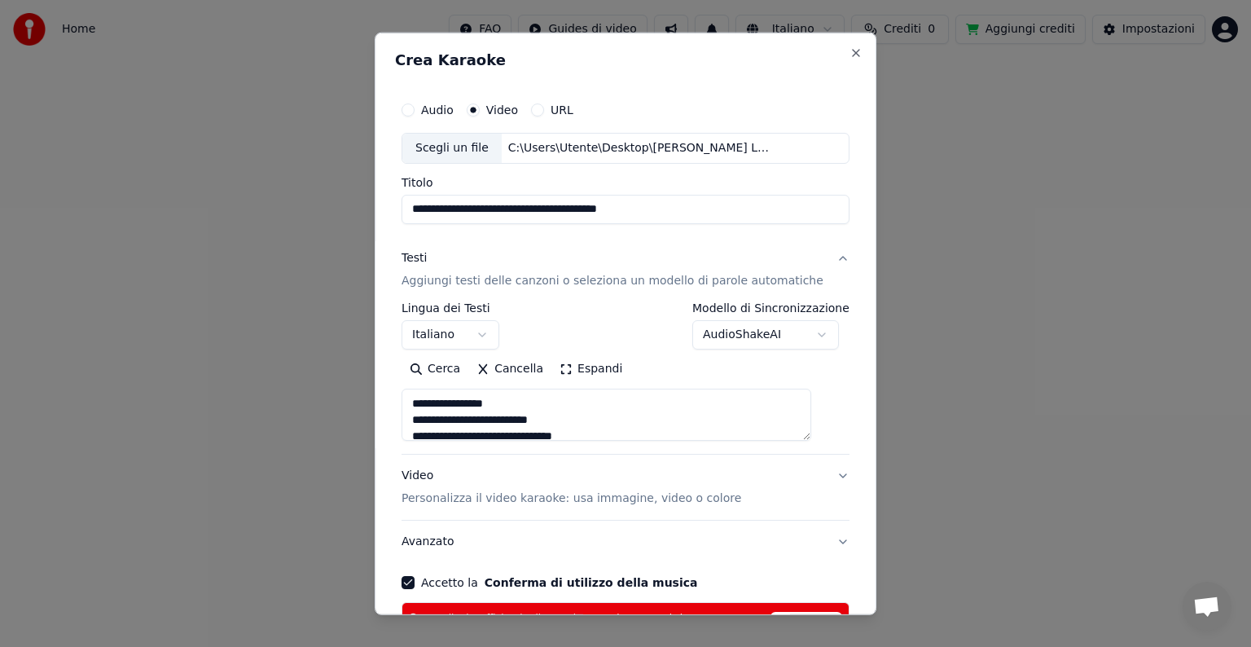
click at [567, 108] on label "URL" at bounding box center [562, 109] width 23 height 11
click at [544, 108] on button "URL" at bounding box center [537, 109] width 13 height 13
type textarea "**********"
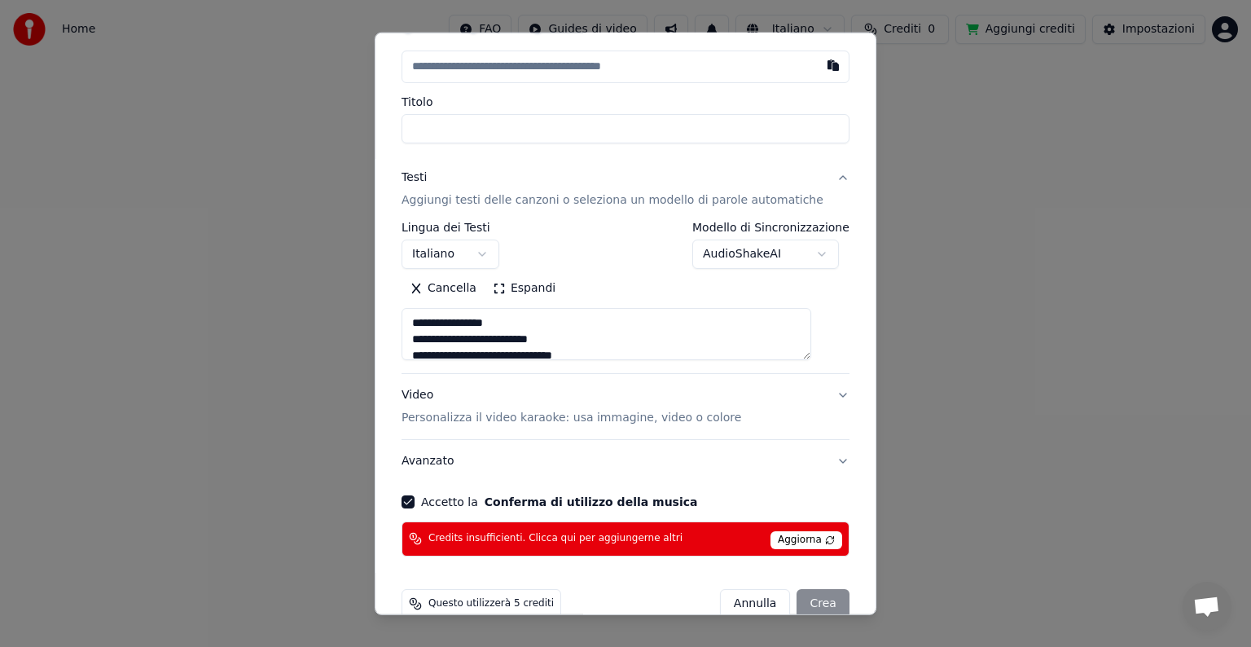
scroll to position [111, 0]
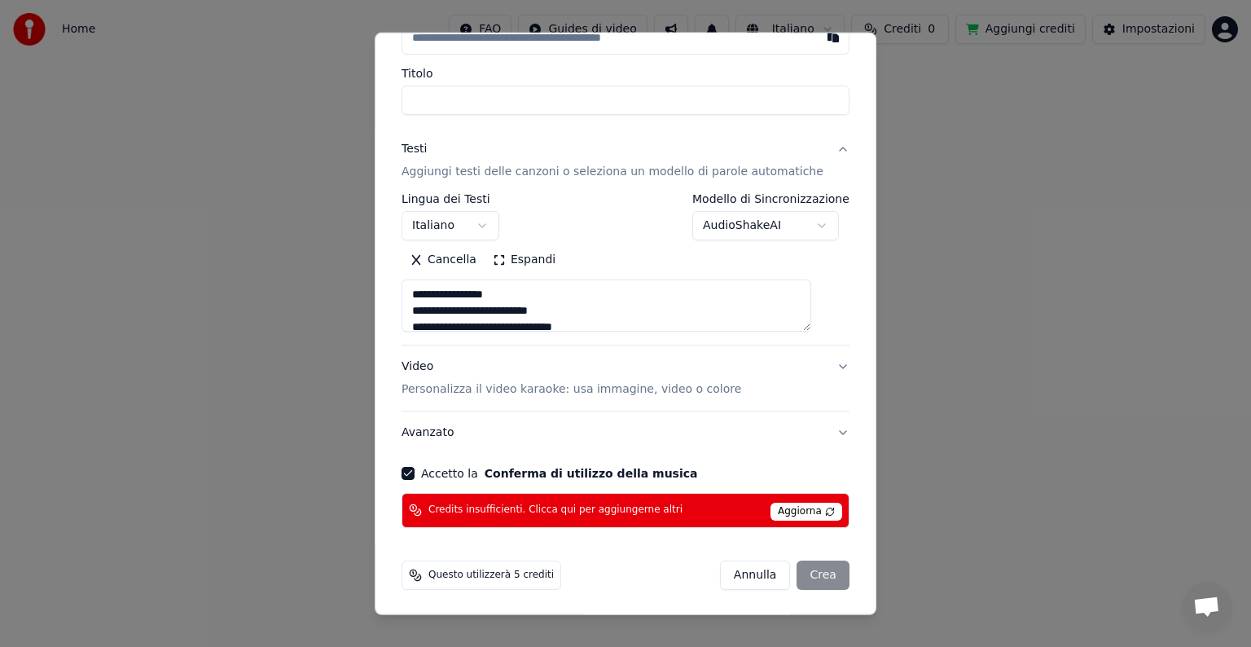
click at [798, 577] on div "[PERSON_NAME]" at bounding box center [785, 574] width 130 height 29
click at [524, 505] on span "Credits insufficienti. Clicca qui per aggiungerne altri" at bounding box center [556, 509] width 254 height 13
click at [792, 578] on div "[PERSON_NAME]" at bounding box center [785, 574] width 130 height 29
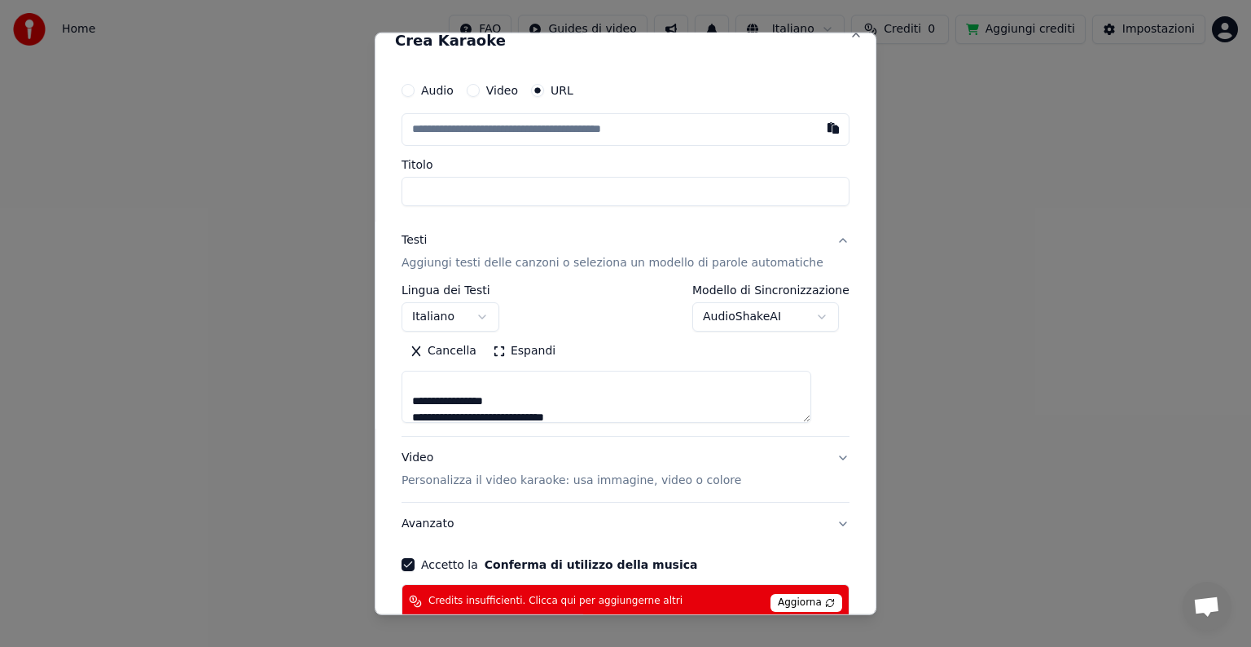
scroll to position [0, 0]
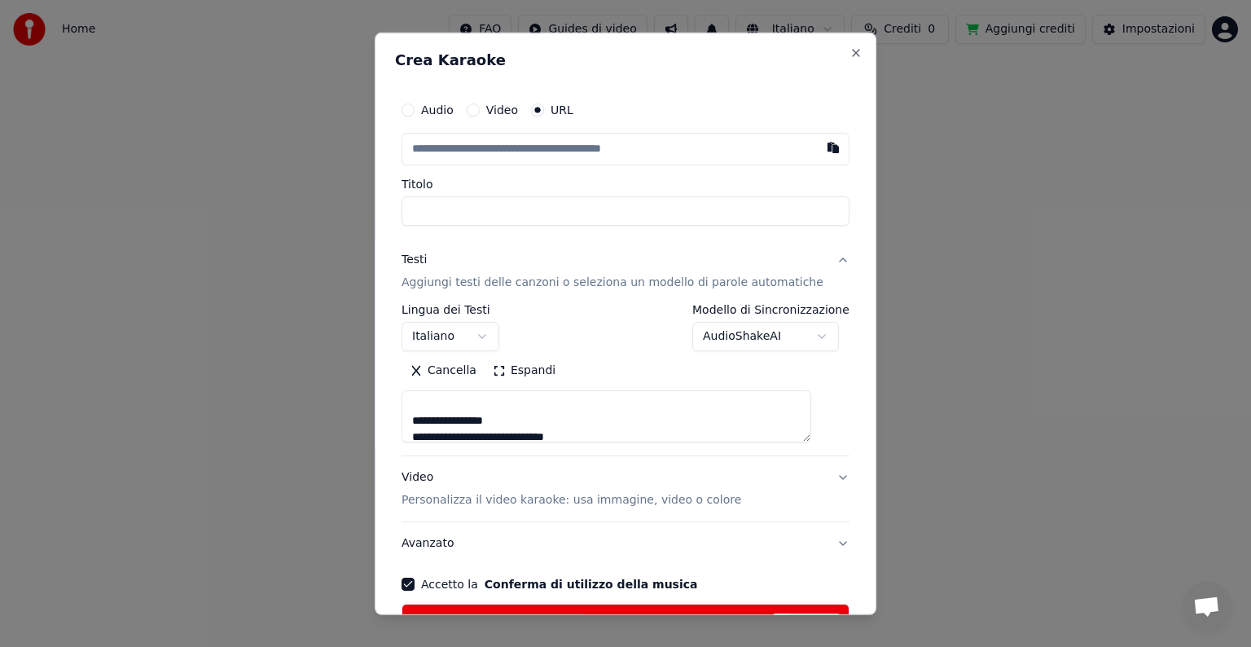
click at [528, 158] on input "text" at bounding box center [626, 149] width 448 height 33
drag, startPoint x: 455, startPoint y: 152, endPoint x: 446, endPoint y: 131, distance: 22.3
click at [481, 147] on input "text" at bounding box center [626, 149] width 448 height 33
click at [458, 149] on input "text" at bounding box center [626, 149] width 448 height 33
click at [817, 153] on button "button" at bounding box center [833, 147] width 33 height 29
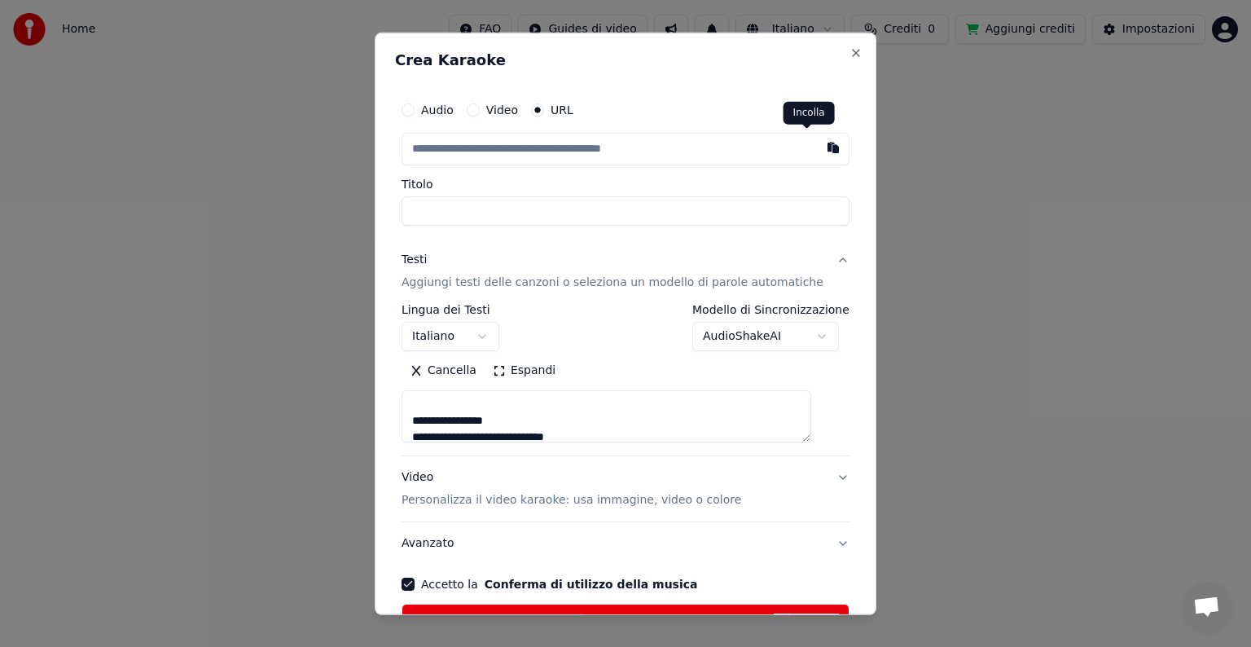
type input "**********"
type textarea "**********"
type input "**********"
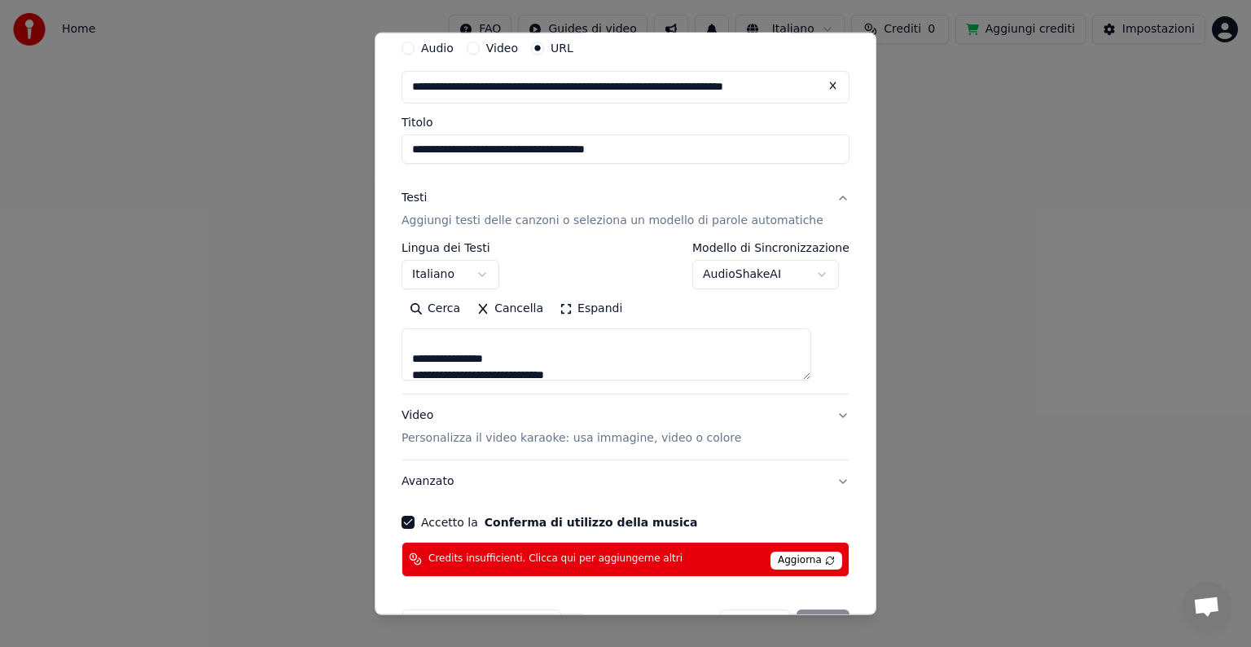
scroll to position [111, 0]
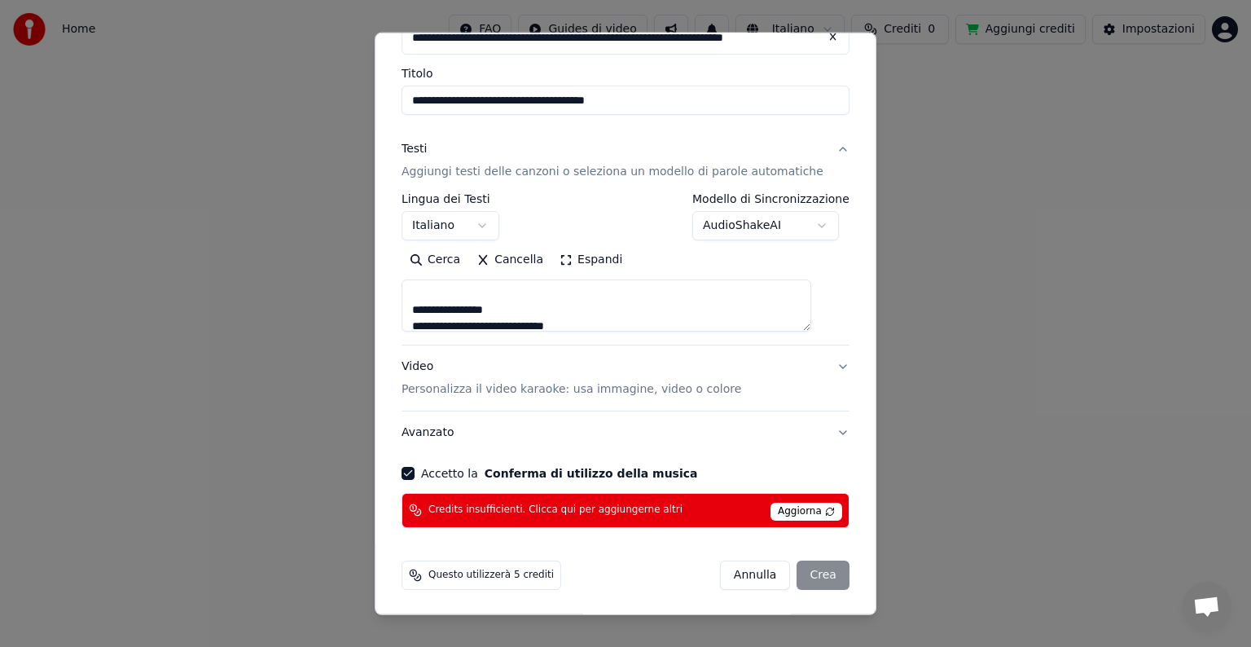
click at [800, 568] on div "[PERSON_NAME]" at bounding box center [785, 574] width 130 height 29
click at [415, 473] on button "Accetto la Conferma di utilizzo della musica" at bounding box center [408, 473] width 13 height 13
click at [793, 506] on span "Aggiorna" at bounding box center [807, 512] width 72 height 18
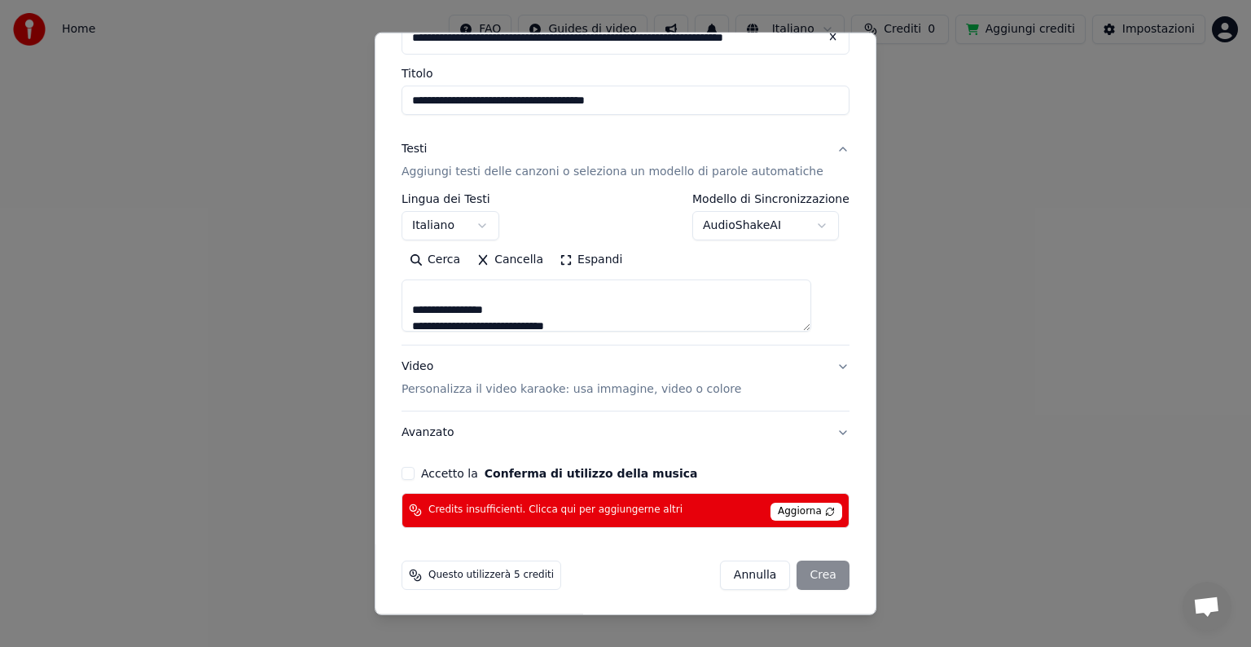
click at [415, 477] on button "Accetto la Conferma di utilizzo della musica" at bounding box center [408, 473] width 13 height 13
click at [798, 574] on div "[PERSON_NAME]" at bounding box center [785, 574] width 130 height 29
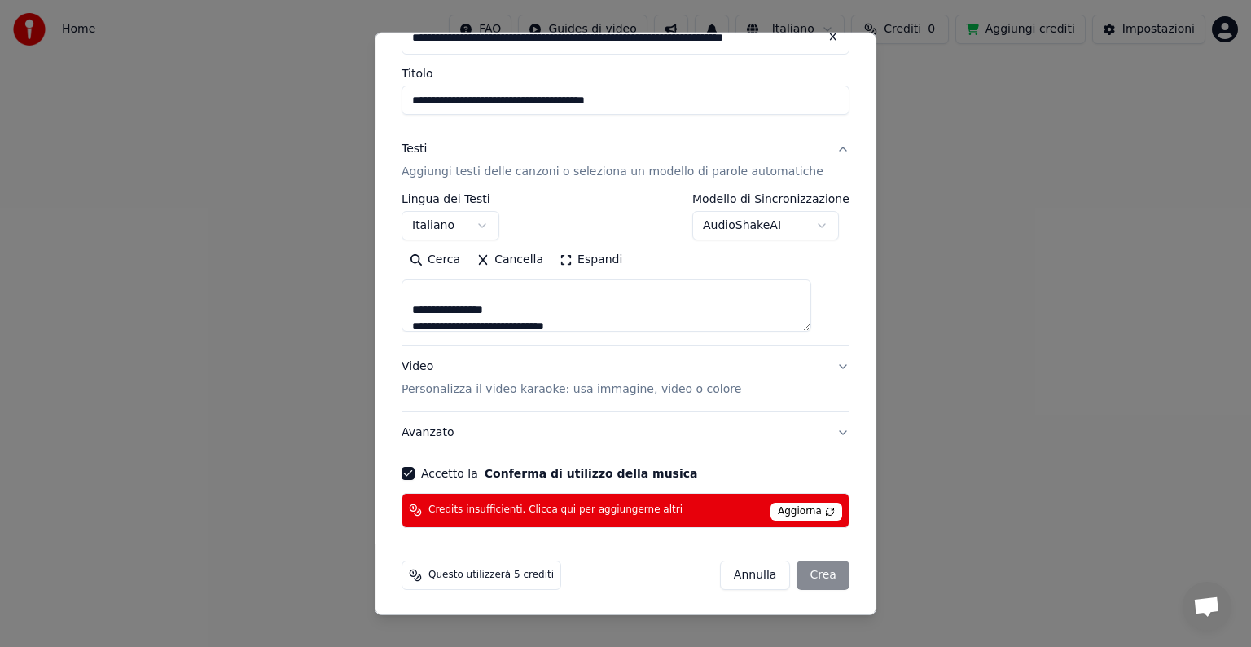
click at [817, 437] on button "Avanzato" at bounding box center [626, 432] width 448 height 42
type textarea "**********"
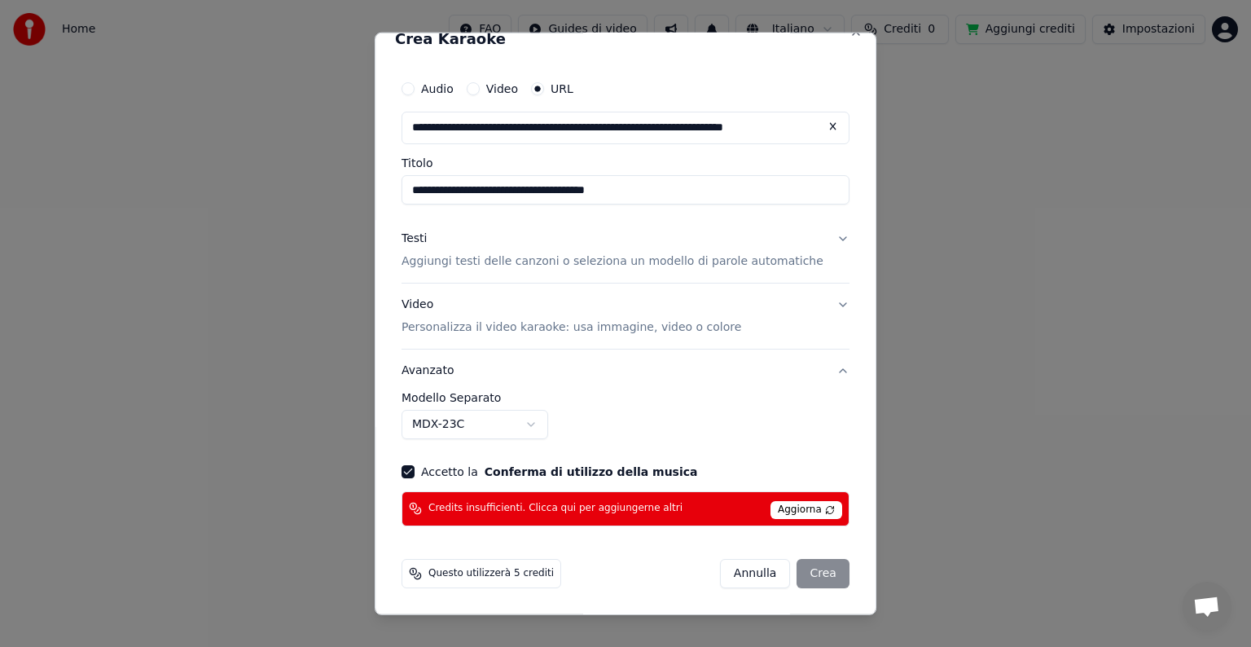
scroll to position [20, 0]
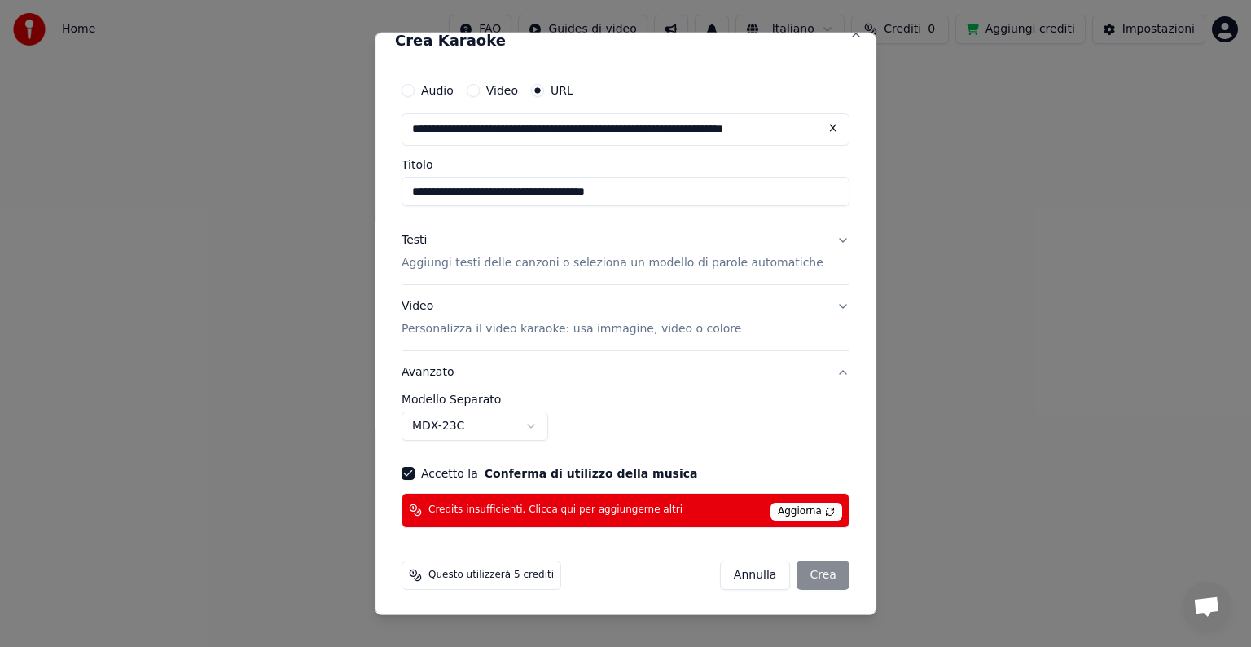
click at [817, 437] on div "**********" at bounding box center [626, 416] width 448 height 47
click at [815, 369] on button "Avanzato" at bounding box center [626, 372] width 448 height 42
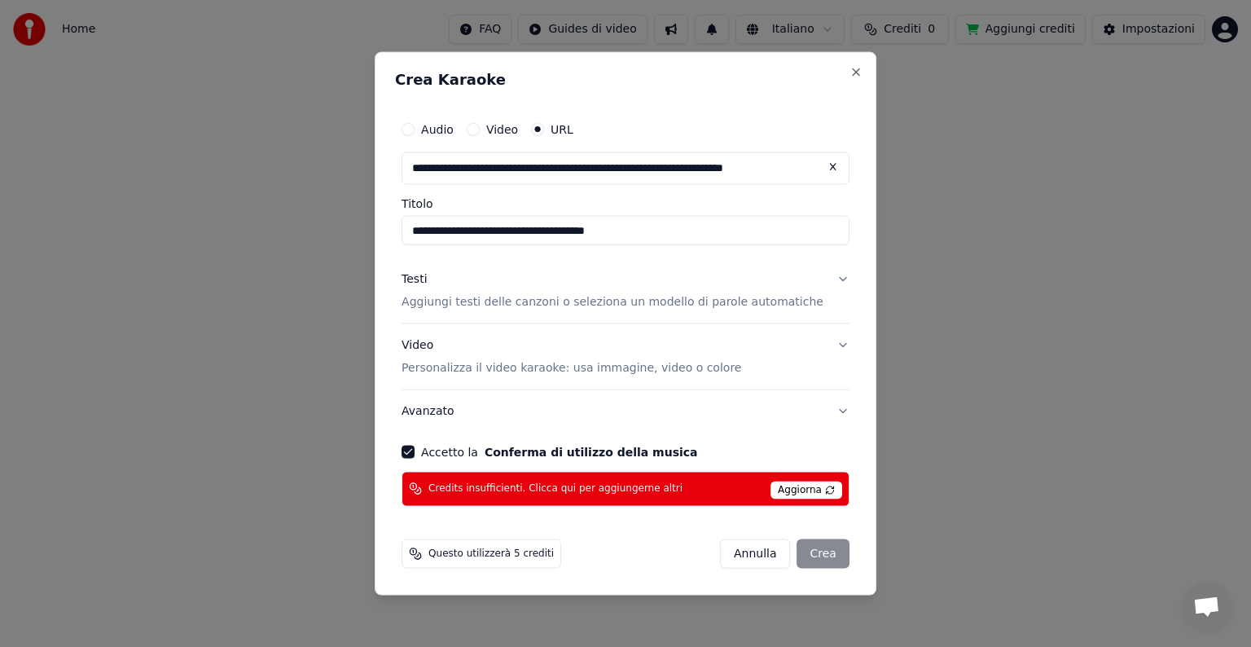
click at [486, 300] on p "Aggiungi testi delle canzoni o seleziona un modello di parole automatiche" at bounding box center [613, 302] width 422 height 16
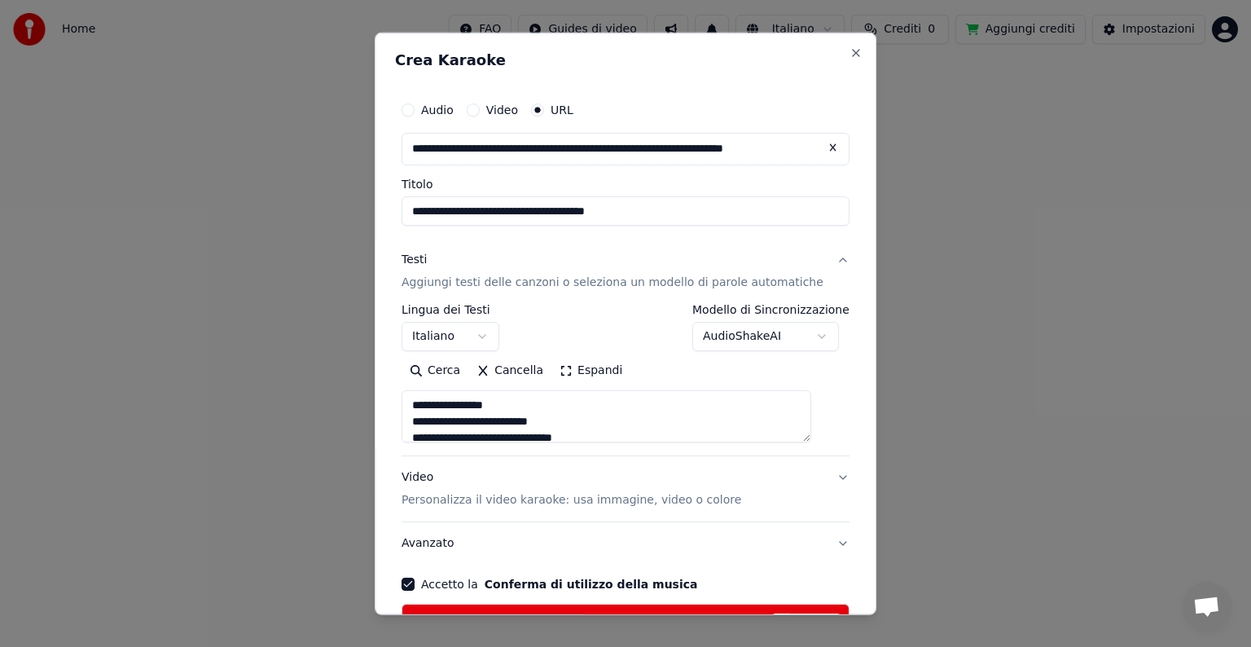
click at [514, 407] on textarea at bounding box center [607, 416] width 410 height 52
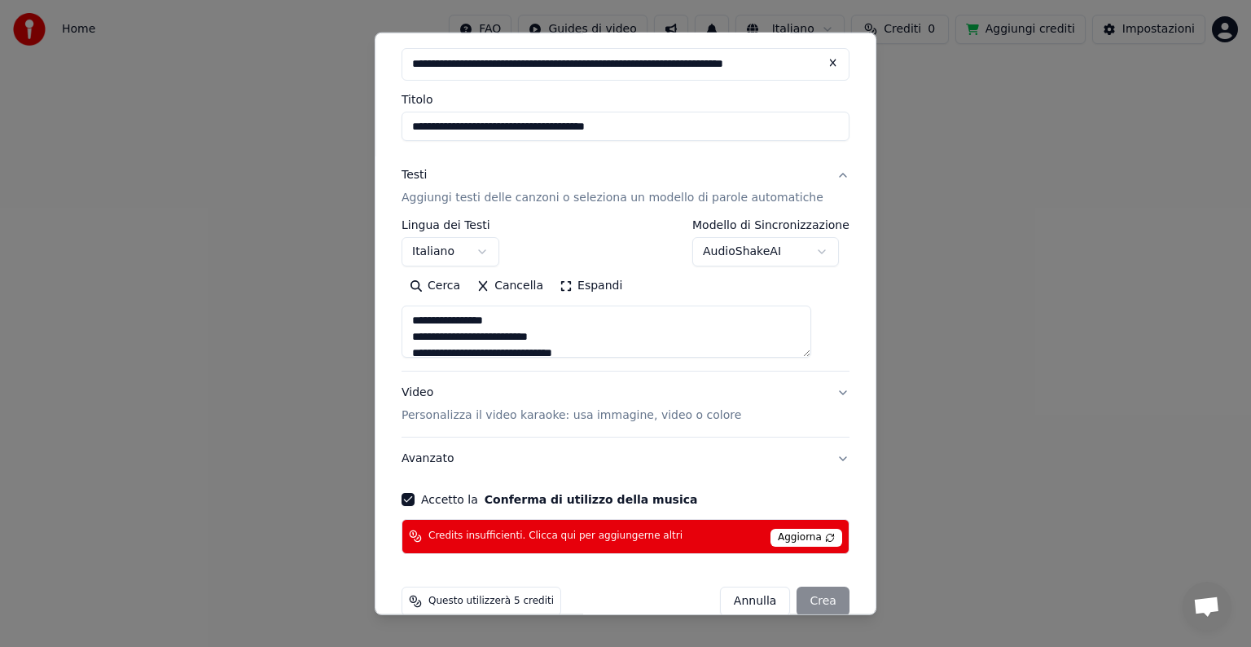
scroll to position [86, 0]
click at [793, 600] on div "[PERSON_NAME]" at bounding box center [785, 600] width 130 height 29
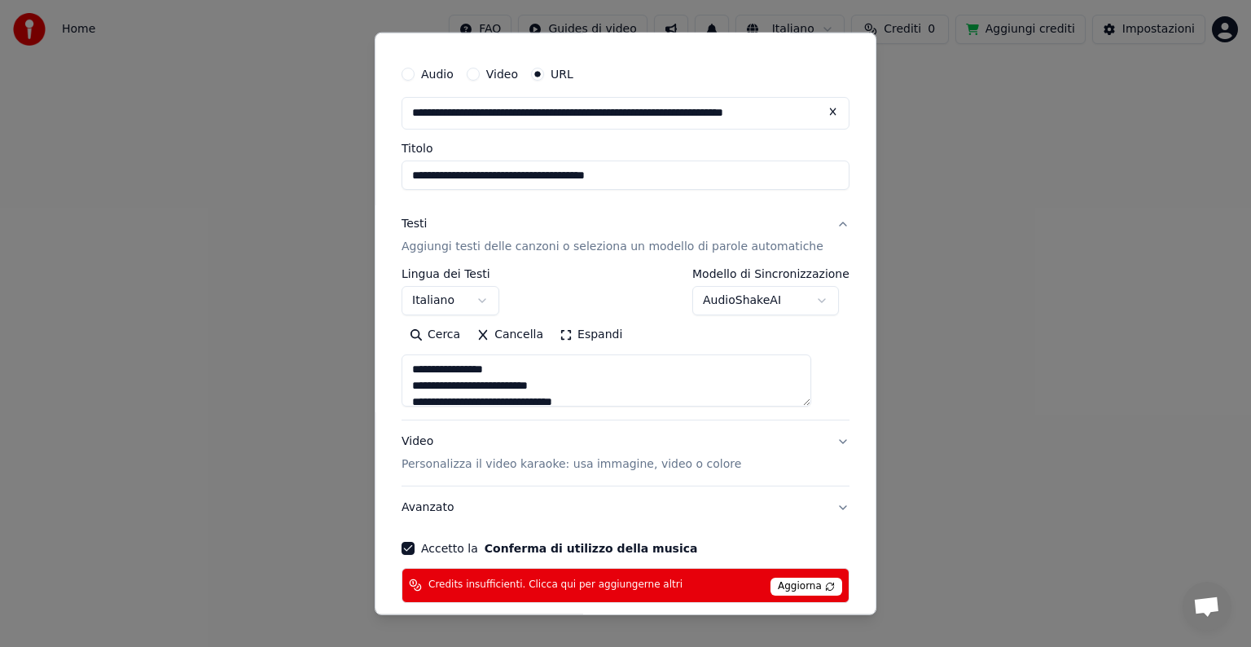
scroll to position [0, 0]
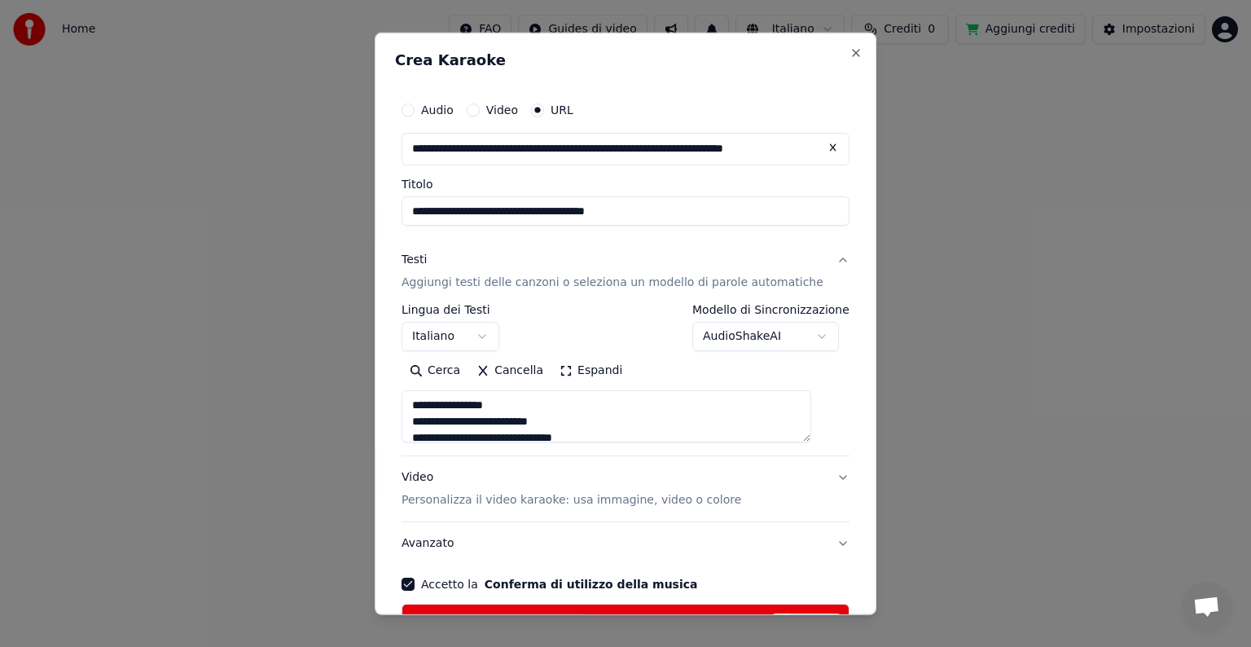
click at [518, 111] on label "Video" at bounding box center [502, 109] width 32 height 11
click at [480, 111] on button "Video" at bounding box center [473, 109] width 13 height 13
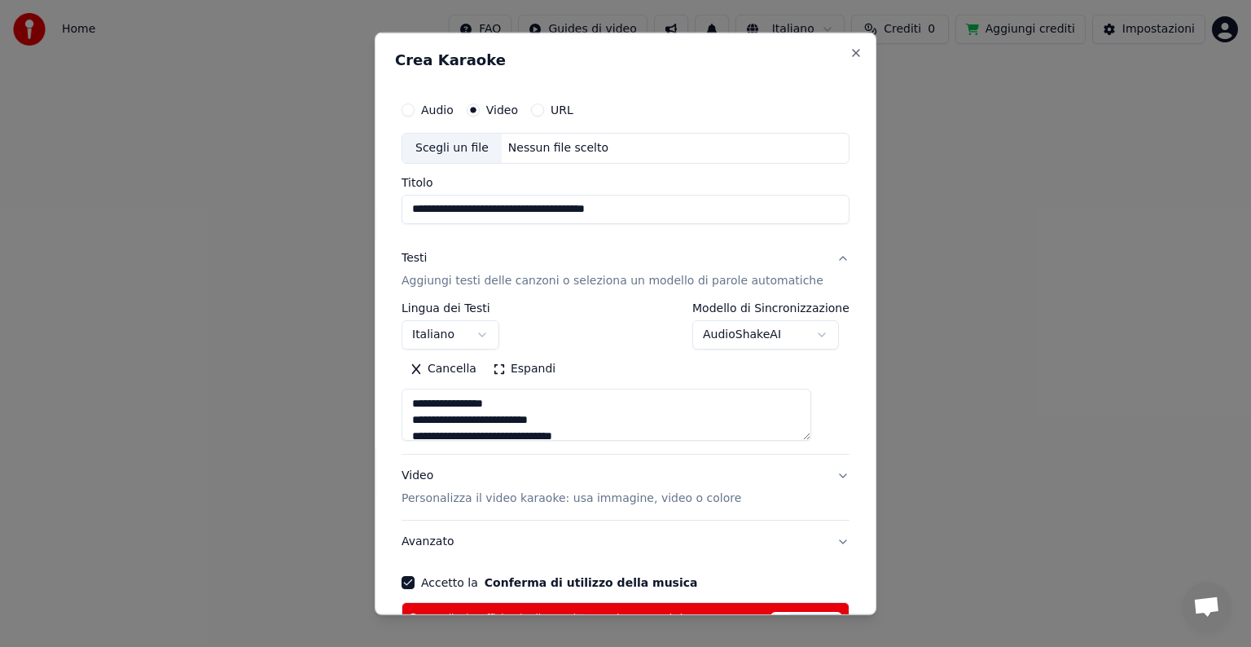
type textarea "**********"
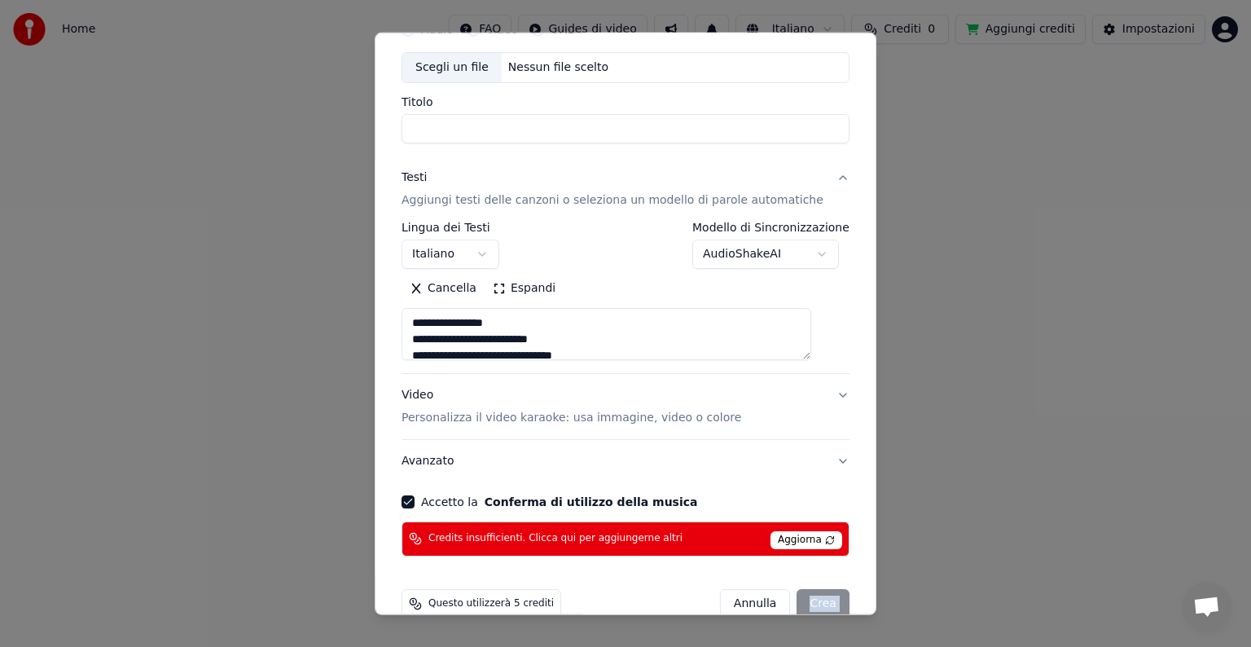
scroll to position [109, 0]
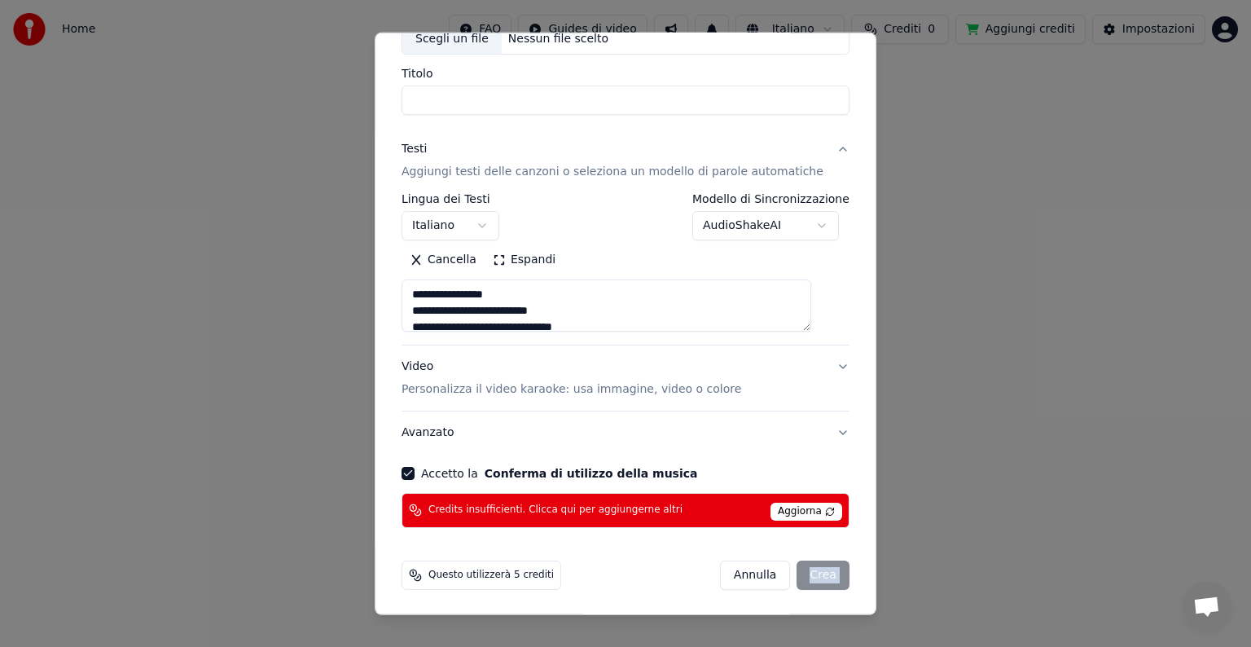
click at [793, 569] on div "[PERSON_NAME]" at bounding box center [785, 574] width 130 height 29
click at [800, 575] on div "[PERSON_NAME]" at bounding box center [785, 574] width 130 height 29
click at [598, 521] on div "Credits insufficienti. Clicca qui per aggiungerne altri Aggiorna" at bounding box center [626, 510] width 448 height 35
click at [584, 515] on span "Credits insufficienti. Clicca qui per aggiungerne altri" at bounding box center [556, 509] width 254 height 13
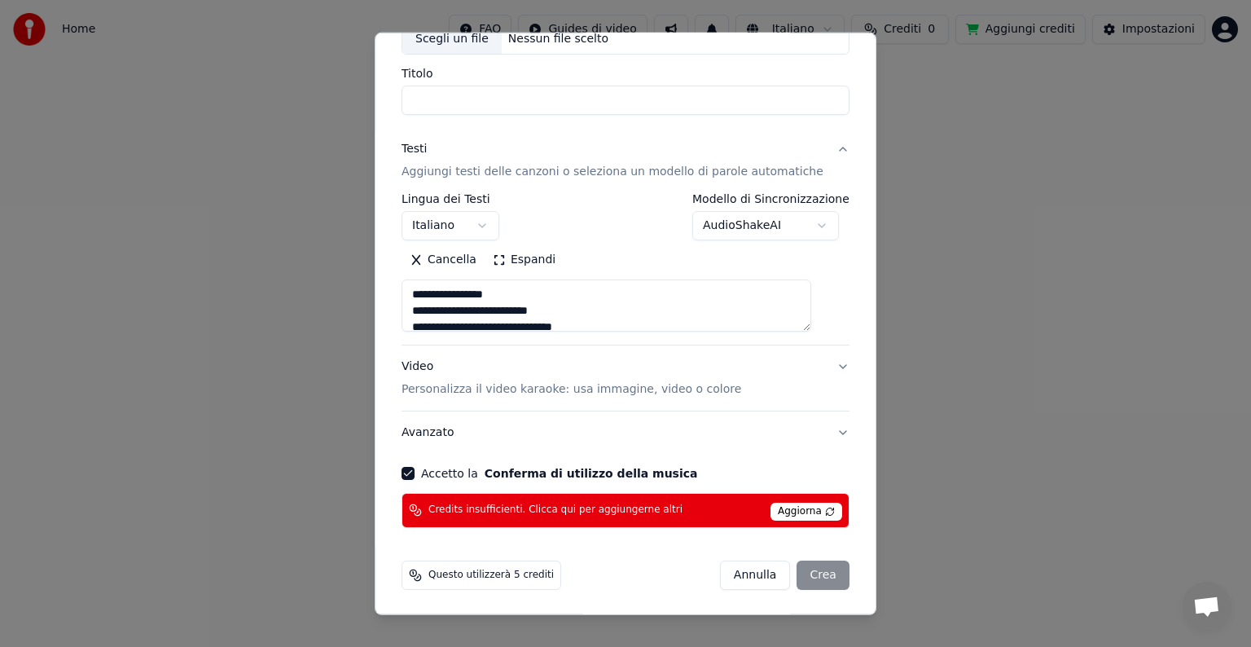
click at [455, 365] on div "Video Personalizza il video karaoke: usa immagine, video o colore" at bounding box center [572, 377] width 340 height 39
type textarea "**********"
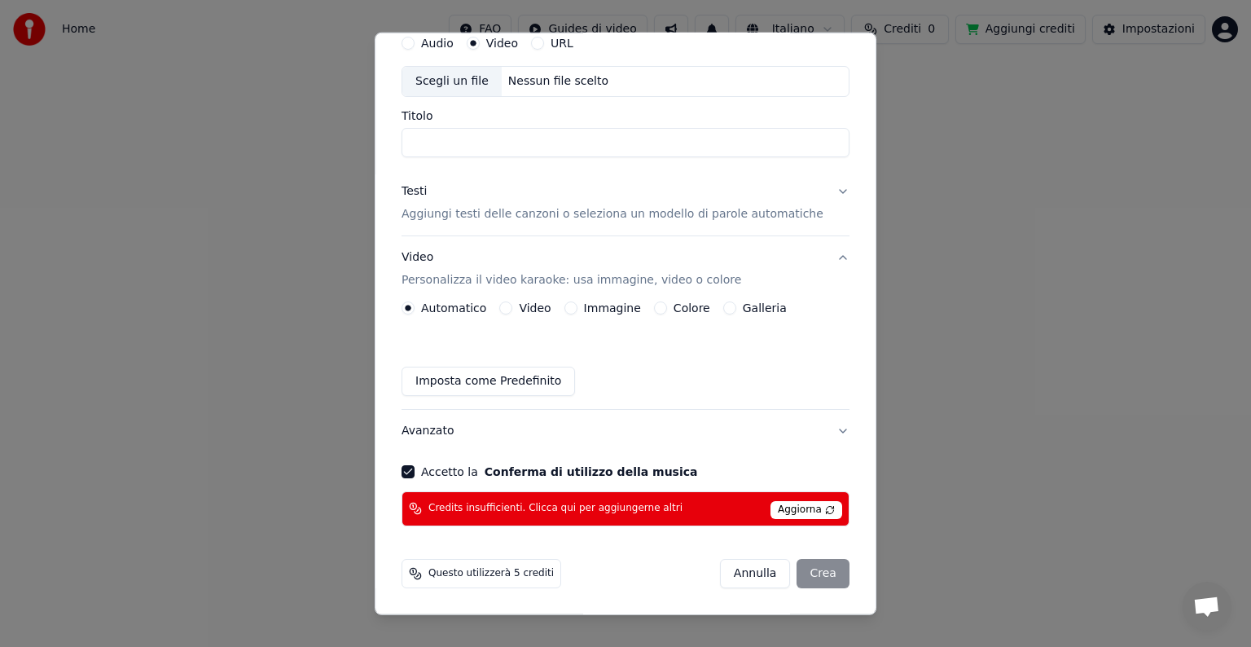
scroll to position [65, 0]
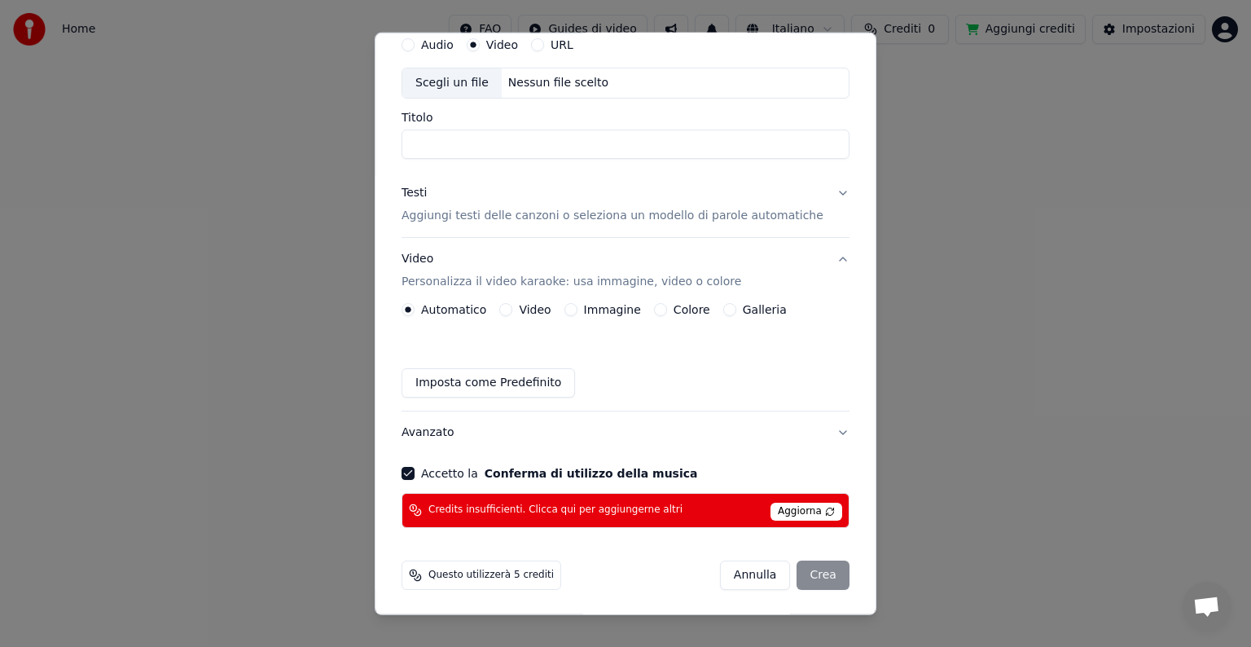
click at [543, 317] on div "Automatico Video Immagine Colore Galleria Imposta come Predefinito" at bounding box center [626, 350] width 448 height 95
click at [528, 306] on label "Video" at bounding box center [535, 309] width 32 height 11
click at [512, 306] on button "Video" at bounding box center [505, 309] width 13 height 13
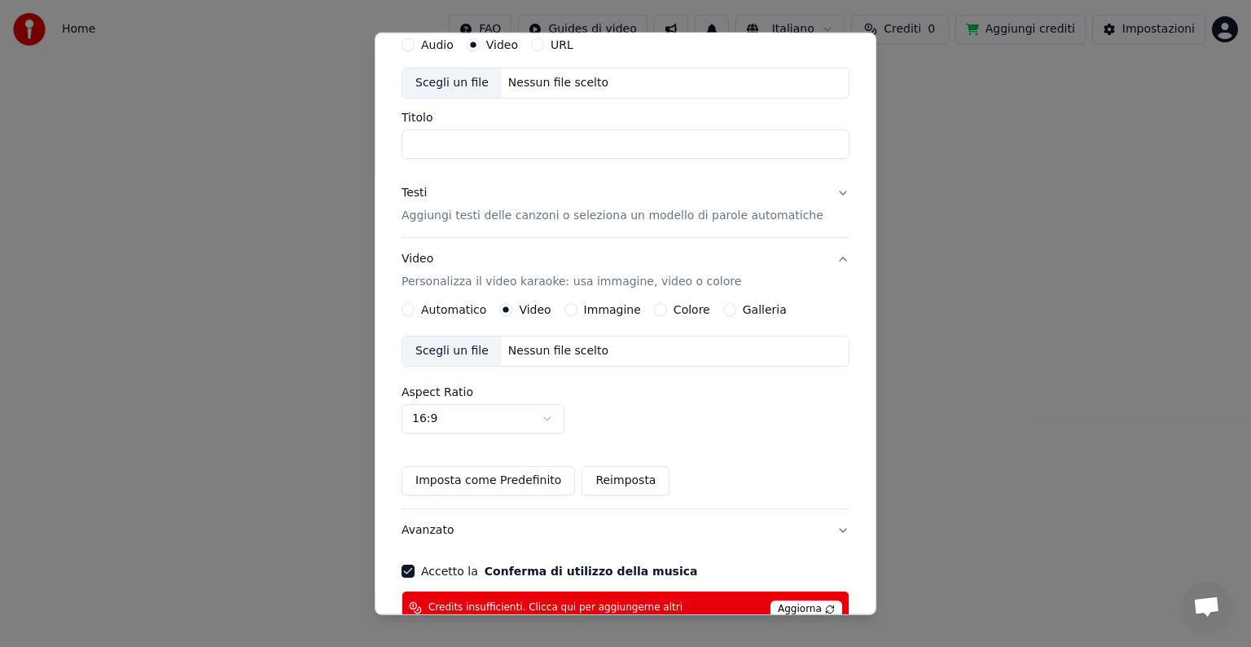
click at [461, 355] on div "Scegli un file" at bounding box center [451, 350] width 99 height 29
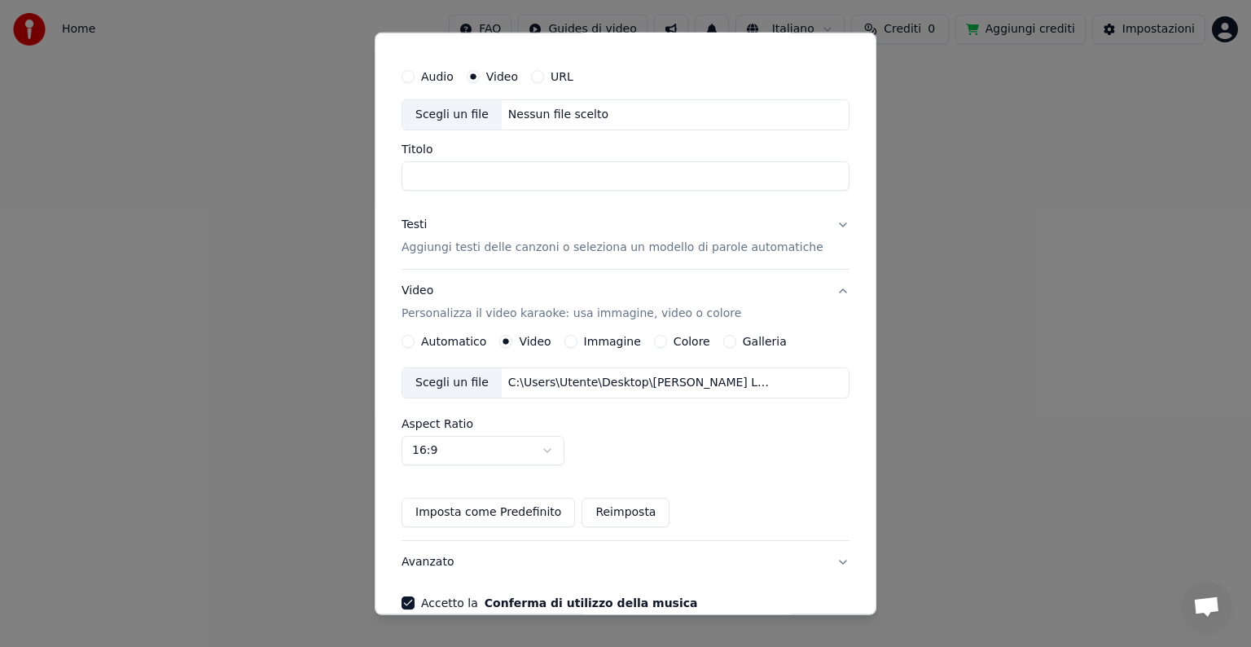
scroll to position [0, 0]
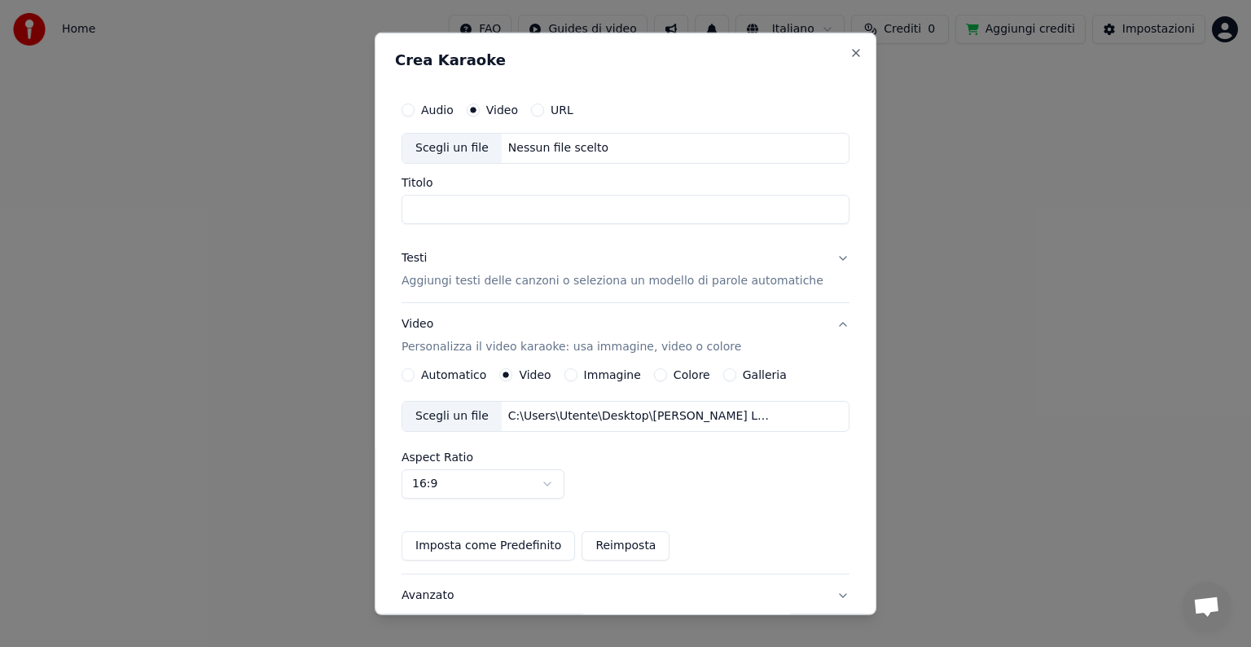
click at [453, 152] on div "Scegli un file" at bounding box center [451, 148] width 99 height 29
type input "**********"
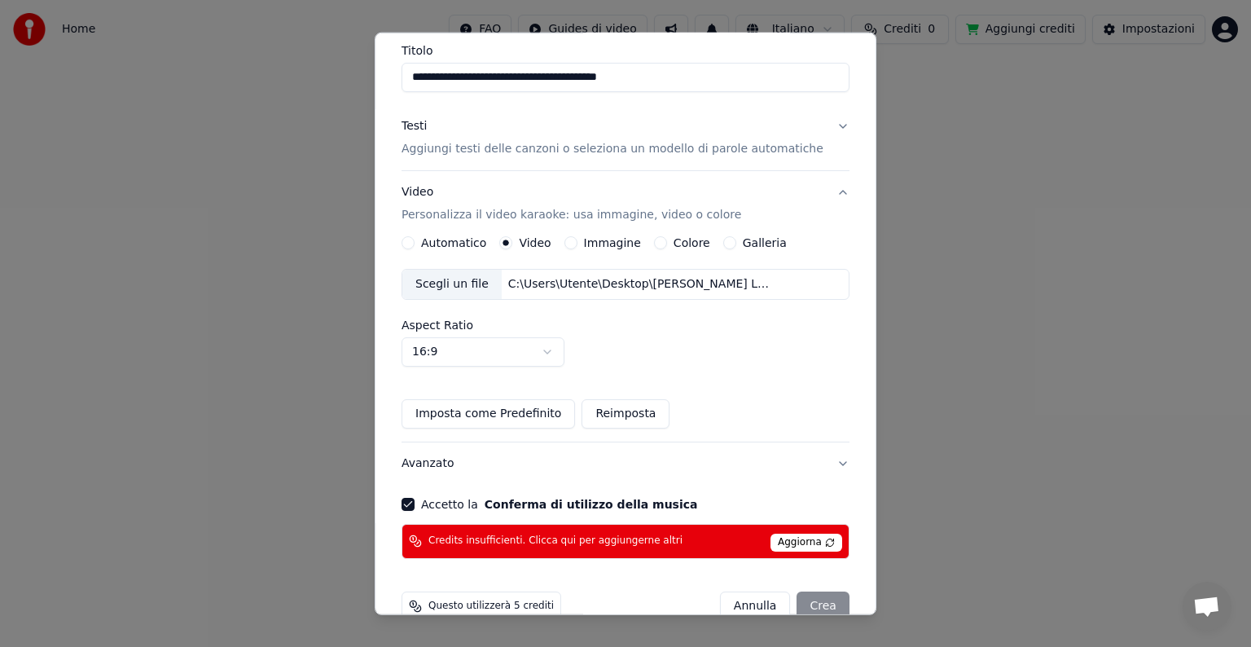
scroll to position [163, 0]
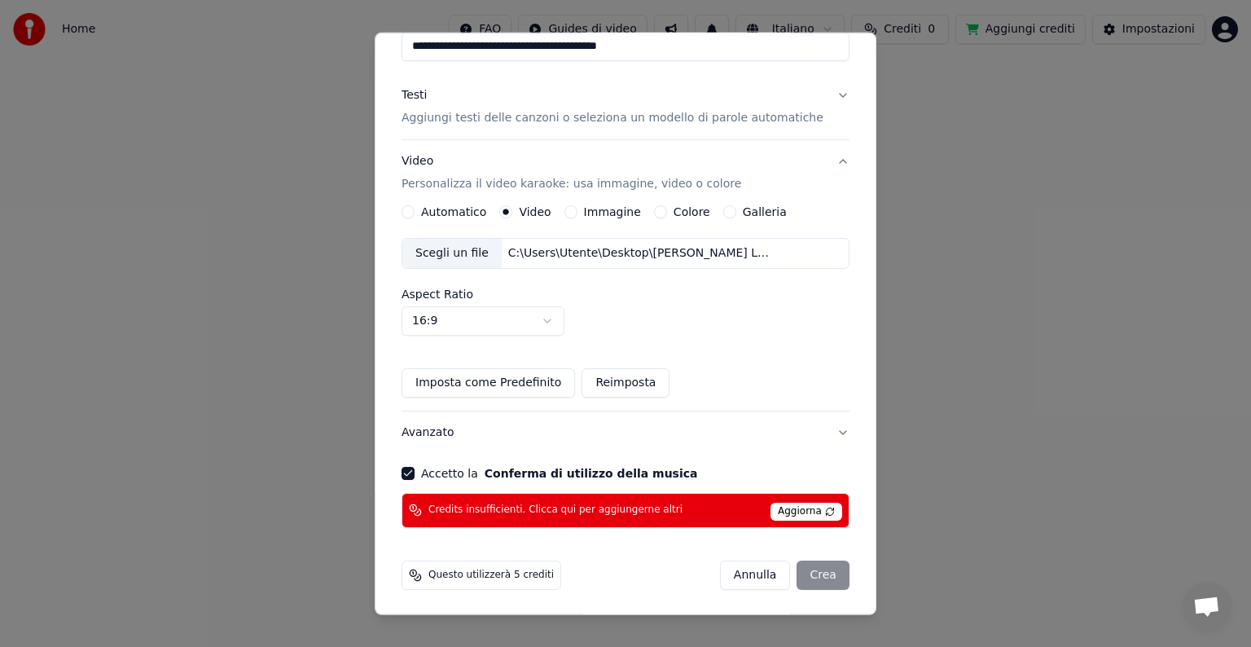
click at [415, 471] on button "Accetto la Conferma di utilizzo della musica" at bounding box center [408, 473] width 13 height 13
click at [793, 573] on div "[PERSON_NAME]" at bounding box center [785, 574] width 130 height 29
click at [471, 389] on button "Imposta come Predefinito" at bounding box center [489, 382] width 174 height 29
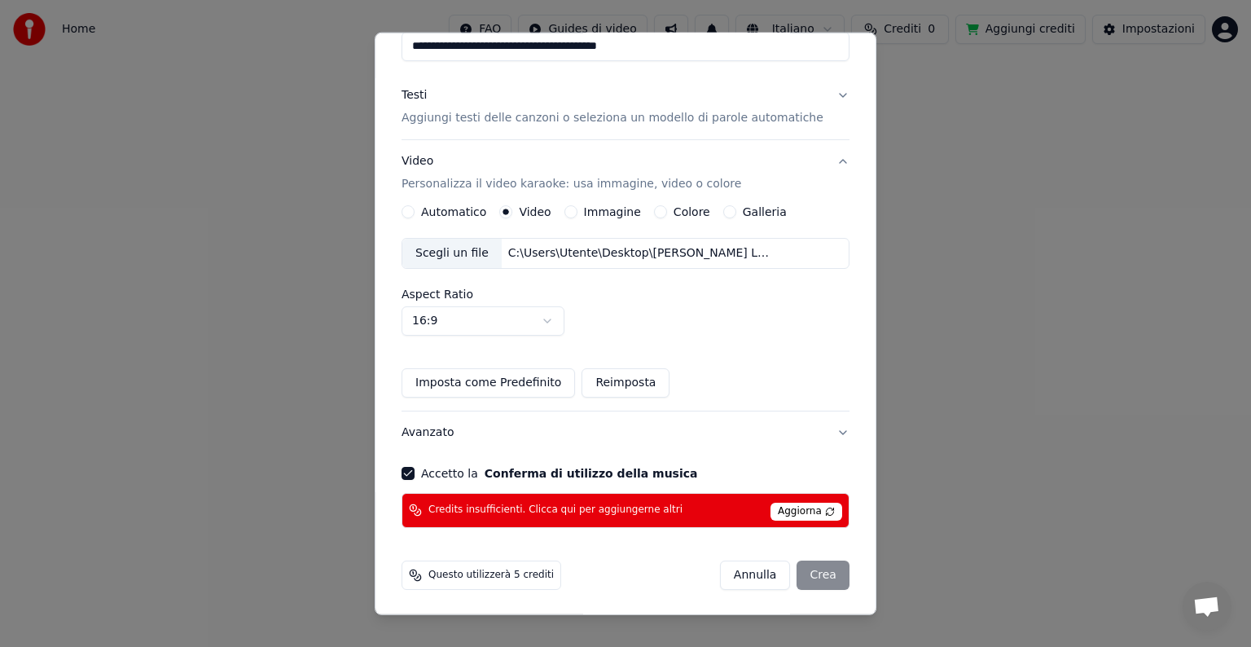
click at [793, 567] on div "[PERSON_NAME]" at bounding box center [785, 574] width 130 height 29
click at [771, 508] on span "Aggiorna" at bounding box center [807, 512] width 72 height 18
click at [803, 573] on div "[PERSON_NAME]" at bounding box center [785, 574] width 130 height 29
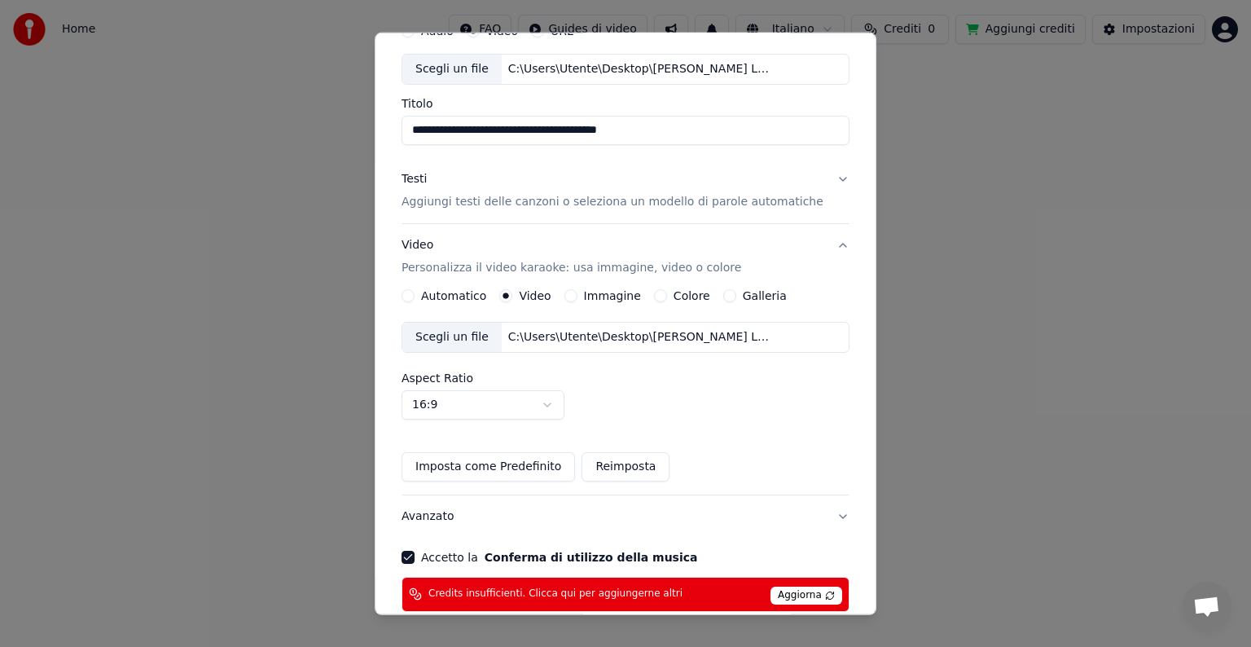
scroll to position [0, 0]
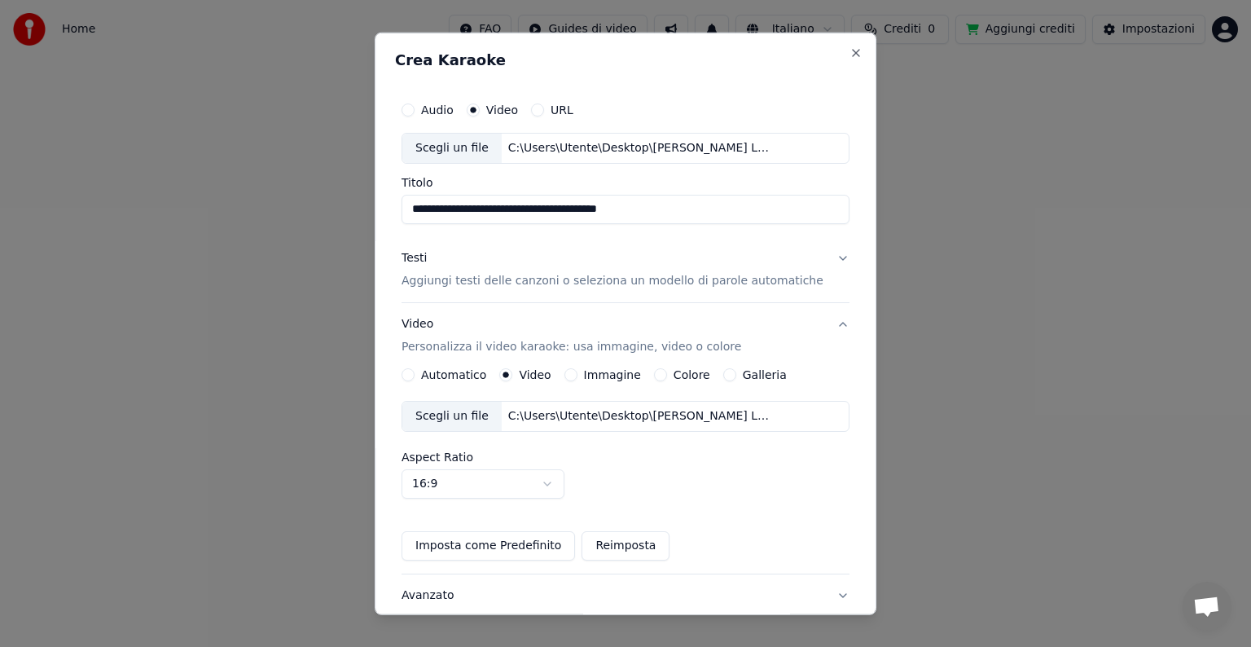
click at [628, 375] on label "Immagine" at bounding box center [612, 374] width 57 height 11
click at [578, 375] on button "Immagine" at bounding box center [571, 374] width 13 height 13
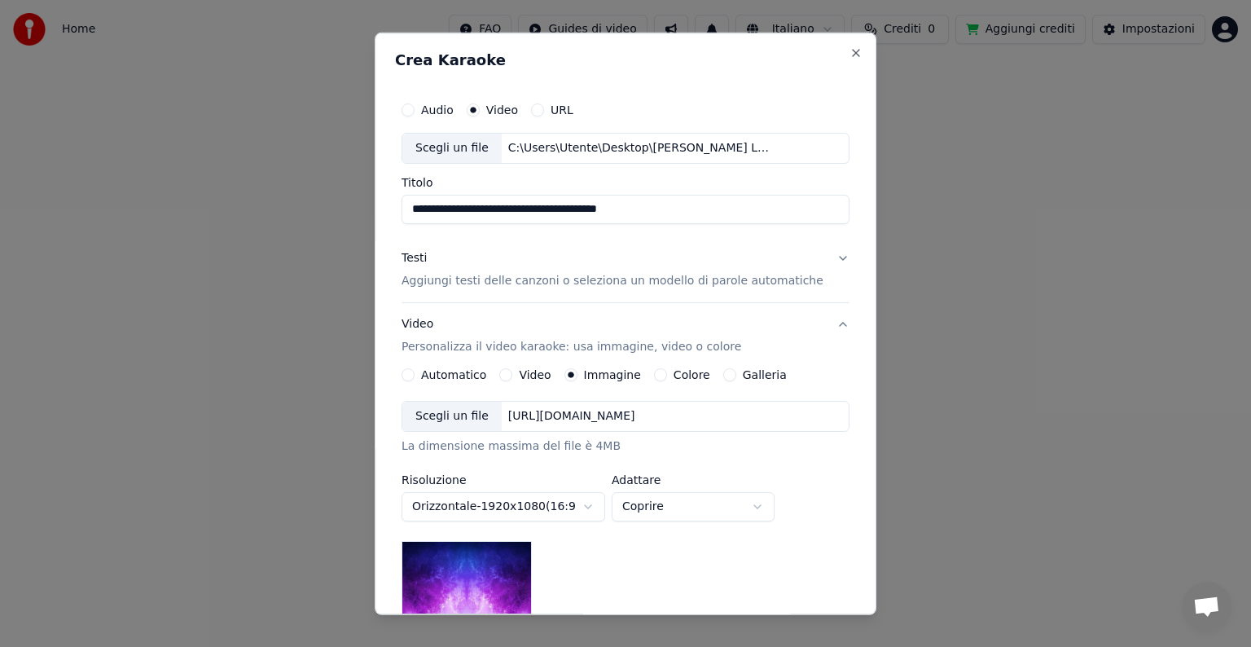
click at [688, 375] on label "Colore" at bounding box center [692, 374] width 37 height 11
click at [667, 375] on button "Colore" at bounding box center [660, 374] width 13 height 13
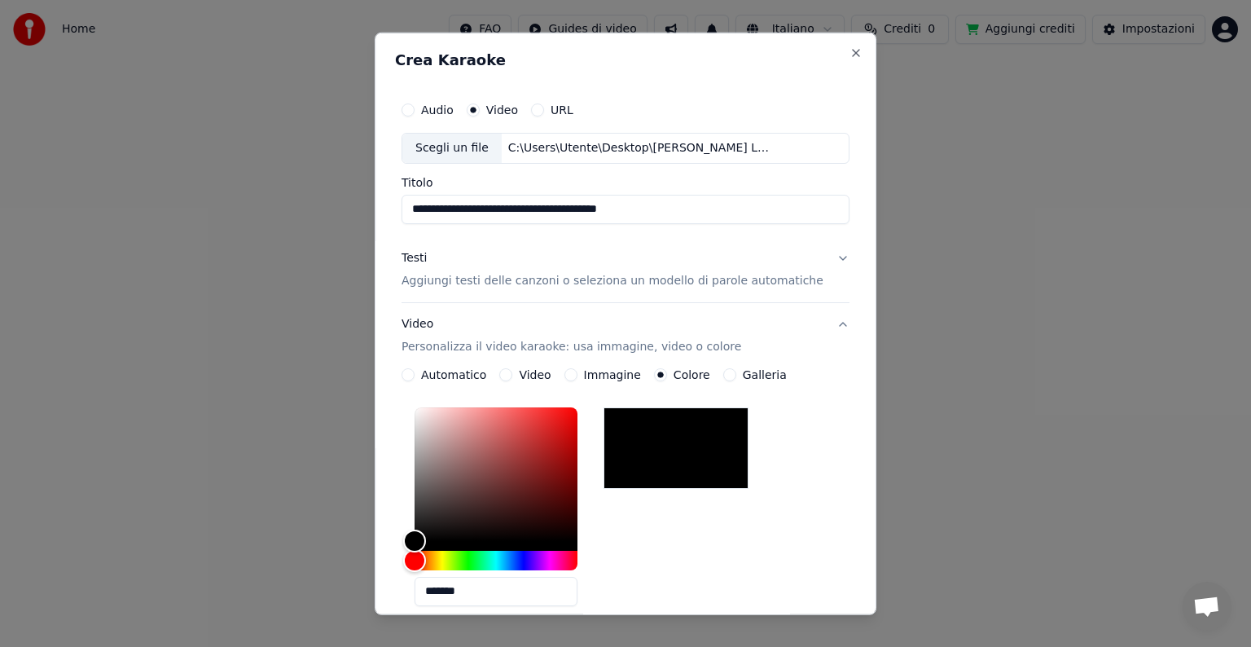
click at [769, 375] on label "Galleria" at bounding box center [765, 374] width 44 height 11
click at [736, 375] on button "Galleria" at bounding box center [729, 374] width 13 height 13
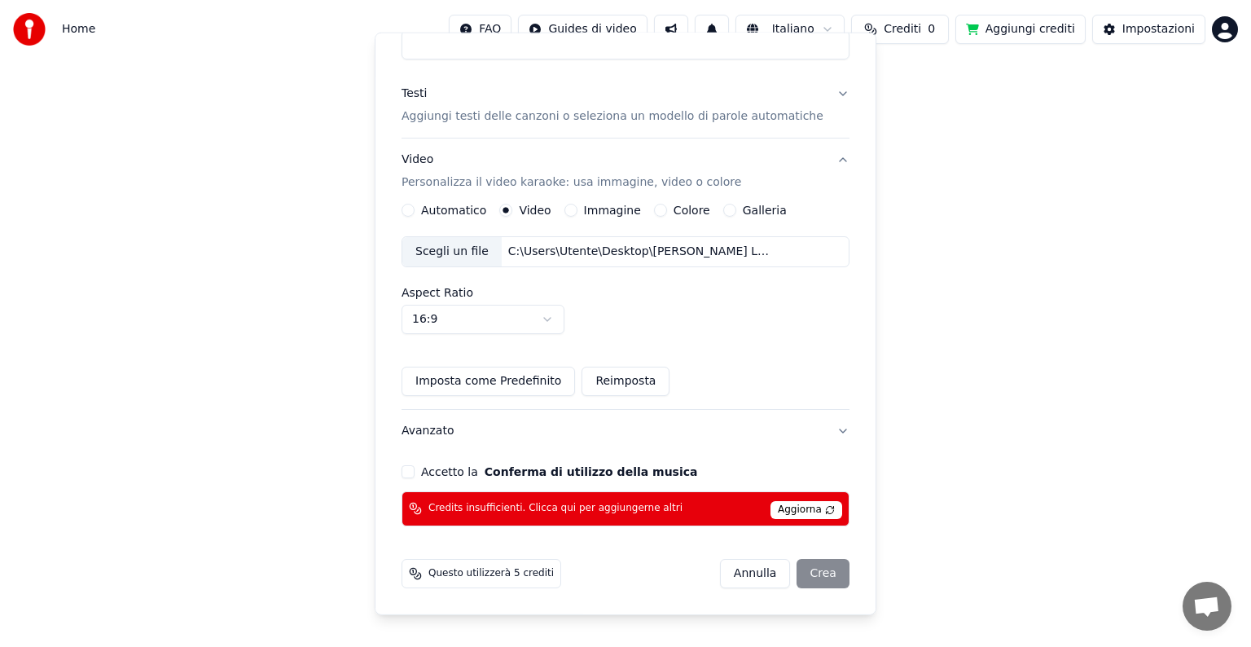
scroll to position [163, 0]
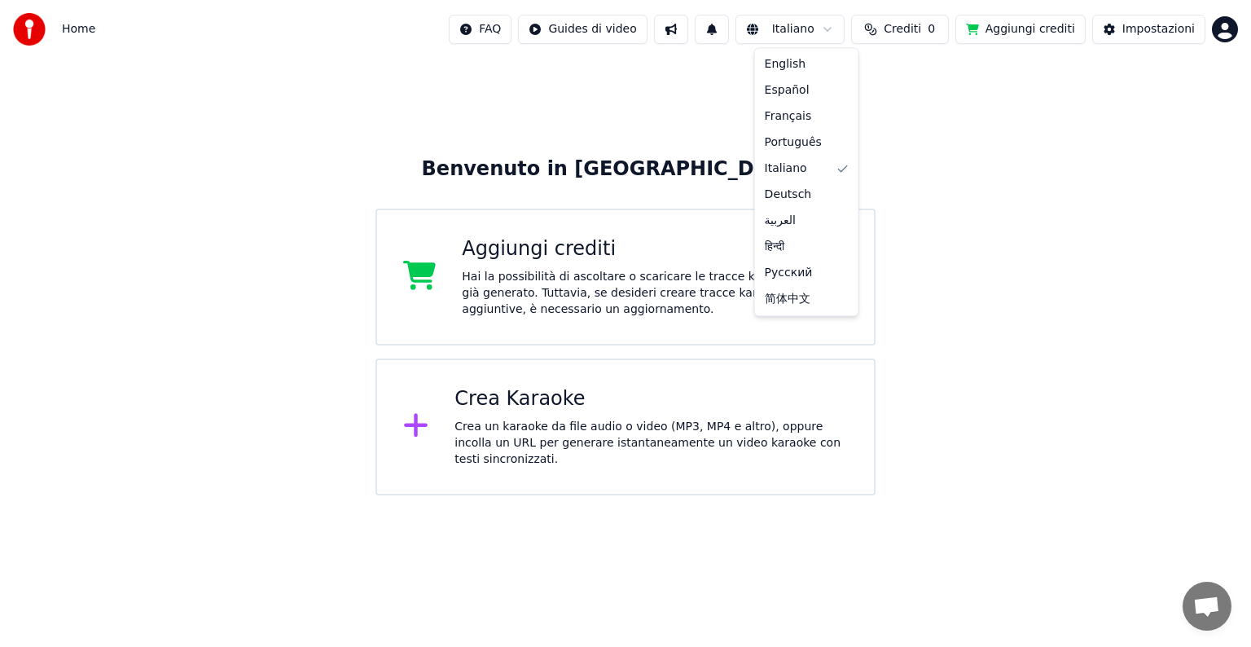
click at [811, 36] on html "Home FAQ Guides di video Italiano Crediti 0 Aggiungi crediti Impostazioni Benve…" at bounding box center [625, 247] width 1251 height 495
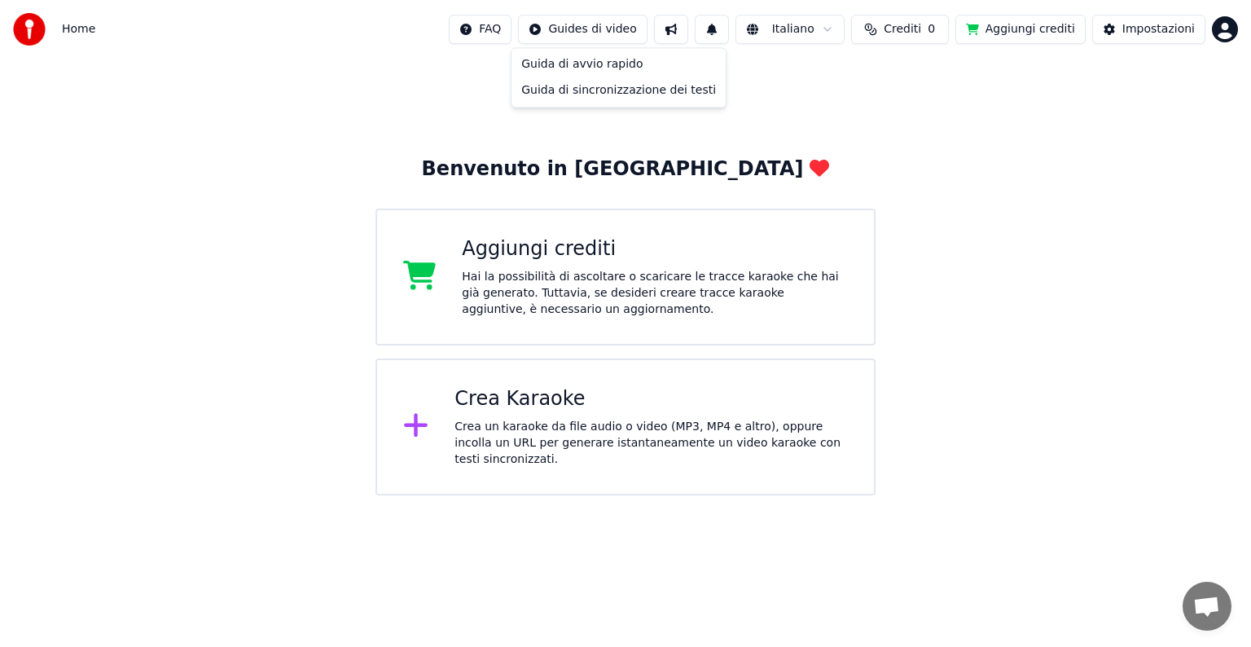
click at [618, 29] on html "Home FAQ Guides di video Italiano Crediti 0 Aggiungi crediti Impostazioni Benve…" at bounding box center [625, 247] width 1251 height 495
click at [608, 59] on div "Guida di avvio rapido" at bounding box center [619, 64] width 208 height 26
click at [567, 420] on div "Crea Karaoke Crea un karaoke da file audio o video (MP3, MP4 e altro), oppure i…" at bounding box center [651, 426] width 393 height 81
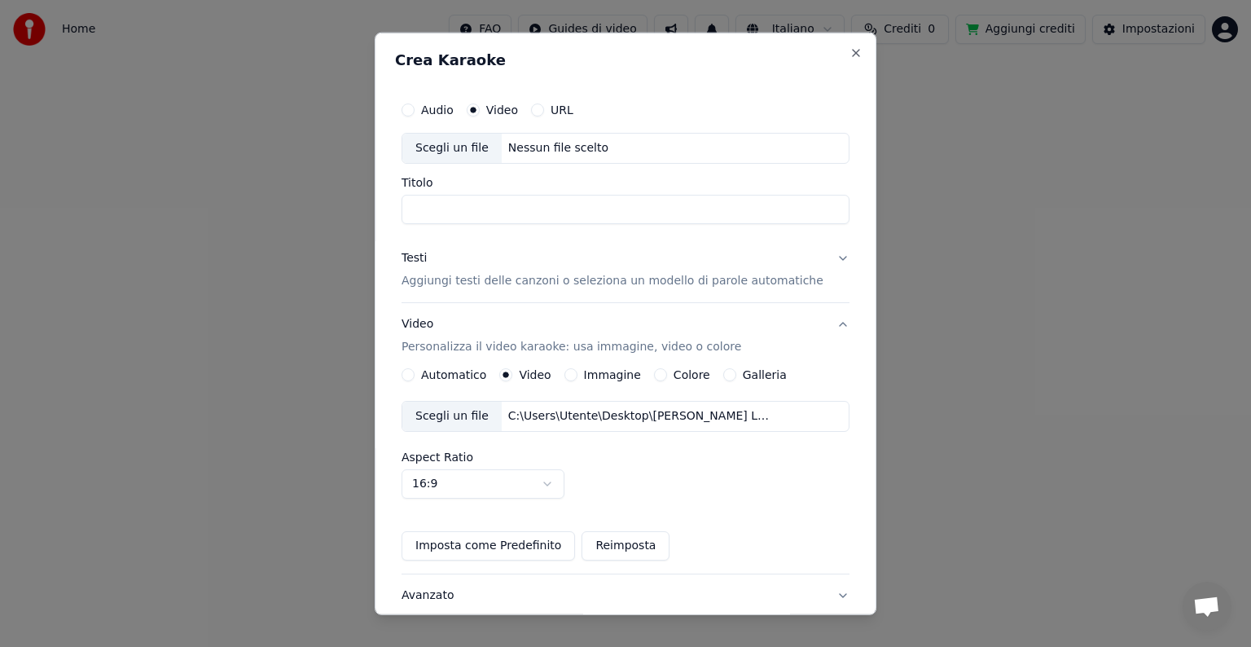
click at [479, 147] on div "Scegli un file" at bounding box center [451, 148] width 99 height 29
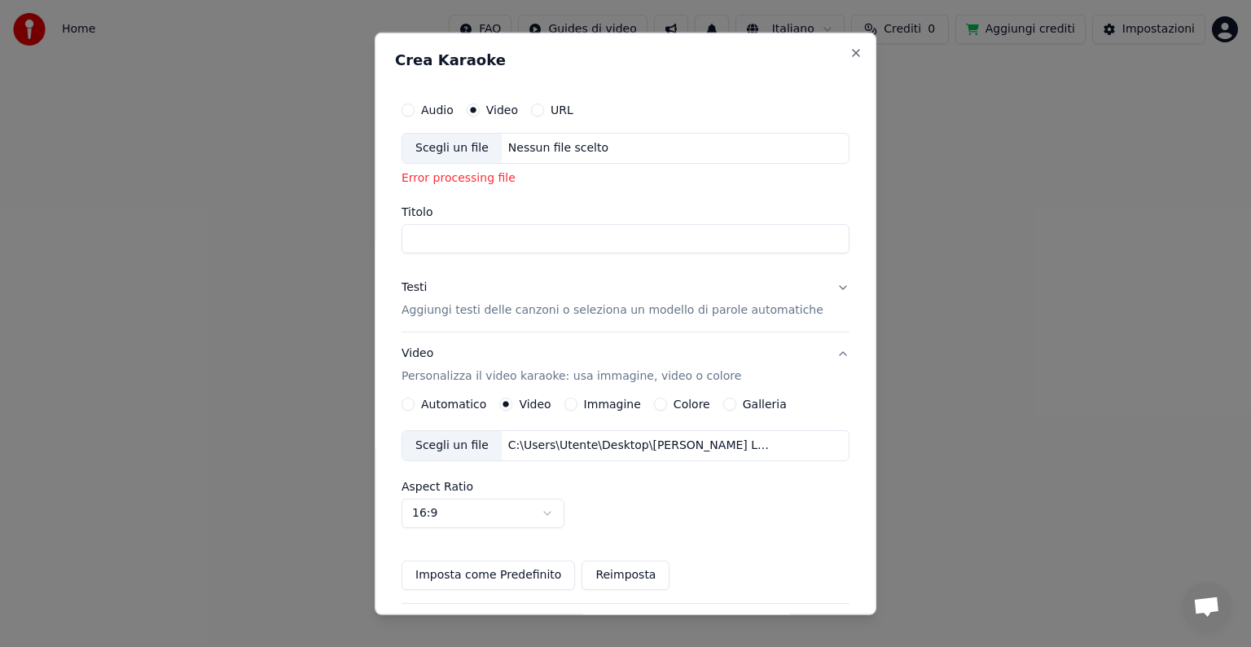
click at [430, 108] on div "Audio" at bounding box center [428, 109] width 52 height 13
click at [415, 108] on button "Audio" at bounding box center [408, 109] width 13 height 13
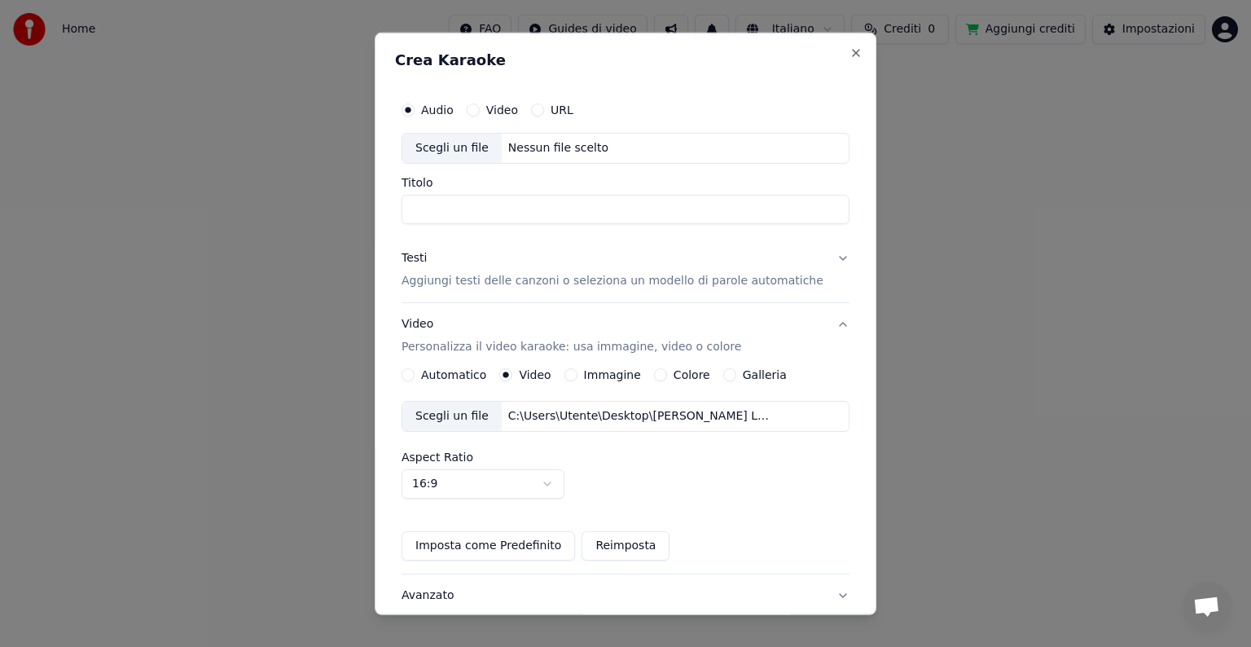
click at [461, 144] on div "Scegli un file" at bounding box center [451, 148] width 99 height 29
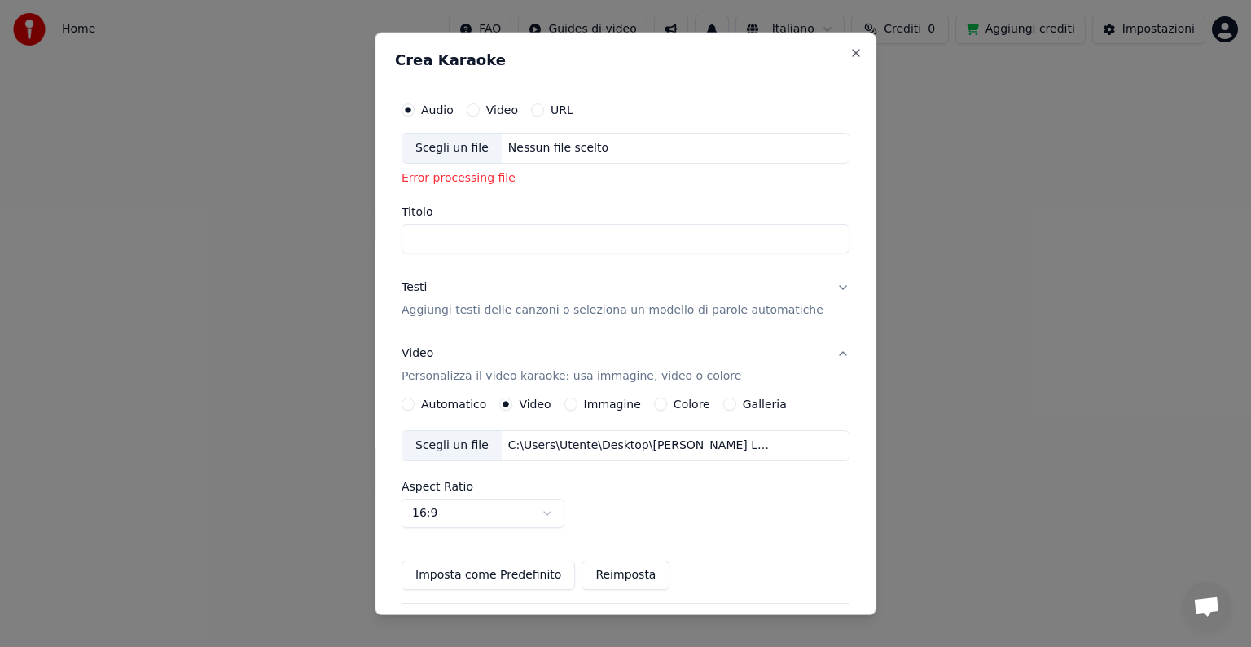
click at [478, 108] on button "Video" at bounding box center [473, 109] width 13 height 13
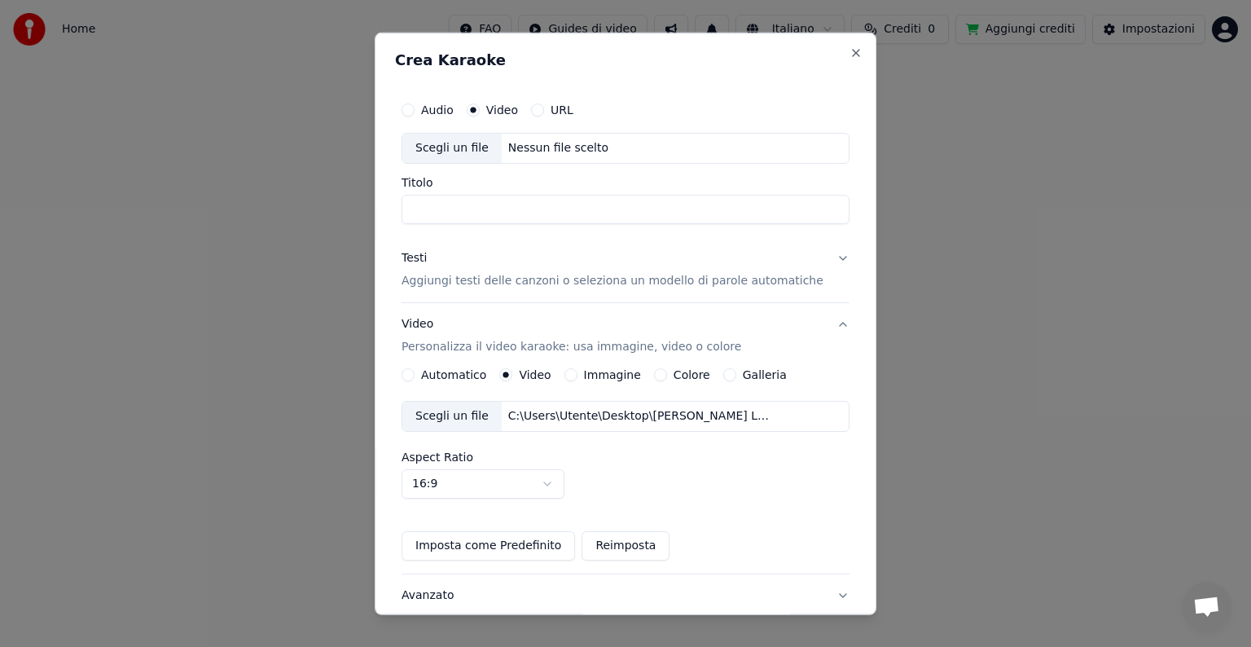
click at [481, 151] on div "Scegli un file" at bounding box center [451, 148] width 99 height 29
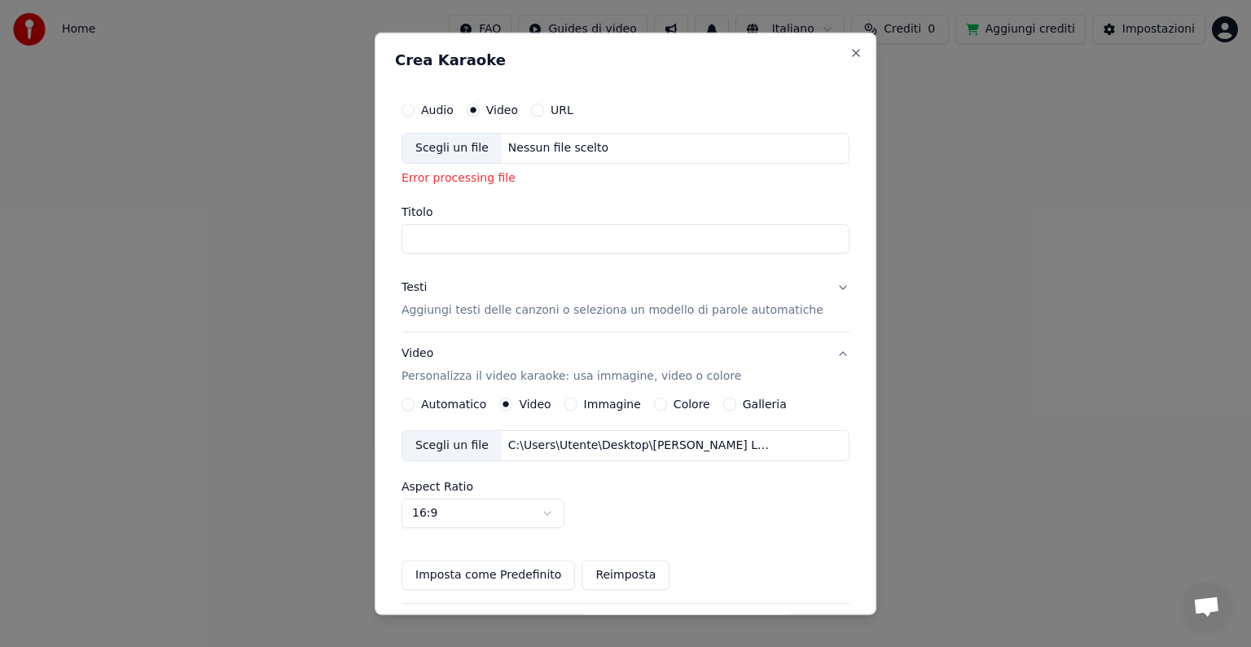
click at [457, 149] on div "Scegli un file" at bounding box center [451, 148] width 99 height 29
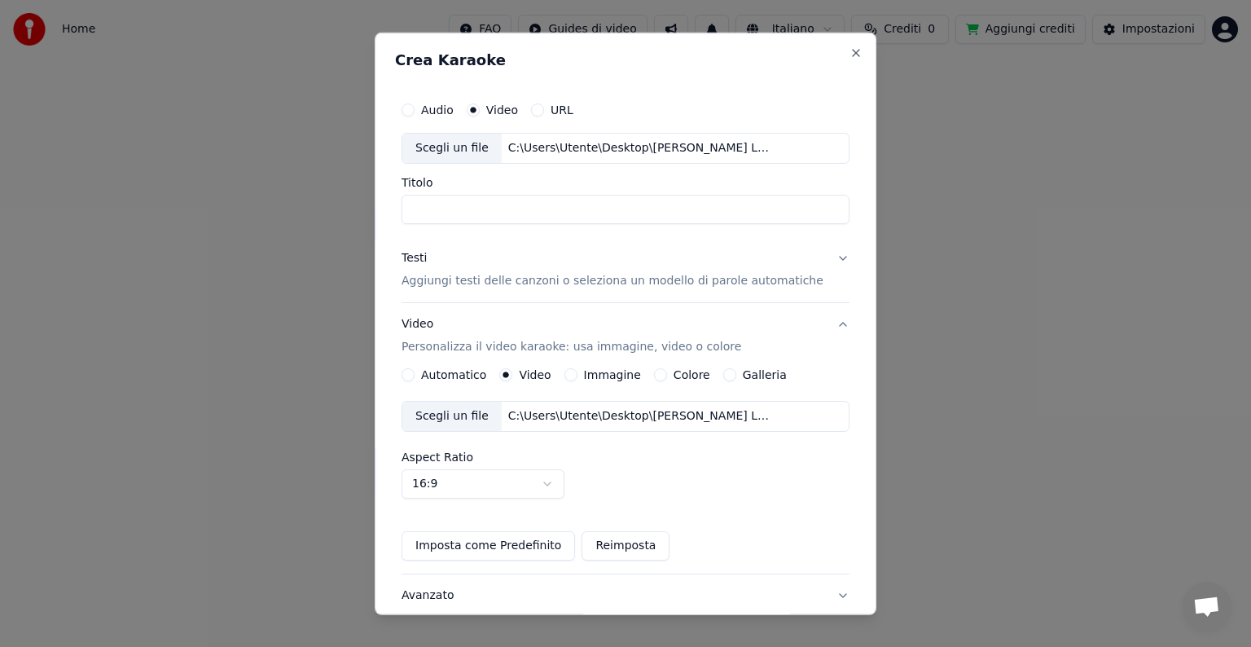
type input "**********"
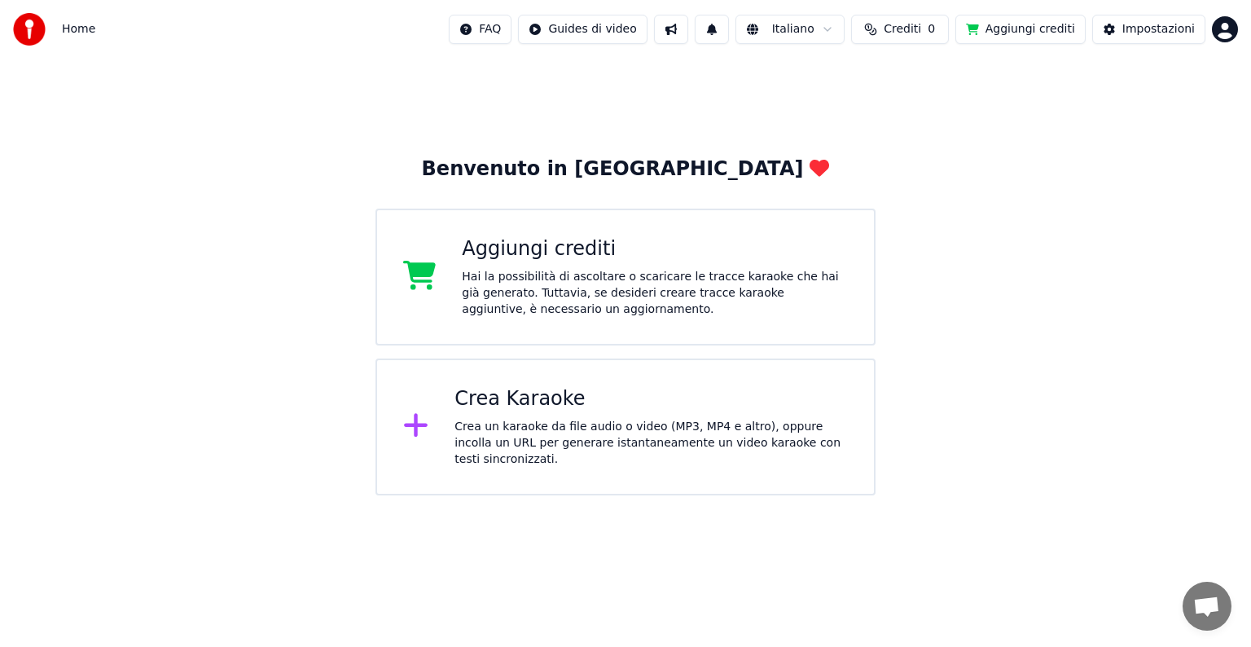
click at [647, 386] on div "Crea Karaoke Crea un karaoke da file audio o video (MP3, MP4 e altro), oppure i…" at bounding box center [626, 426] width 500 height 137
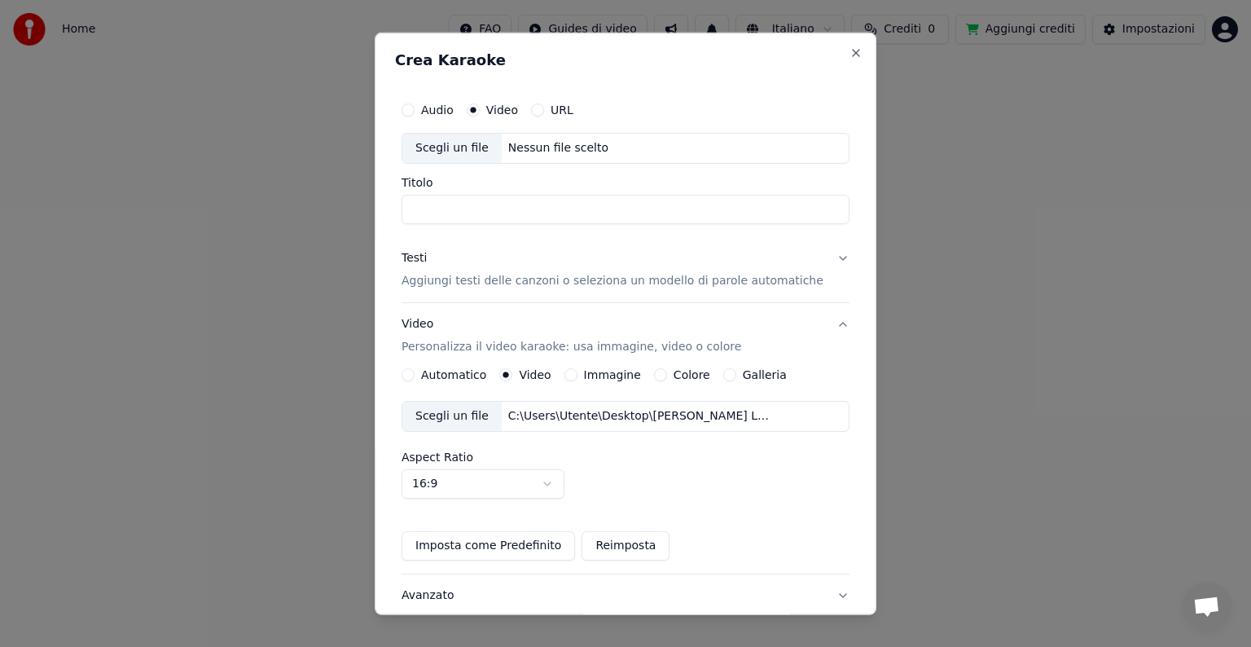
click at [468, 148] on div "Scegli un file" at bounding box center [451, 148] width 99 height 29
type input "**********"
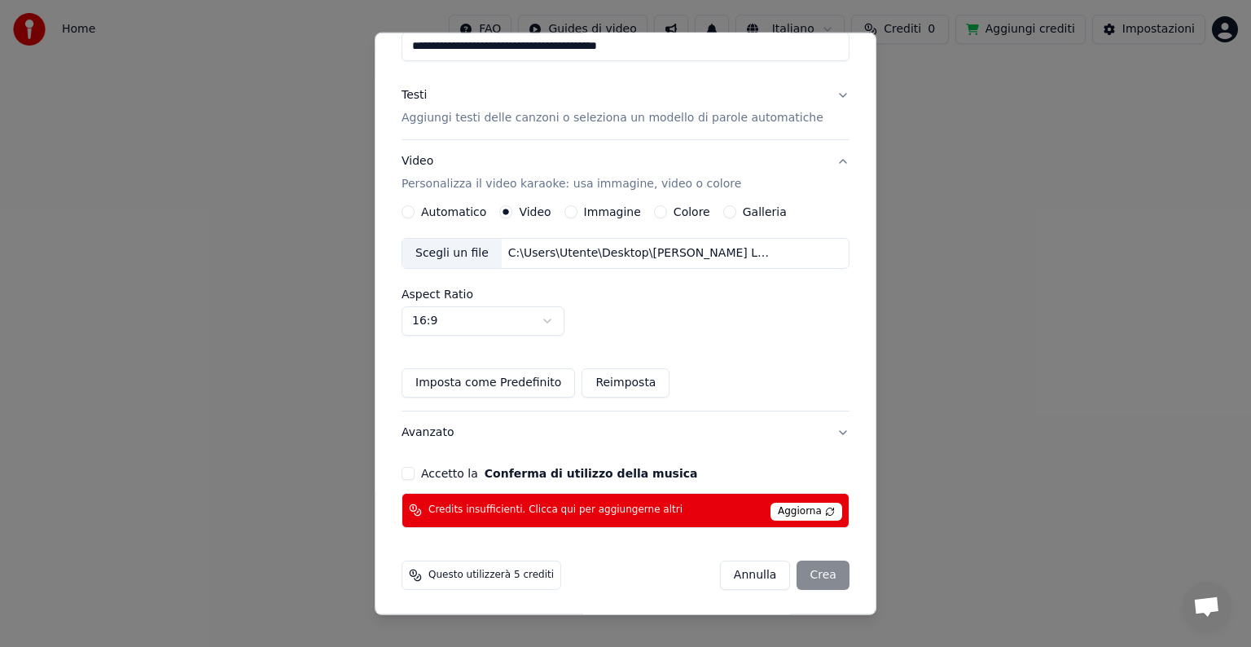
click at [415, 473] on button "Accetto la Conferma di utilizzo della musica" at bounding box center [408, 473] width 13 height 13
click at [792, 573] on div "[PERSON_NAME]" at bounding box center [785, 574] width 130 height 29
click at [771, 506] on span "Aggiorna" at bounding box center [807, 512] width 72 height 18
click at [802, 575] on div "[PERSON_NAME]" at bounding box center [785, 574] width 130 height 29
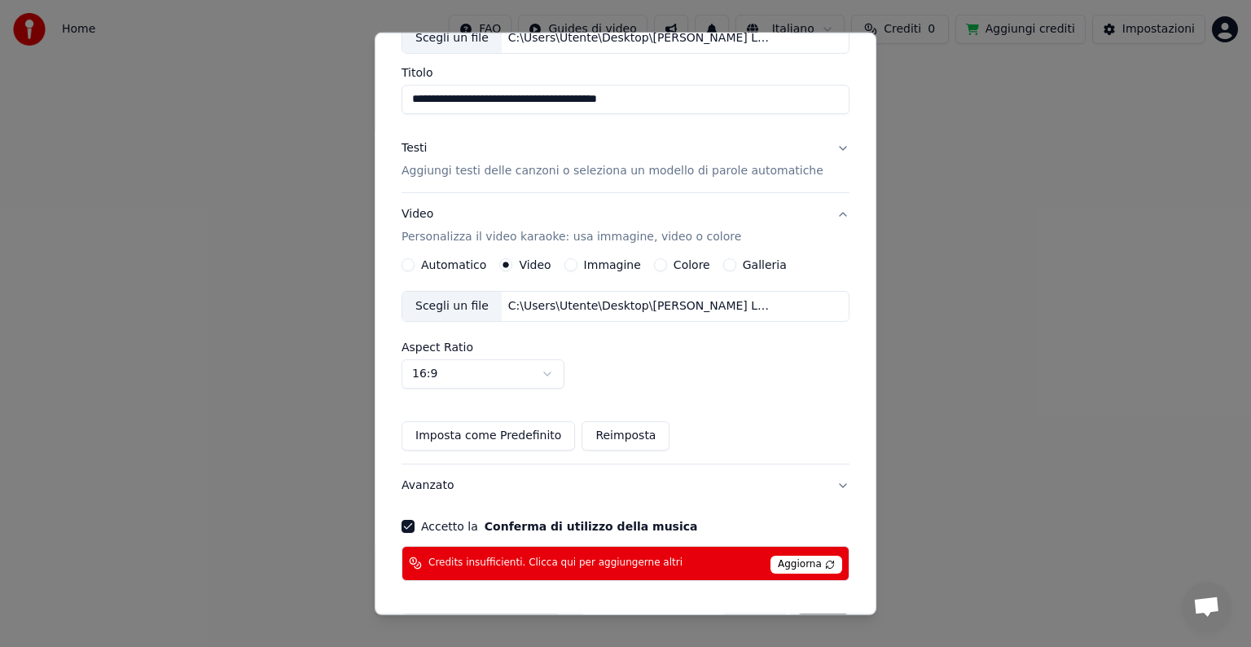
scroll to position [107, 0]
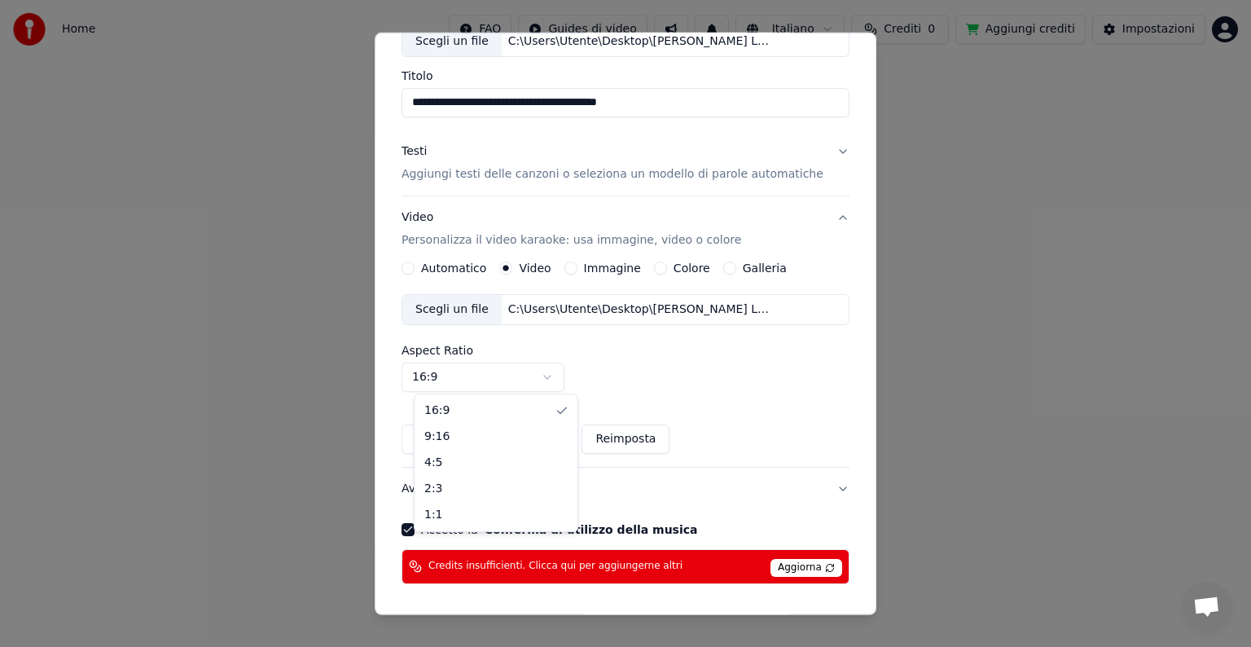
click at [560, 372] on body "**********" at bounding box center [625, 247] width 1251 height 495
click at [560, 409] on div "Automatico Video Immagine Colore Galleria Scegli un file C:\Users\Utente\Deskto…" at bounding box center [626, 358] width 448 height 192
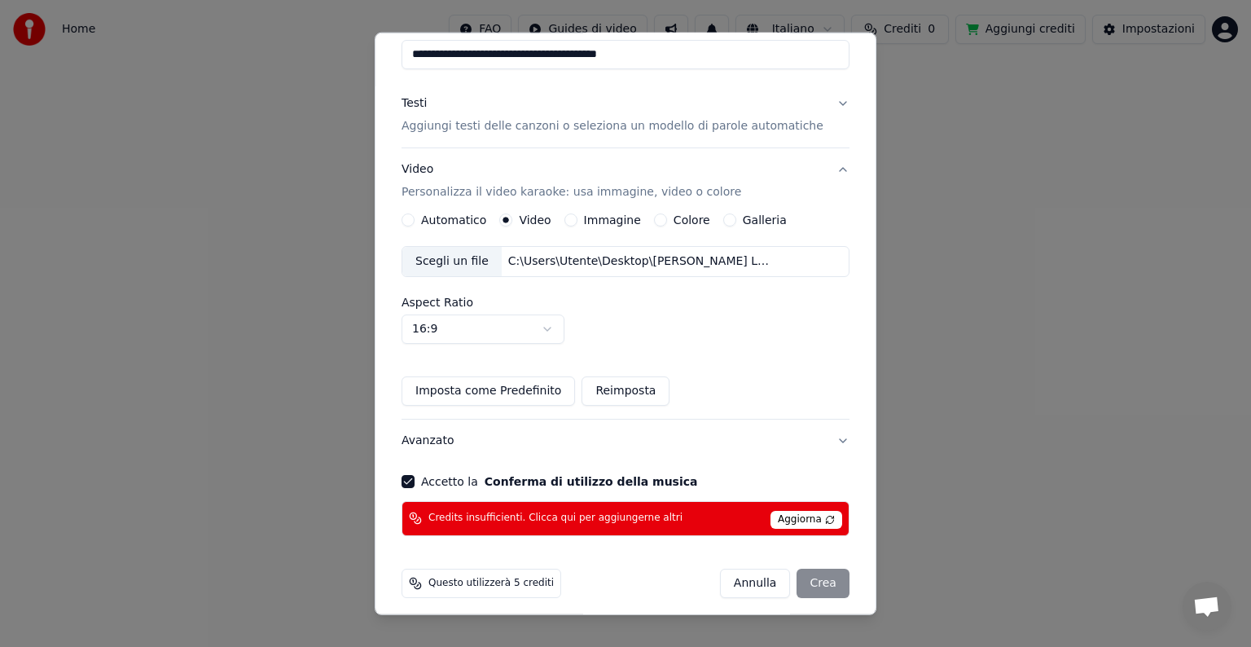
scroll to position [163, 0]
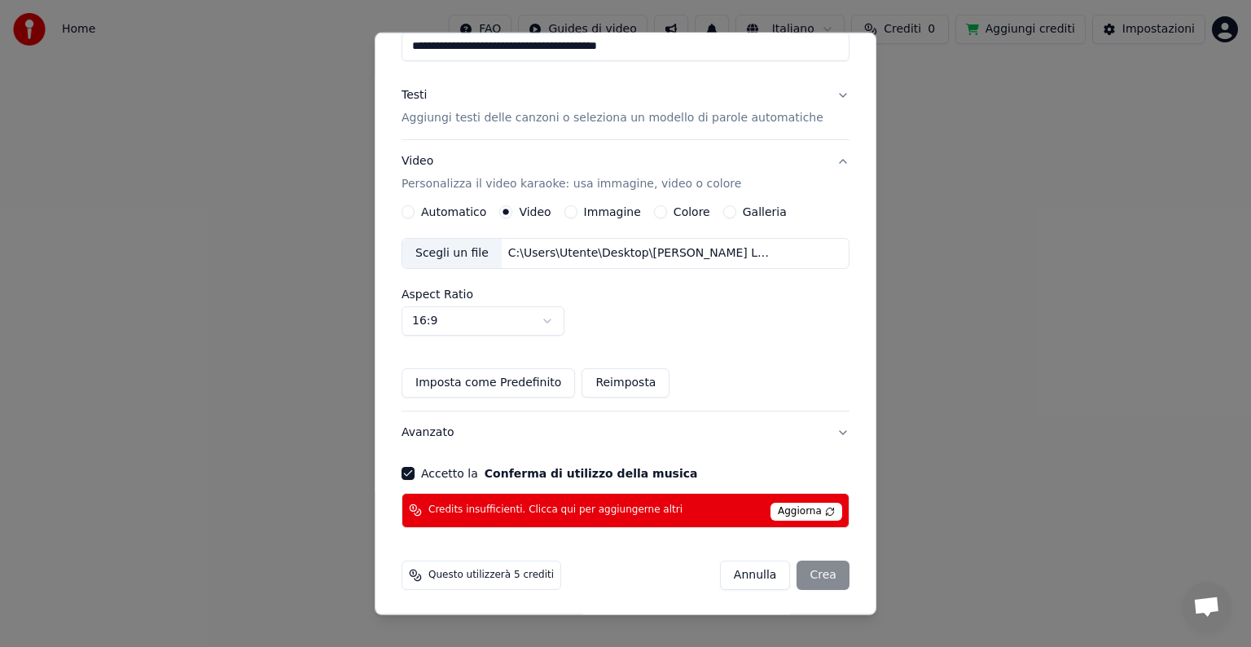
click at [815, 429] on button "Avanzato" at bounding box center [626, 432] width 448 height 42
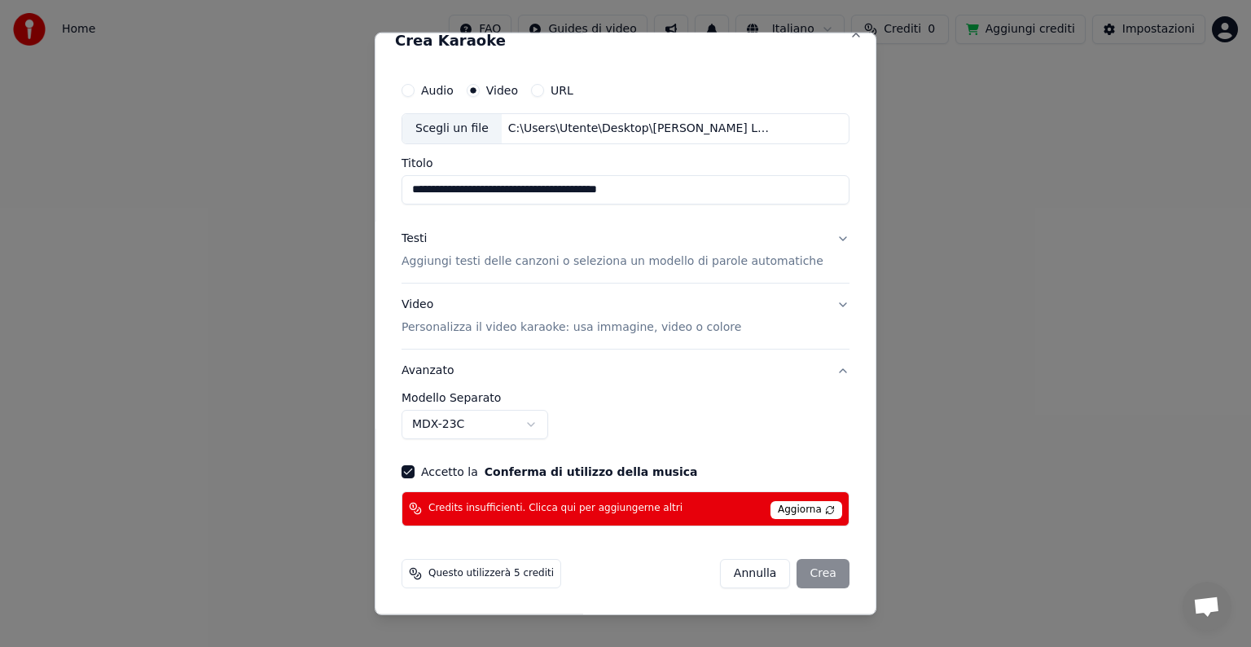
scroll to position [18, 0]
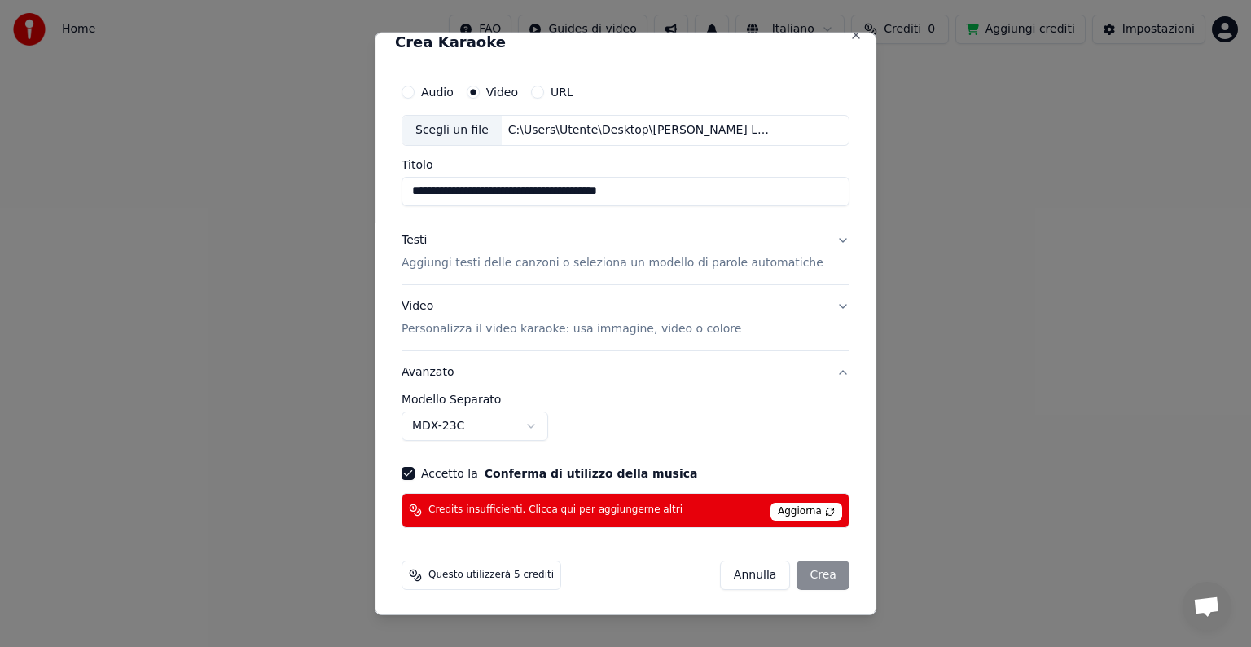
click at [815, 429] on div "**********" at bounding box center [626, 416] width 448 height 47
click at [795, 570] on div "[PERSON_NAME]" at bounding box center [785, 574] width 130 height 29
click at [495, 268] on p "Aggiungi testi delle canzoni o seleziona un modello di parole automatiche" at bounding box center [613, 263] width 422 height 16
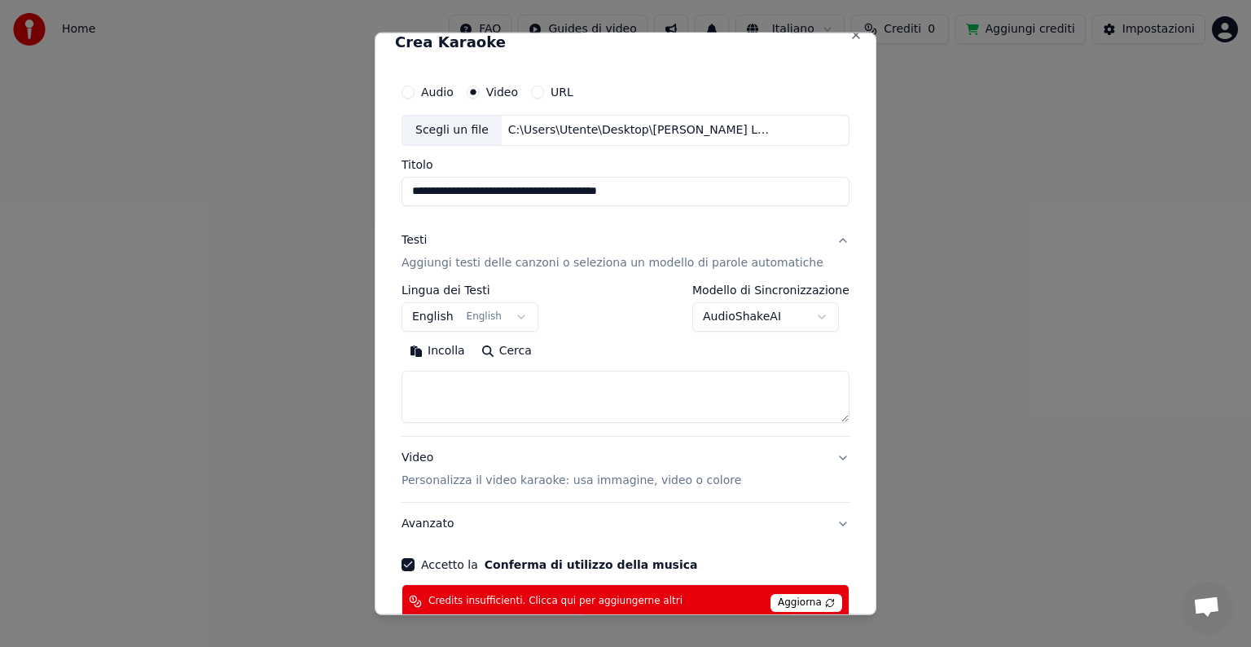
click at [427, 385] on textarea at bounding box center [626, 397] width 448 height 52
click at [443, 350] on button "Incolla" at bounding box center [438, 351] width 72 height 26
type textarea "**********"
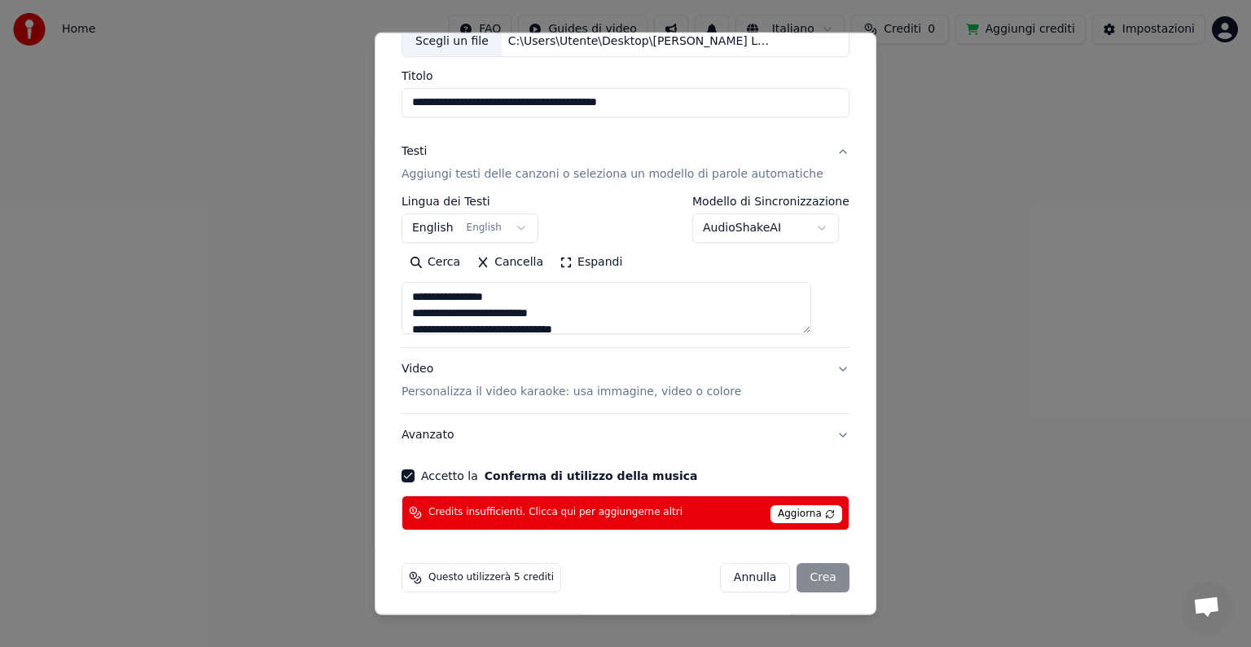
scroll to position [109, 0]
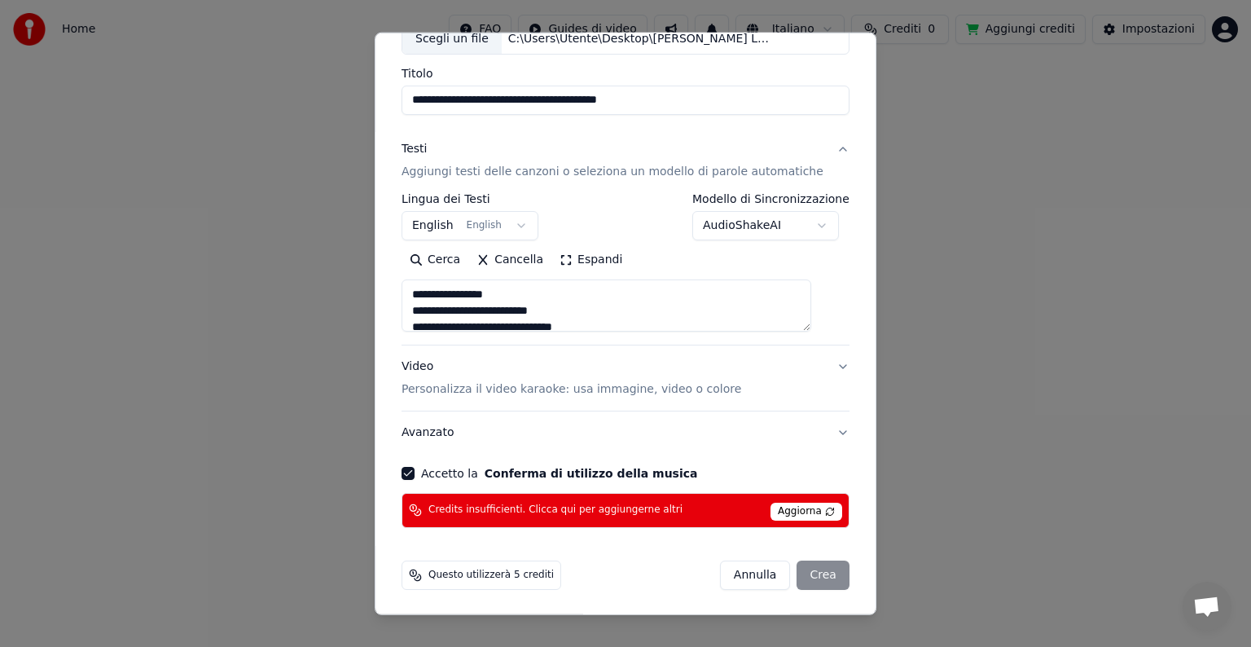
click at [415, 476] on button "Accetto la Conferma di utilizzo della musica" at bounding box center [408, 473] width 13 height 13
click at [798, 569] on div "[PERSON_NAME]" at bounding box center [785, 574] width 130 height 29
click at [783, 505] on span "Aggiorna" at bounding box center [807, 512] width 72 height 18
click at [808, 572] on div "[PERSON_NAME]" at bounding box center [785, 574] width 130 height 29
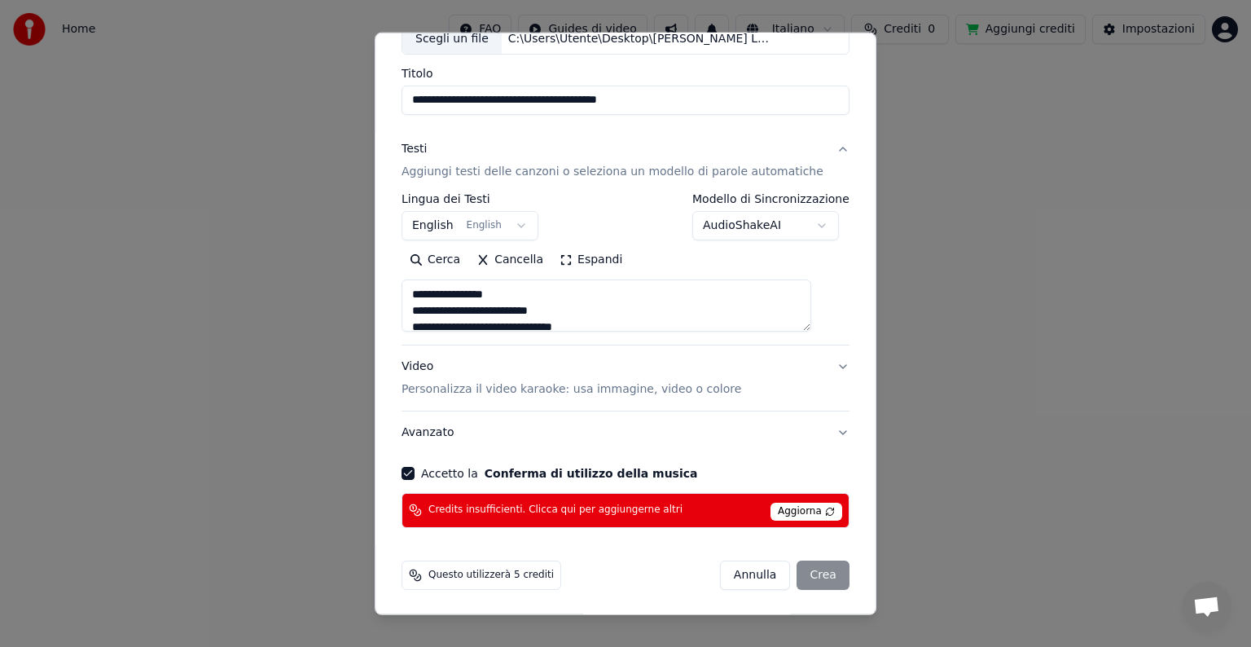
click at [808, 573] on div "[PERSON_NAME]" at bounding box center [785, 574] width 130 height 29
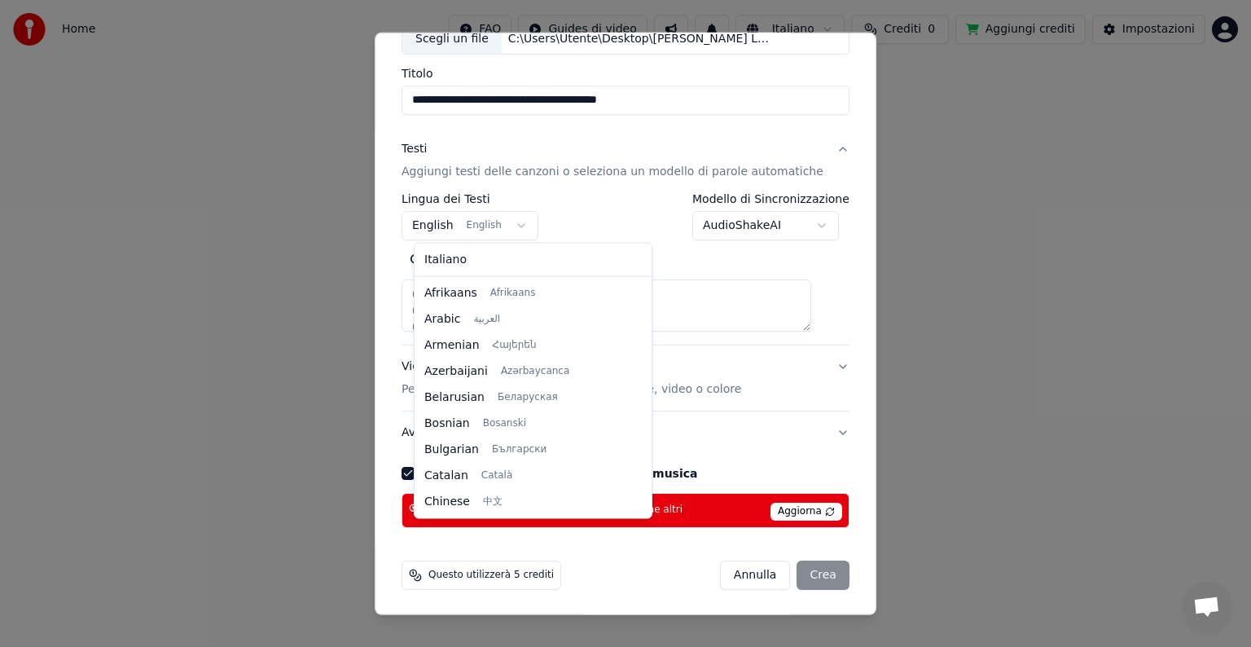
scroll to position [130, 0]
click at [517, 221] on body "**********" at bounding box center [625, 247] width 1251 height 495
select select "**"
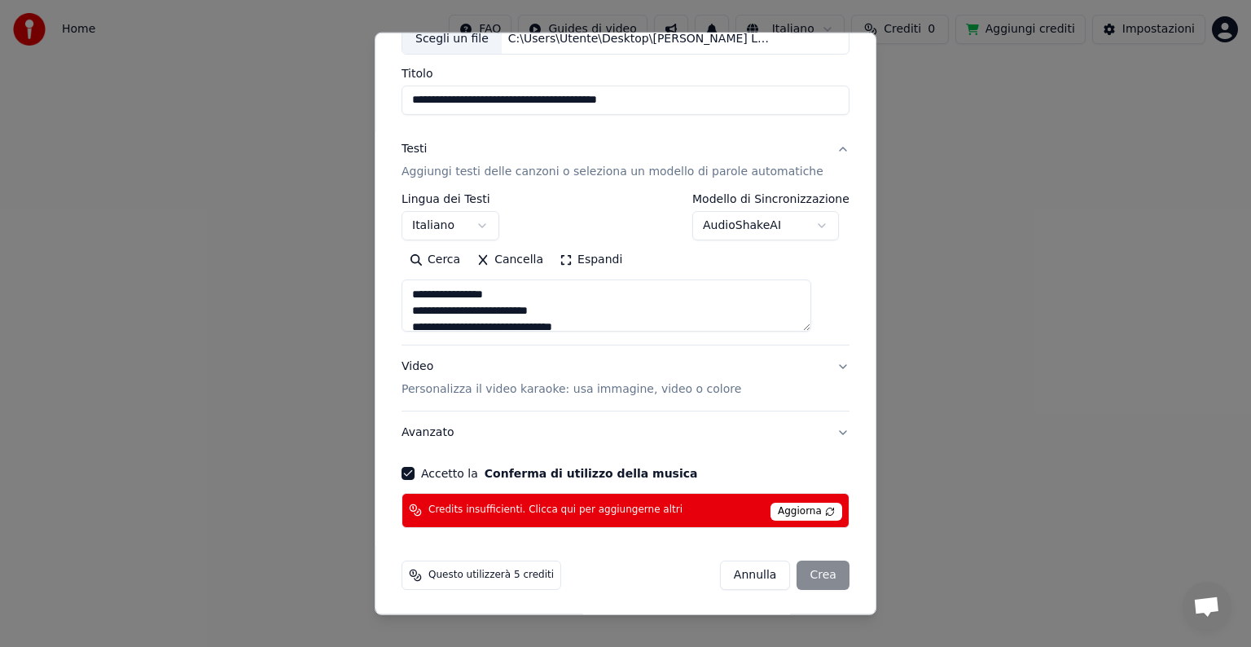
click at [802, 571] on div "[PERSON_NAME]" at bounding box center [785, 574] width 130 height 29
click at [461, 509] on span "Credits insufficienti. Clicca qui per aggiungerne altri" at bounding box center [556, 509] width 254 height 13
click at [440, 365] on div "Video Personalizza il video karaoke: usa immagine, video o colore" at bounding box center [572, 377] width 340 height 39
type textarea "**********"
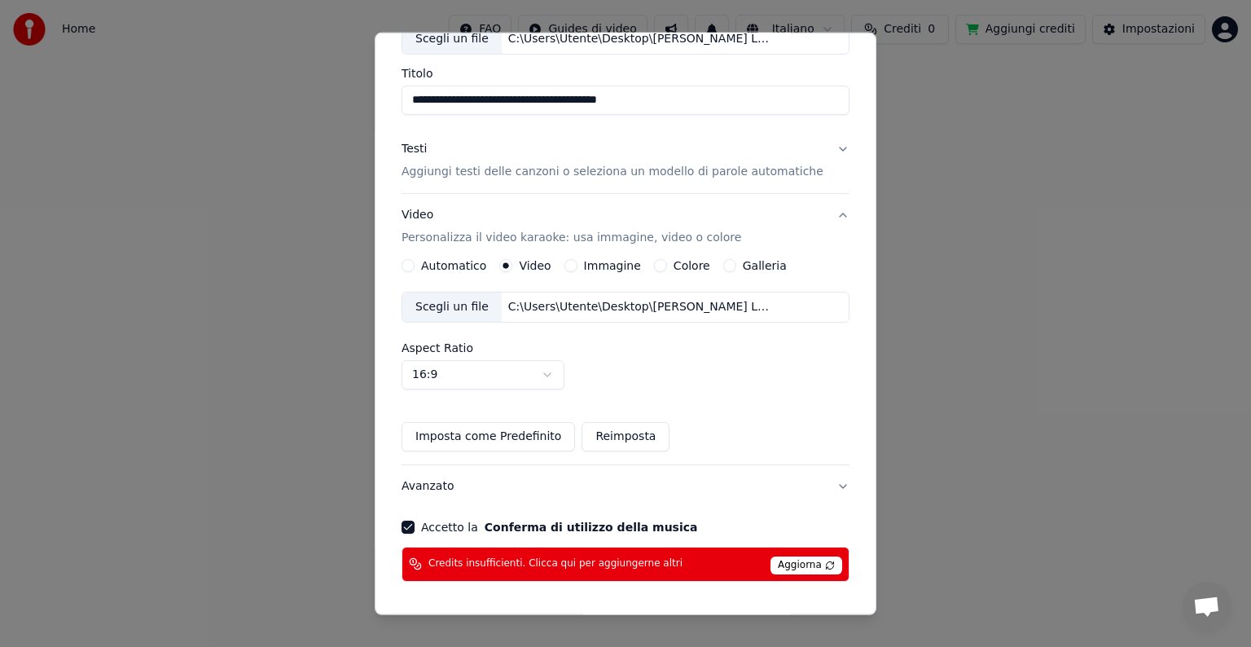
click at [467, 309] on div "Scegli un file" at bounding box center [451, 306] width 99 height 29
